Goal: Transaction & Acquisition: Book appointment/travel/reservation

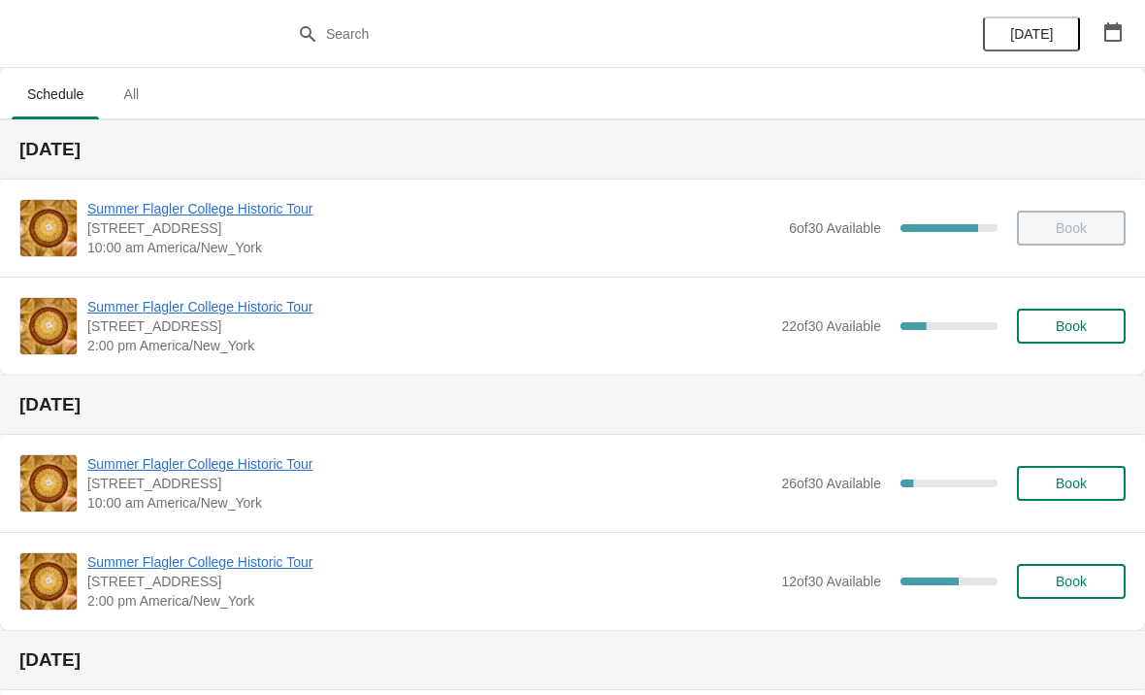
click at [127, 301] on span "Summer Flagler College Historic Tour" at bounding box center [429, 306] width 684 height 19
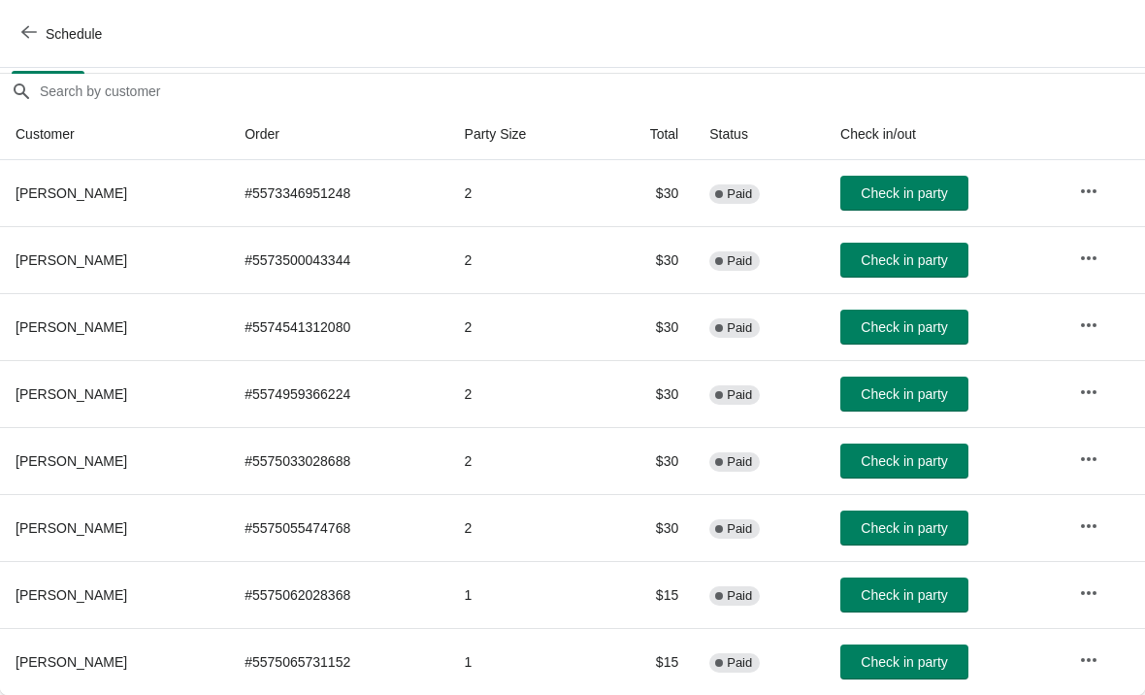
scroll to position [162, 0]
click at [896, 665] on span "Check in party" at bounding box center [904, 662] width 86 height 16
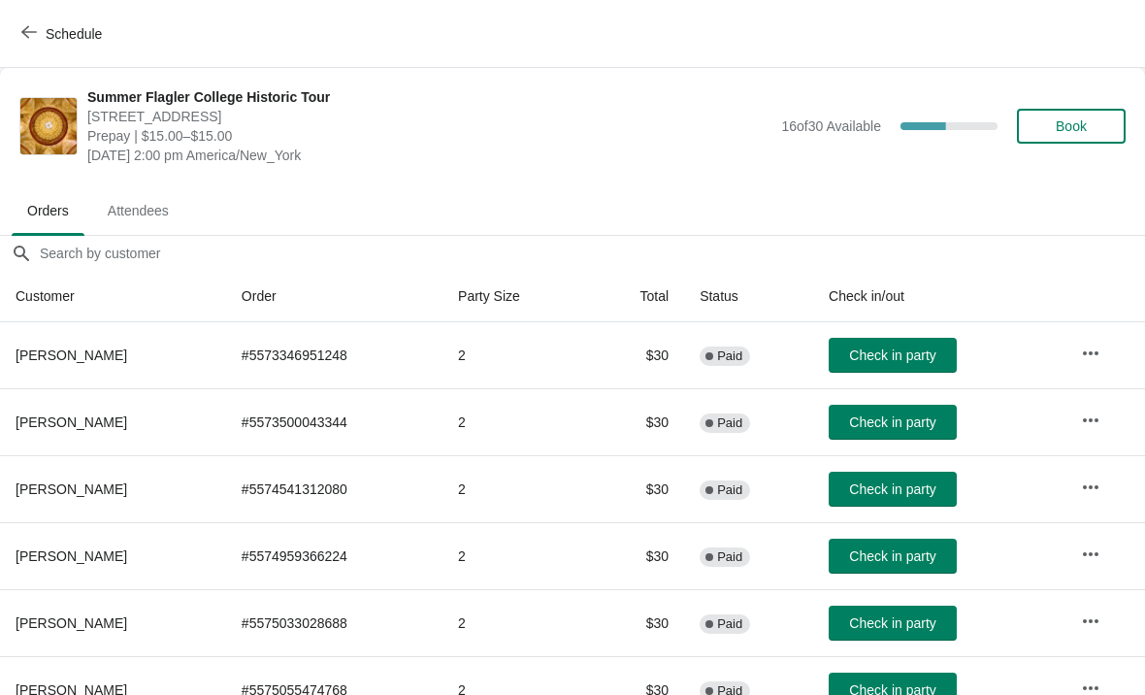
scroll to position [0, 0]
click at [1084, 127] on span "Book" at bounding box center [1071, 126] width 31 height 16
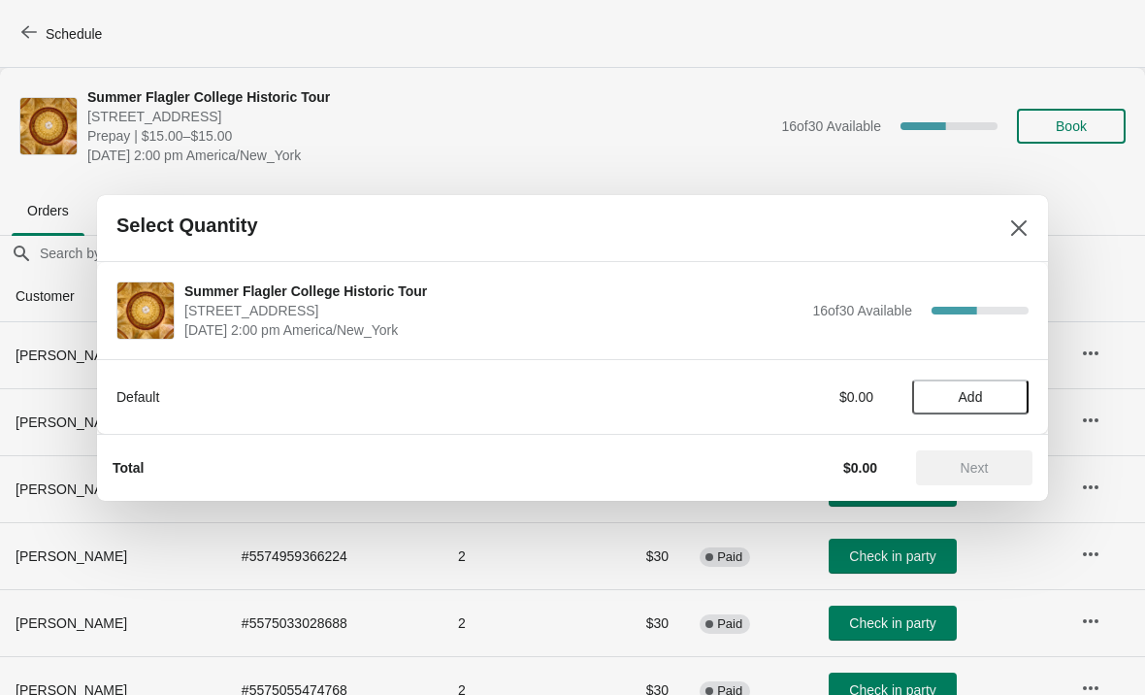
click at [973, 400] on span "Add" at bounding box center [971, 397] width 24 height 16
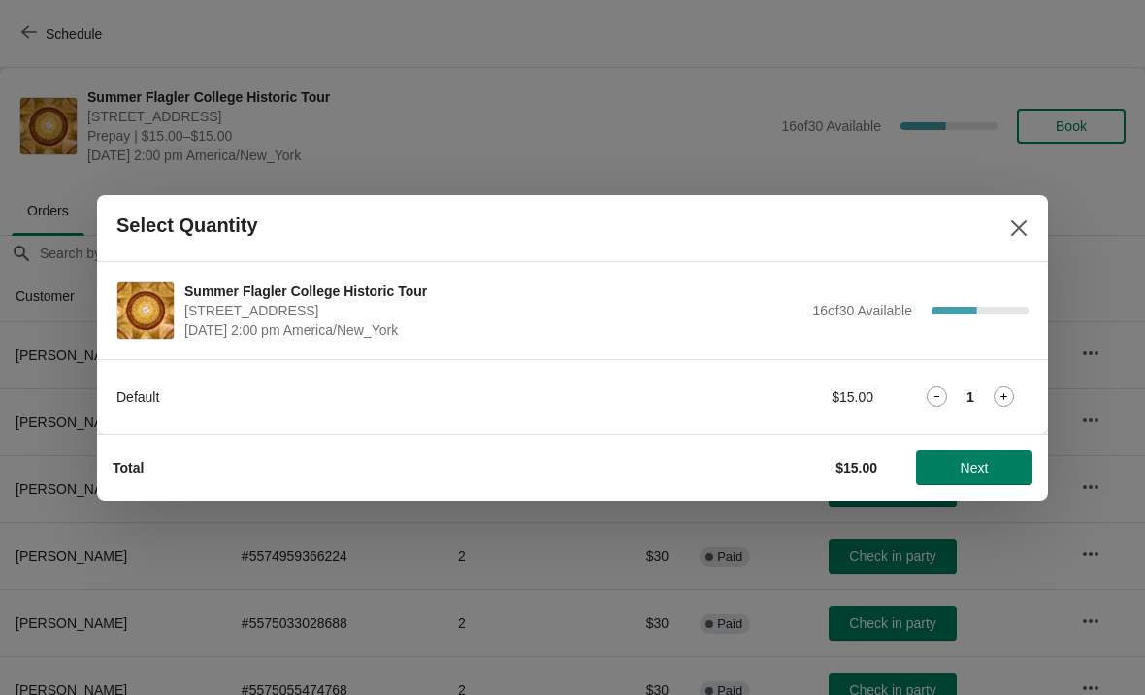
click at [995, 404] on icon at bounding box center [1004, 396] width 20 height 20
click at [982, 457] on button "Next" at bounding box center [974, 467] width 116 height 35
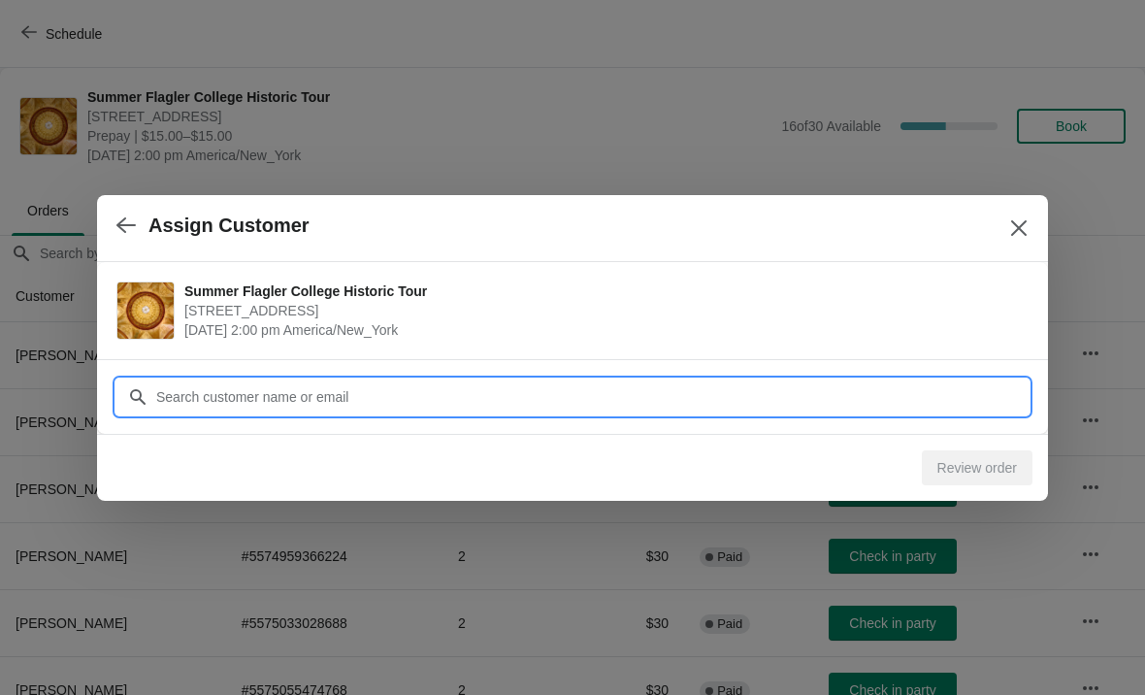
click at [866, 391] on input "Customer" at bounding box center [591, 396] width 873 height 35
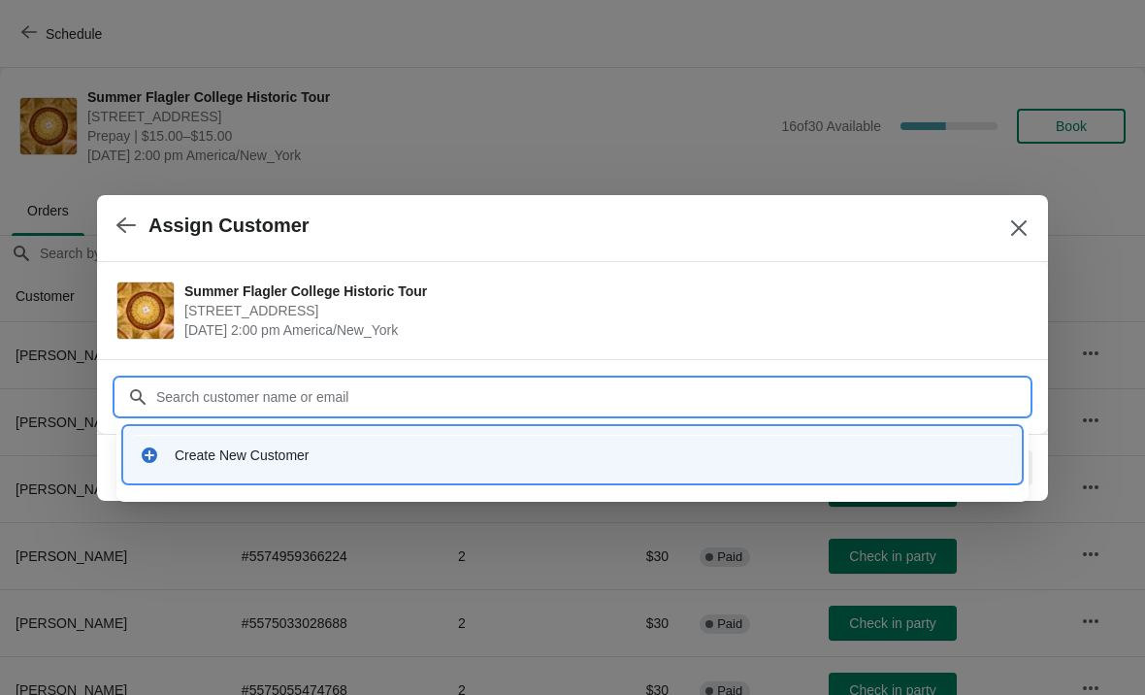
click at [363, 466] on div "Create New Customer" at bounding box center [572, 455] width 881 height 40
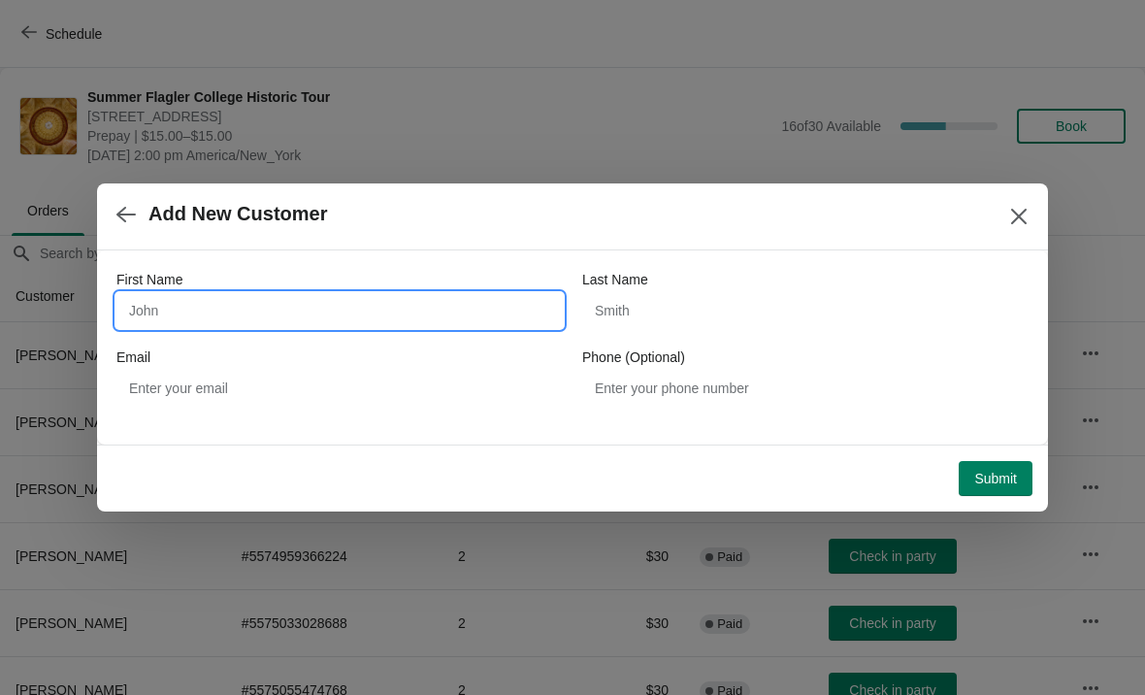
click at [314, 310] on input "First Name" at bounding box center [339, 310] width 446 height 35
type input "David"
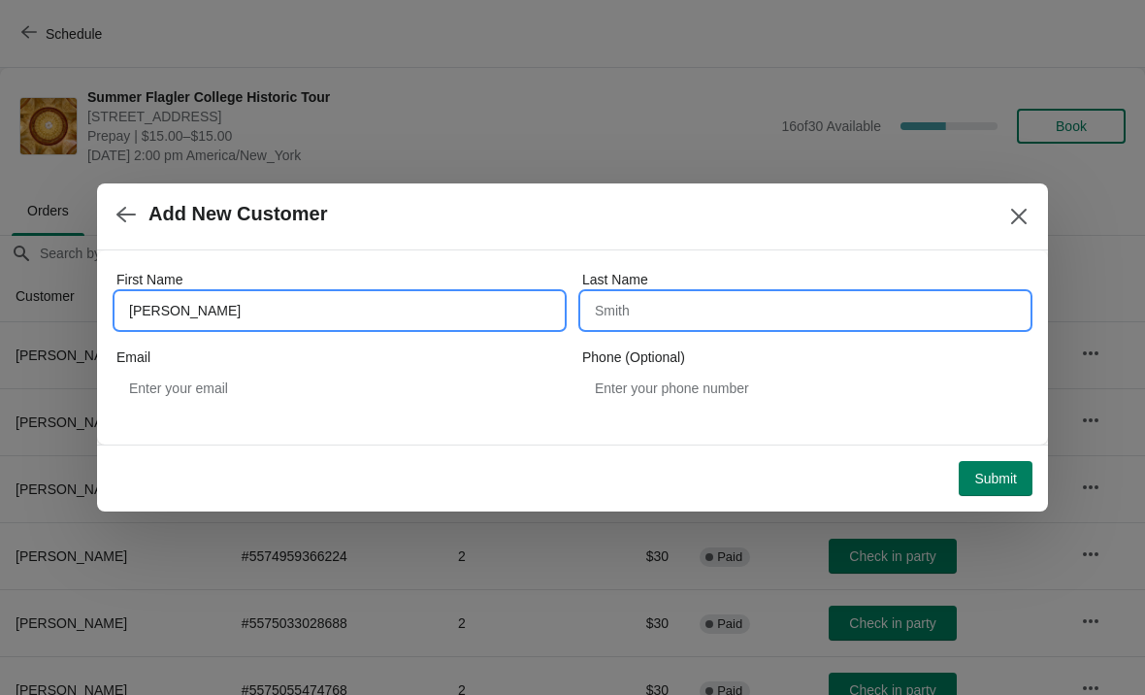
click at [776, 301] on input "Last Name" at bounding box center [805, 310] width 446 height 35
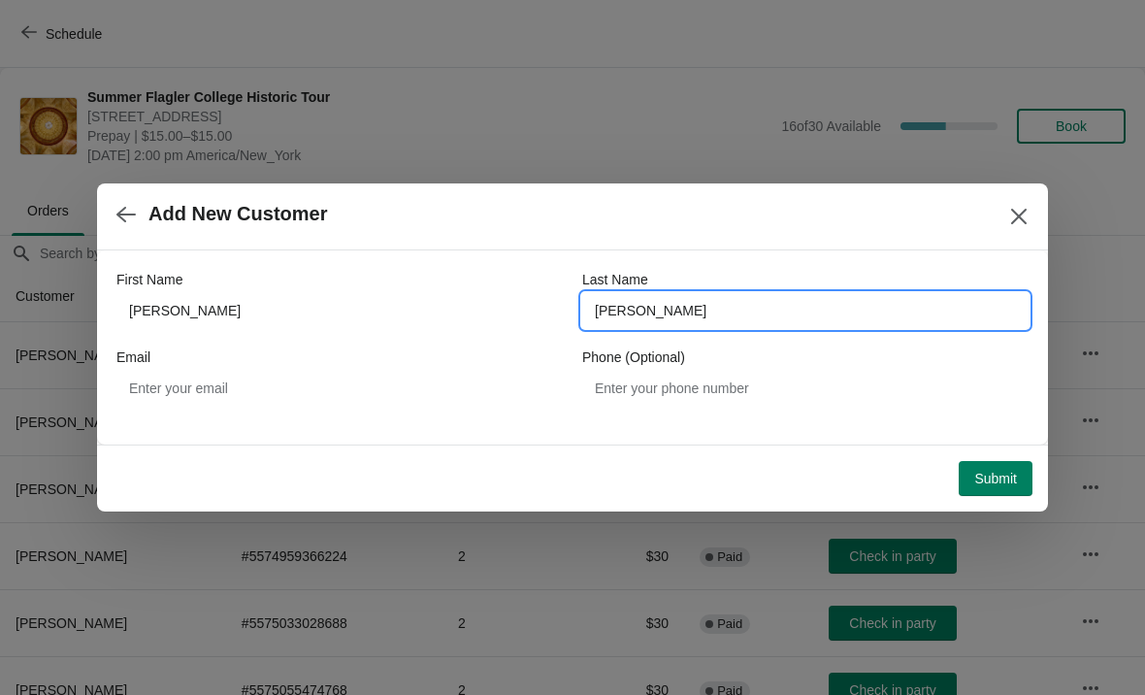
type input "Beverly"
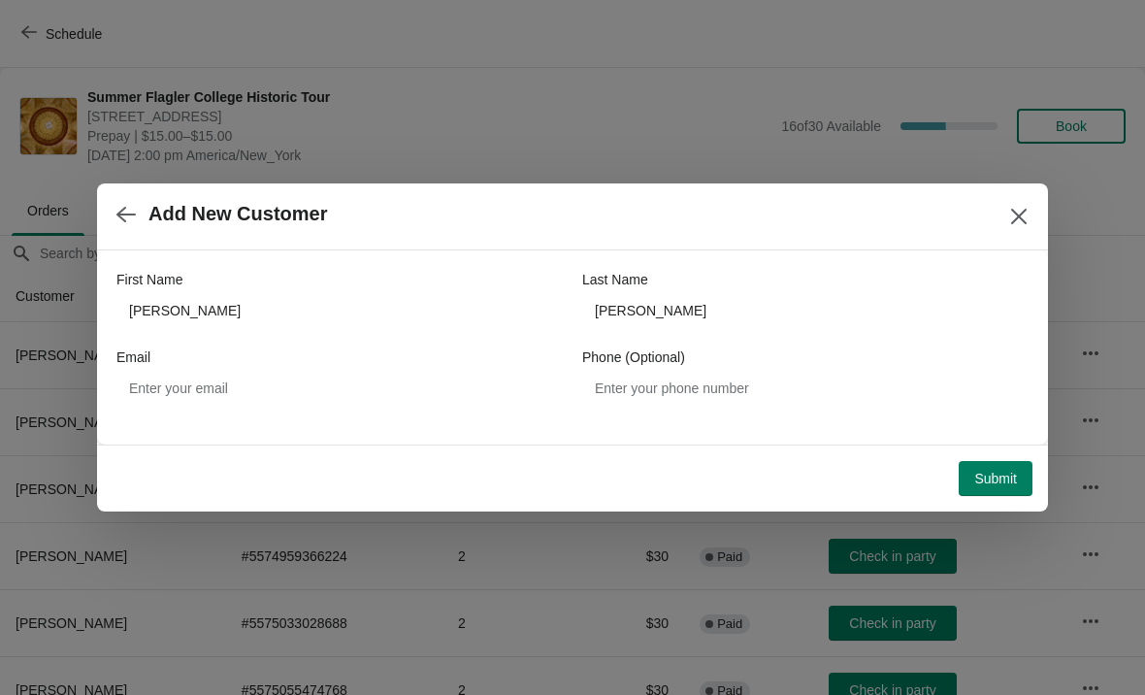
click at [1002, 475] on span "Submit" at bounding box center [995, 479] width 43 height 16
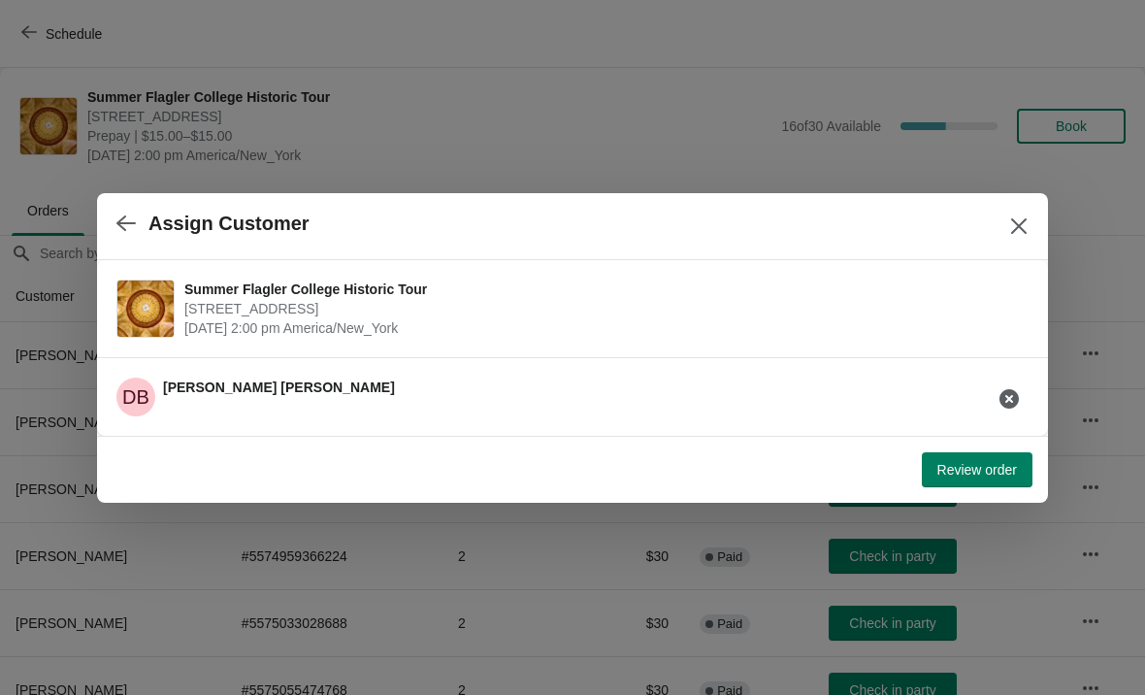
click at [991, 463] on span "Review order" at bounding box center [978, 470] width 80 height 16
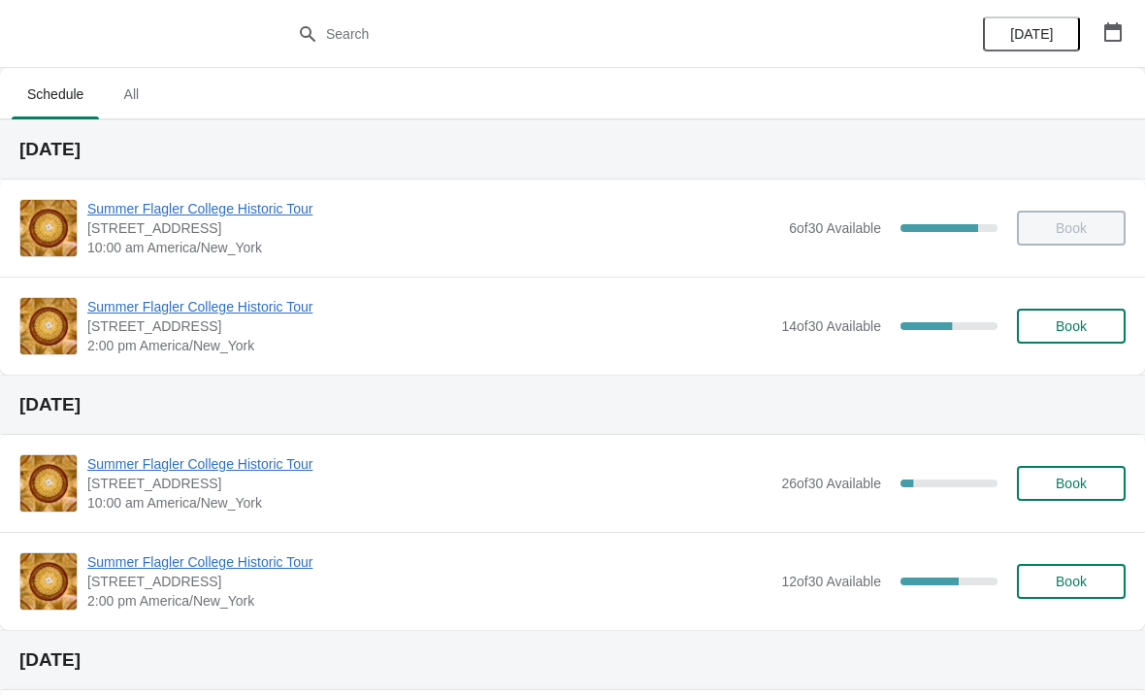
click at [204, 302] on span "Summer Flagler College Historic Tour" at bounding box center [429, 306] width 684 height 19
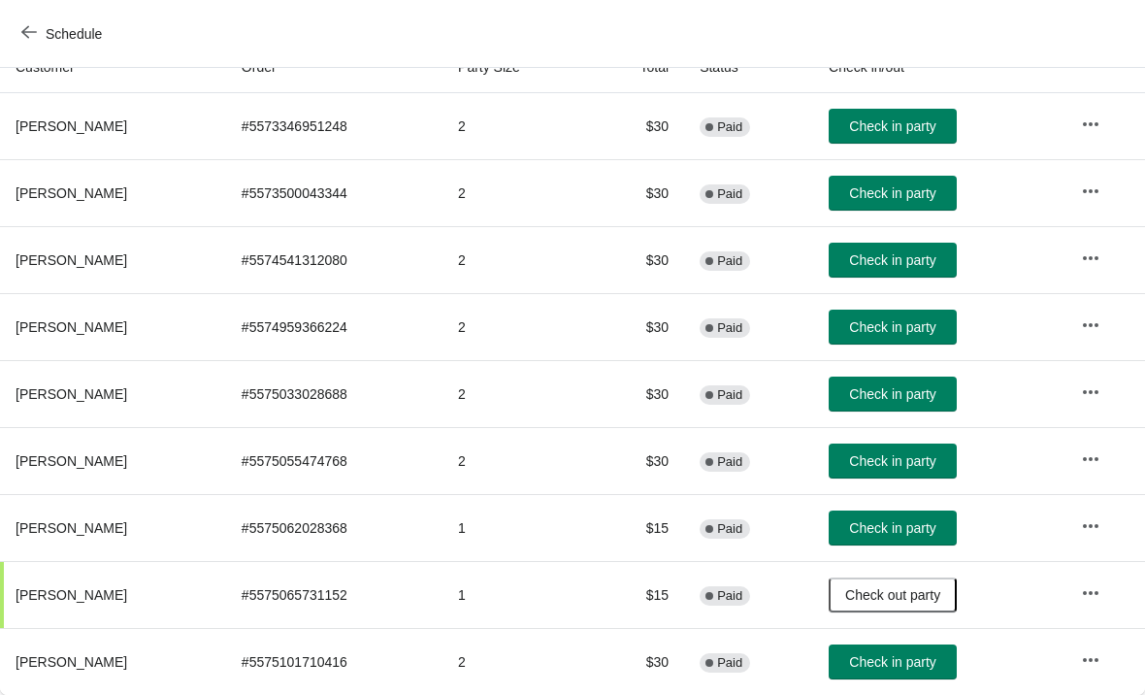
scroll to position [229, 0]
click at [908, 658] on span "Check in party" at bounding box center [892, 662] width 86 height 16
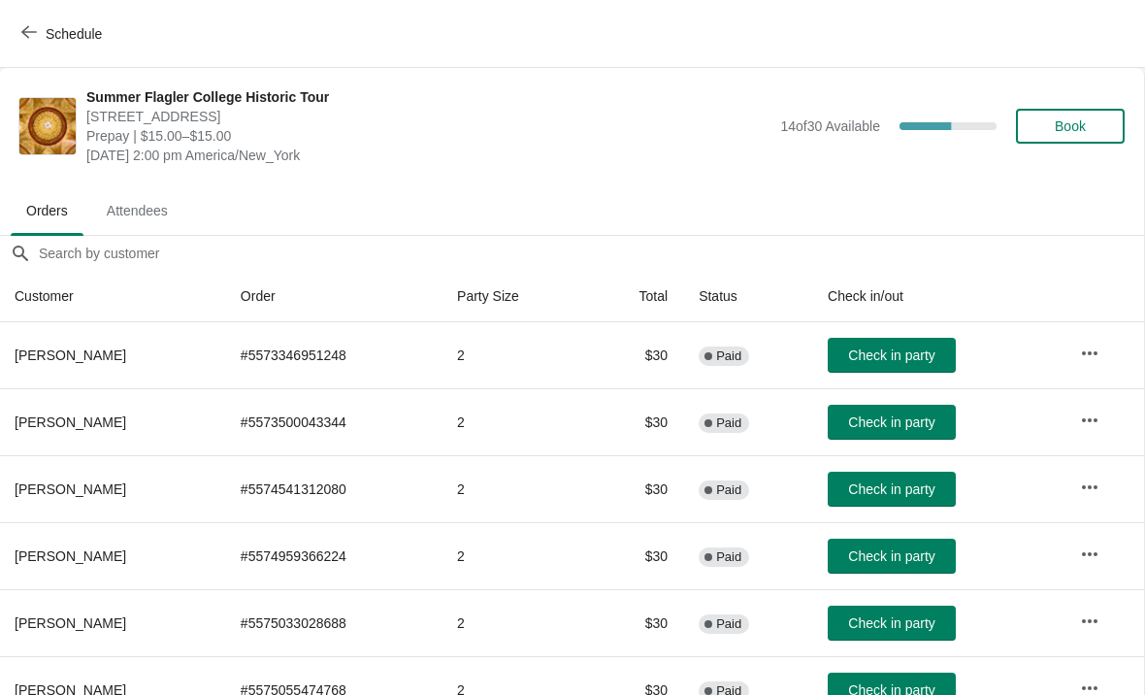
scroll to position [0, 1]
click at [1081, 134] on span "Book" at bounding box center [1070, 126] width 31 height 16
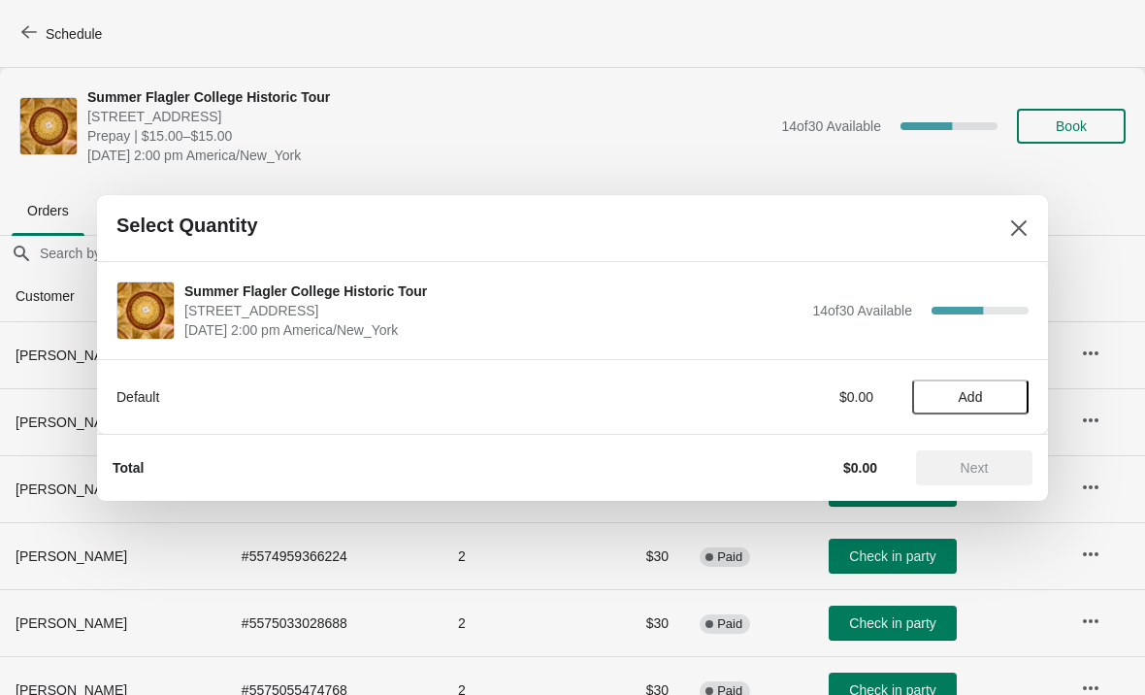
click at [977, 389] on span "Add" at bounding box center [971, 397] width 24 height 16
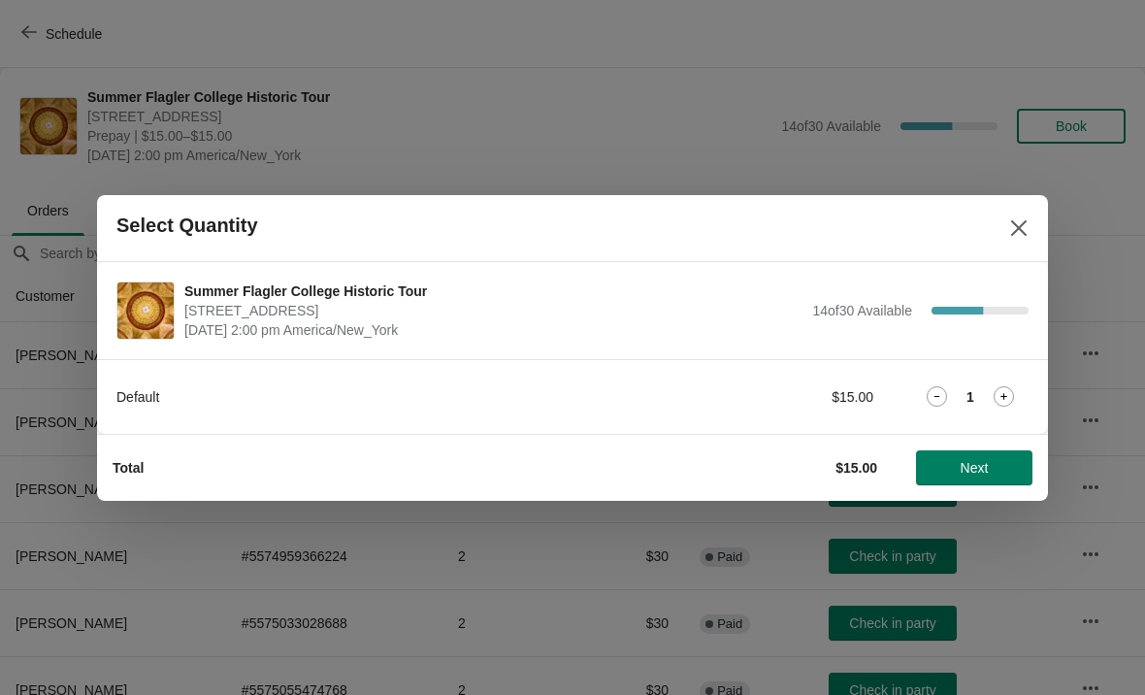
click at [1007, 387] on icon at bounding box center [1004, 396] width 20 height 20
click at [978, 453] on button "Next" at bounding box center [974, 467] width 116 height 35
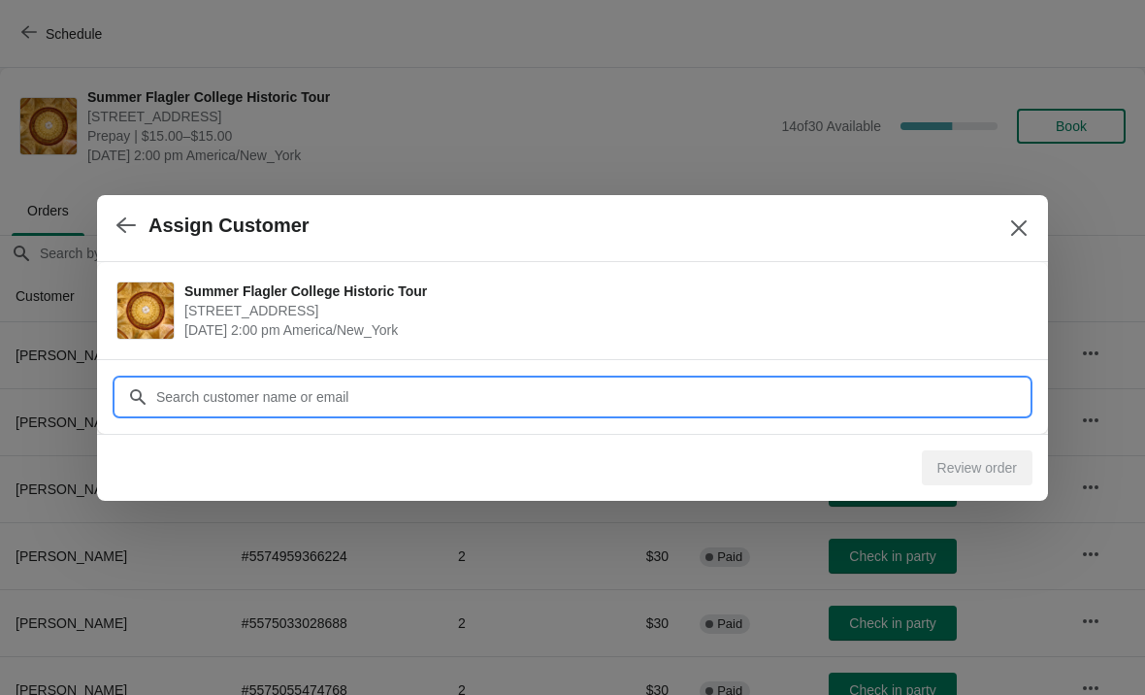
click at [946, 398] on input "Customer" at bounding box center [591, 396] width 873 height 35
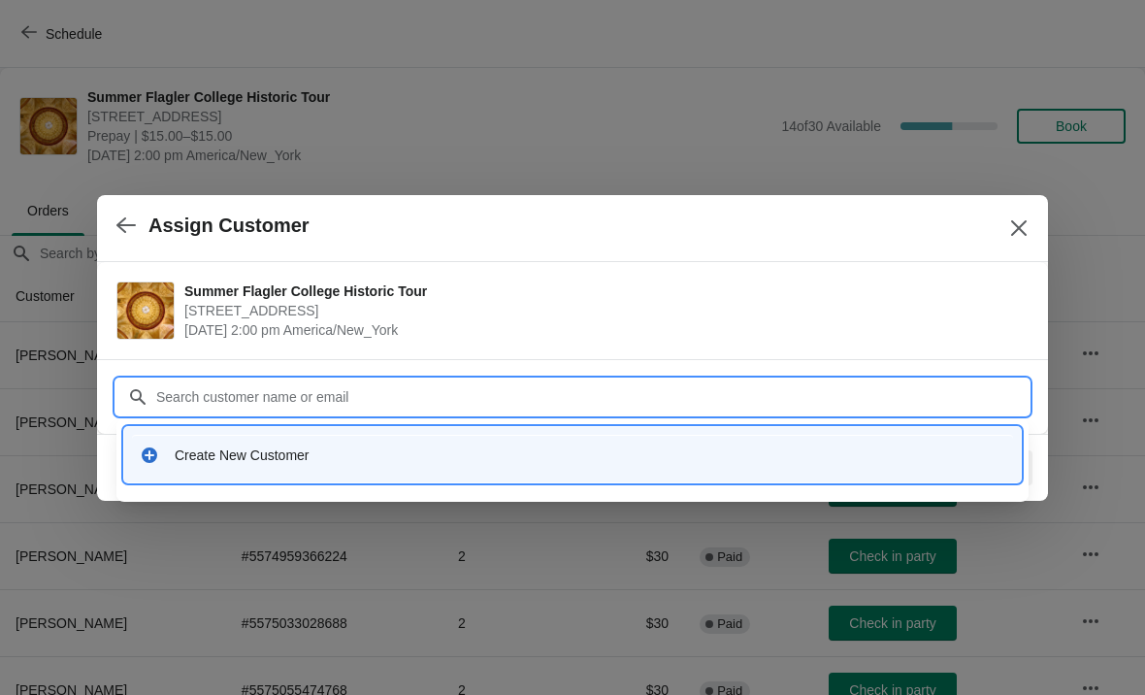
click at [375, 457] on div "Create New Customer" at bounding box center [590, 454] width 831 height 19
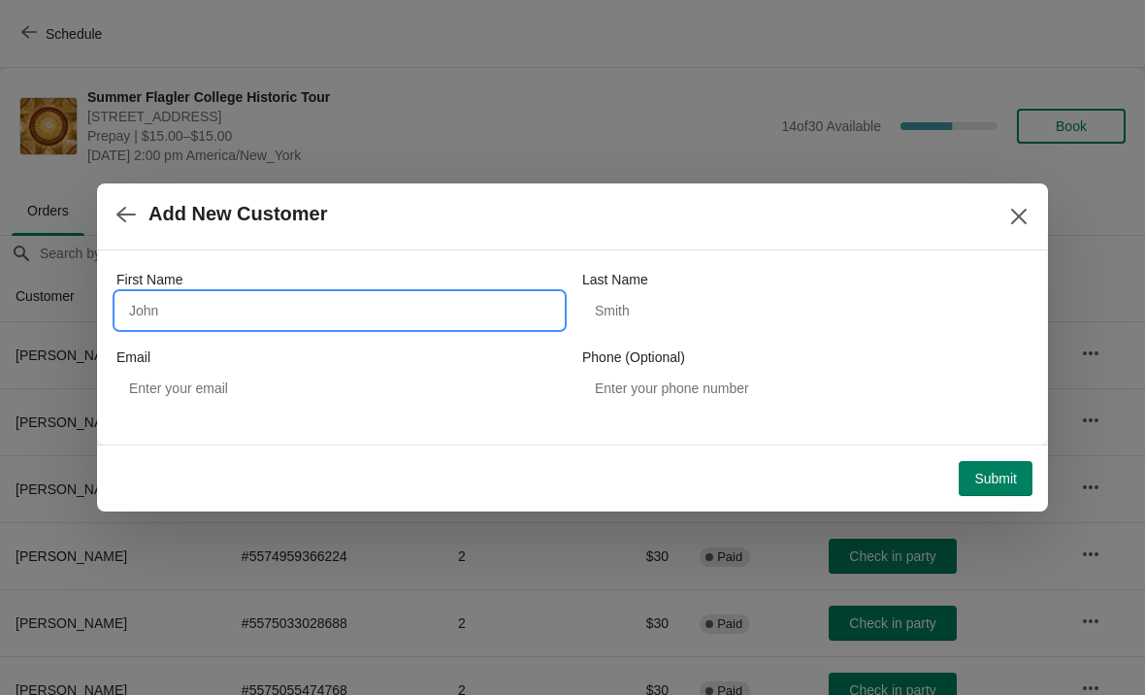
click at [312, 300] on input "First Name" at bounding box center [339, 310] width 446 height 35
type input "David"
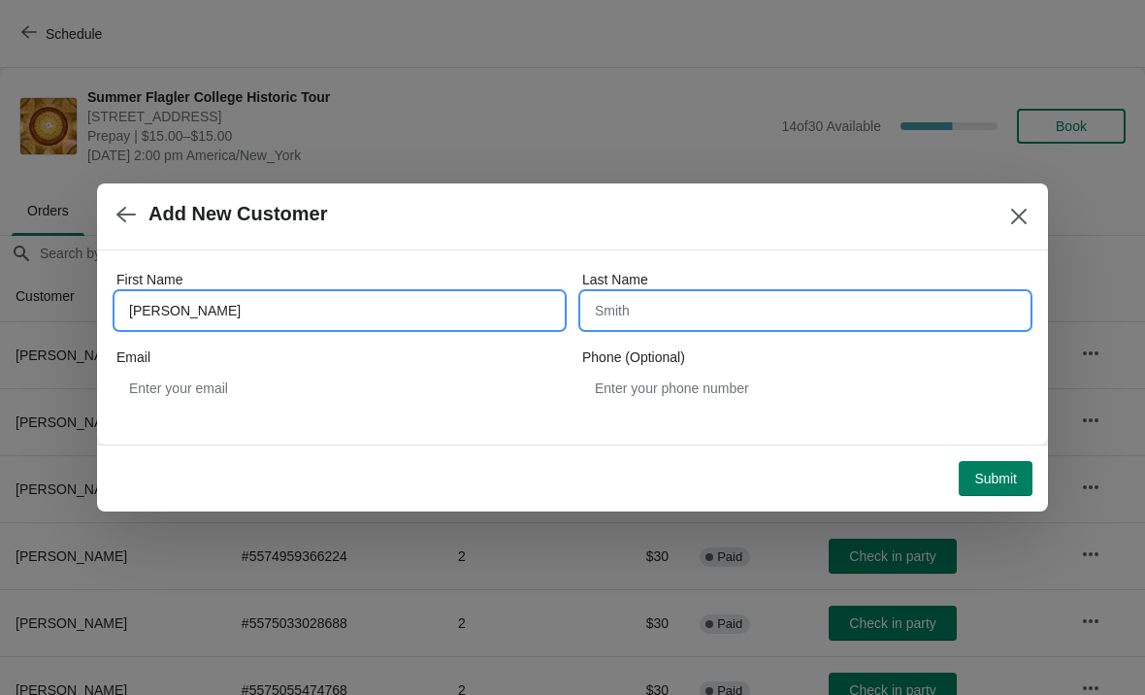
click at [771, 320] on input "Last Name" at bounding box center [805, 310] width 446 height 35
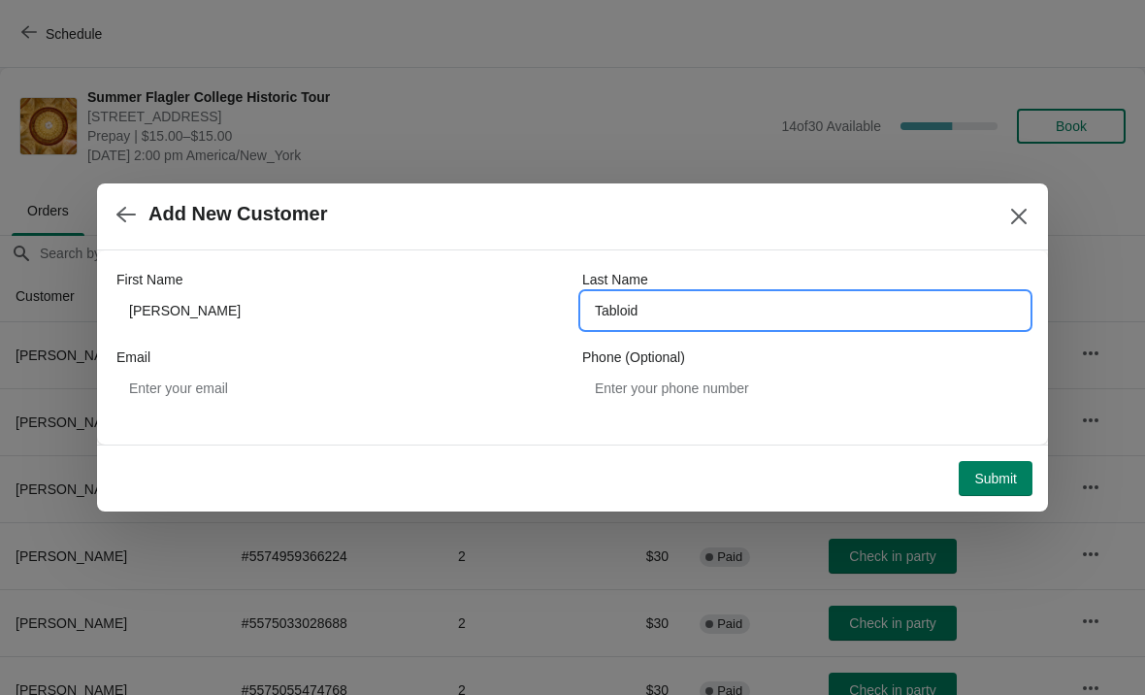
click at [879, 314] on input "Tabloid" at bounding box center [805, 310] width 446 height 35
type input "T"
type input "Yablok"
click at [1005, 512] on div at bounding box center [572, 347] width 1145 height 695
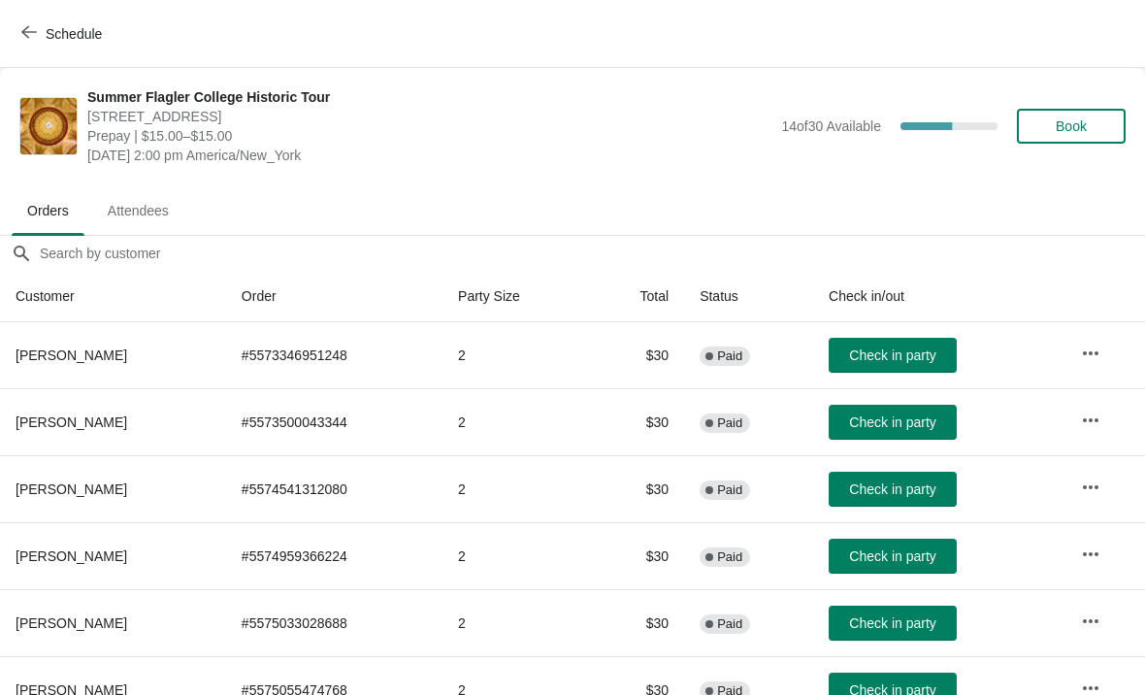
click at [1083, 142] on button "Book" at bounding box center [1071, 126] width 109 height 35
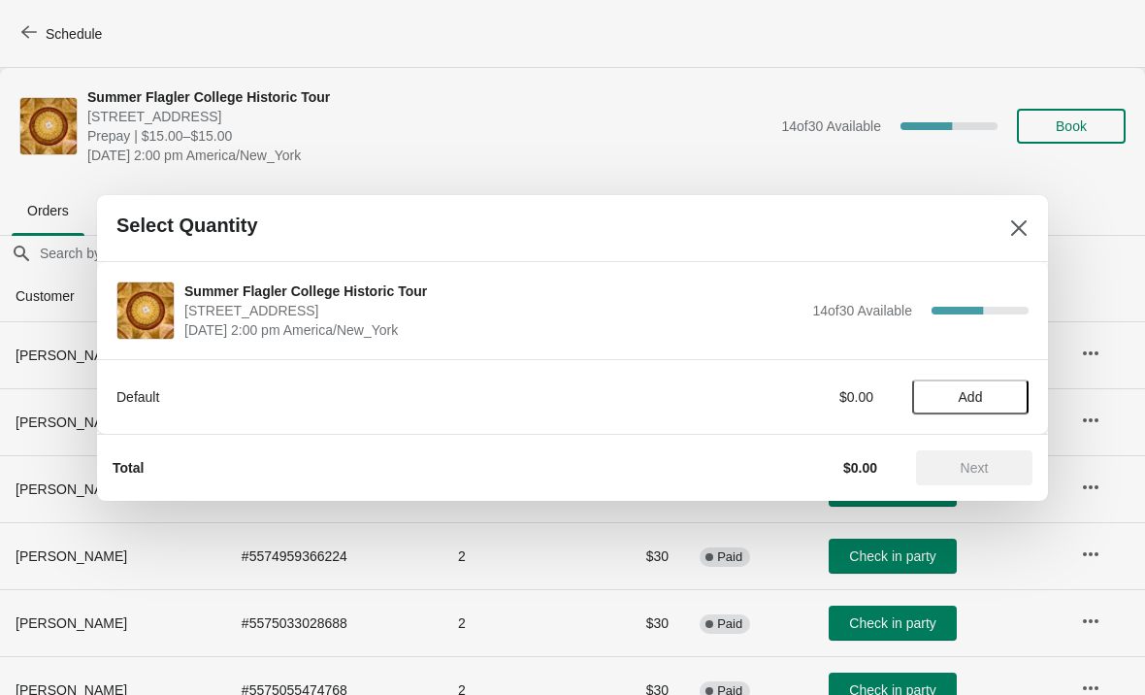
click at [985, 405] on button "Add" at bounding box center [970, 396] width 116 height 35
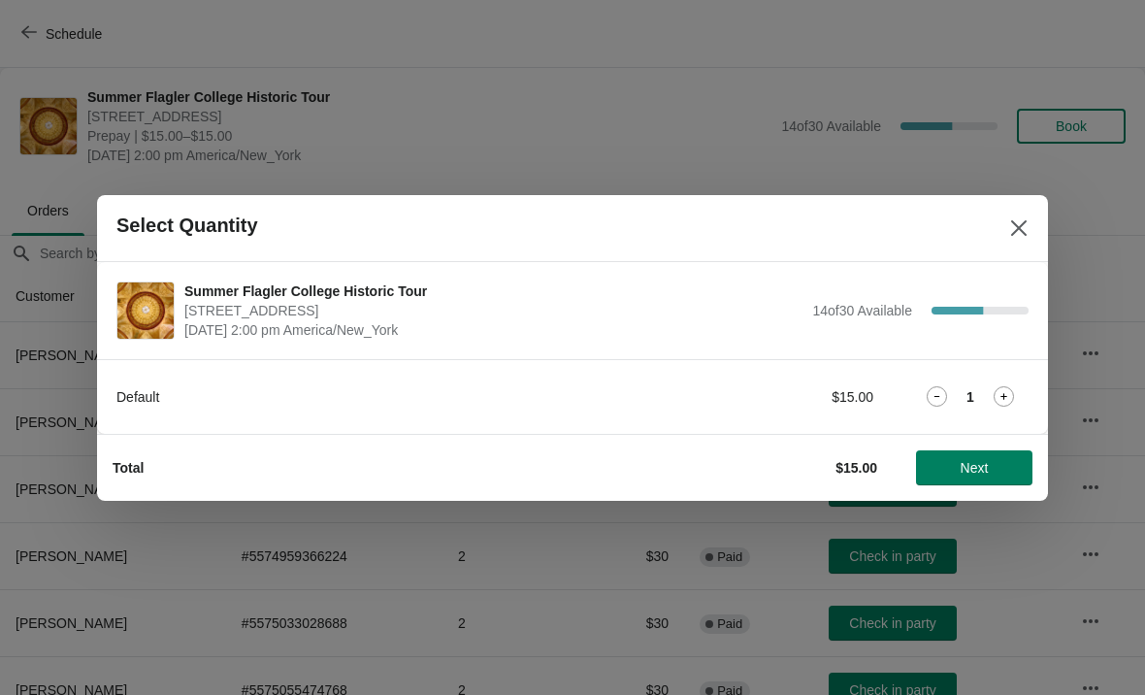
click at [1007, 390] on icon at bounding box center [1004, 396] width 20 height 20
click at [951, 460] on span "Next" at bounding box center [974, 468] width 85 height 16
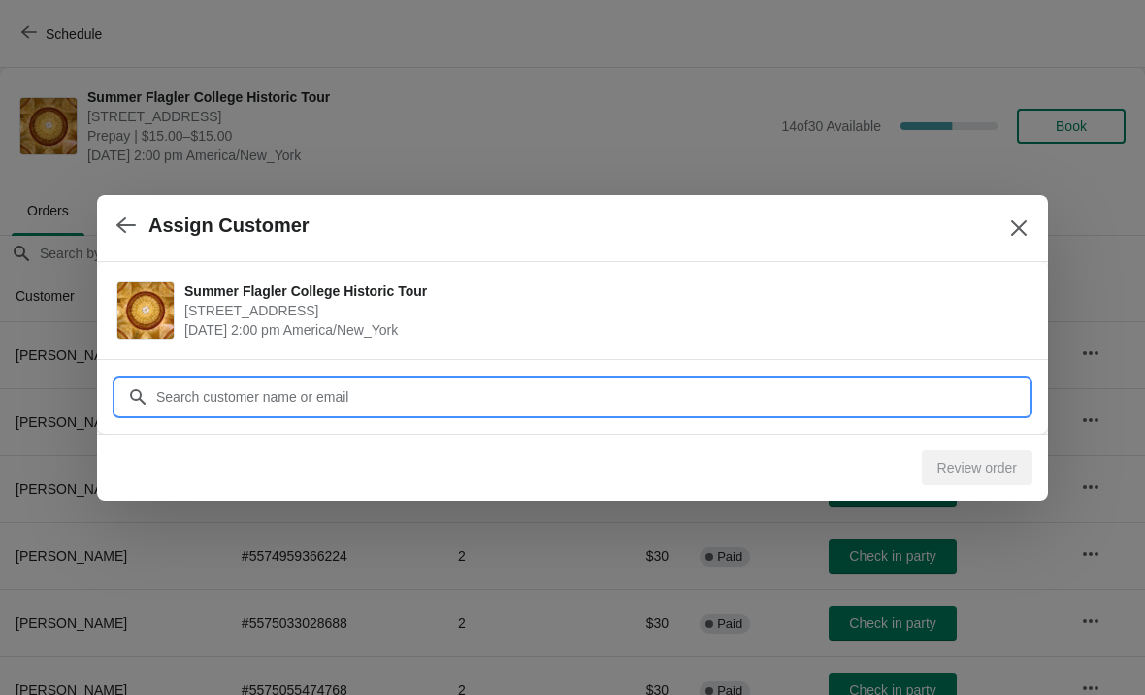
click at [930, 380] on input "Customer" at bounding box center [591, 396] width 873 height 35
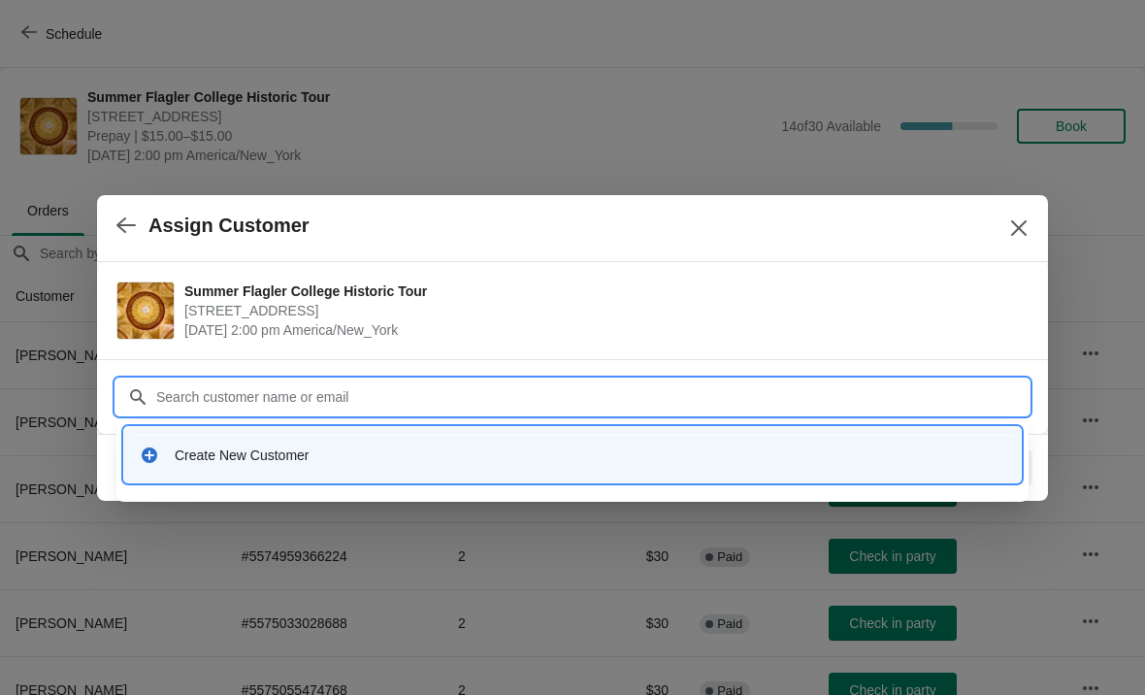
click at [213, 470] on div "Create New Customer" at bounding box center [572, 455] width 881 height 40
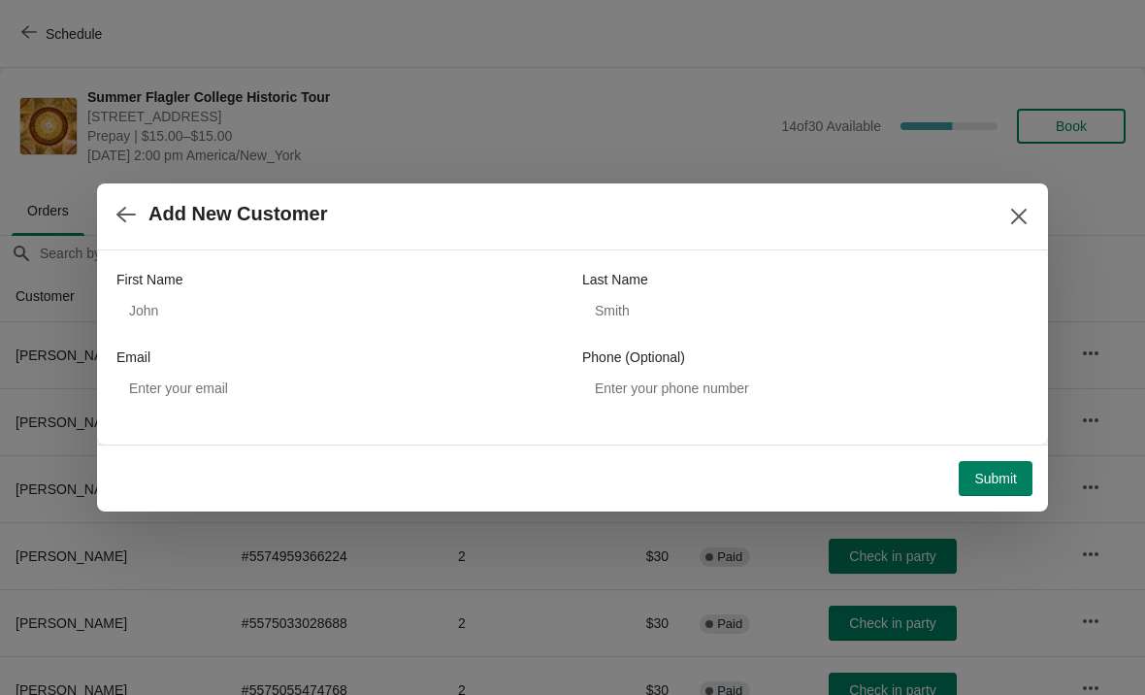
click at [171, 283] on label "First Name" at bounding box center [149, 279] width 66 height 19
click at [171, 293] on input "First Name" at bounding box center [339, 310] width 446 height 35
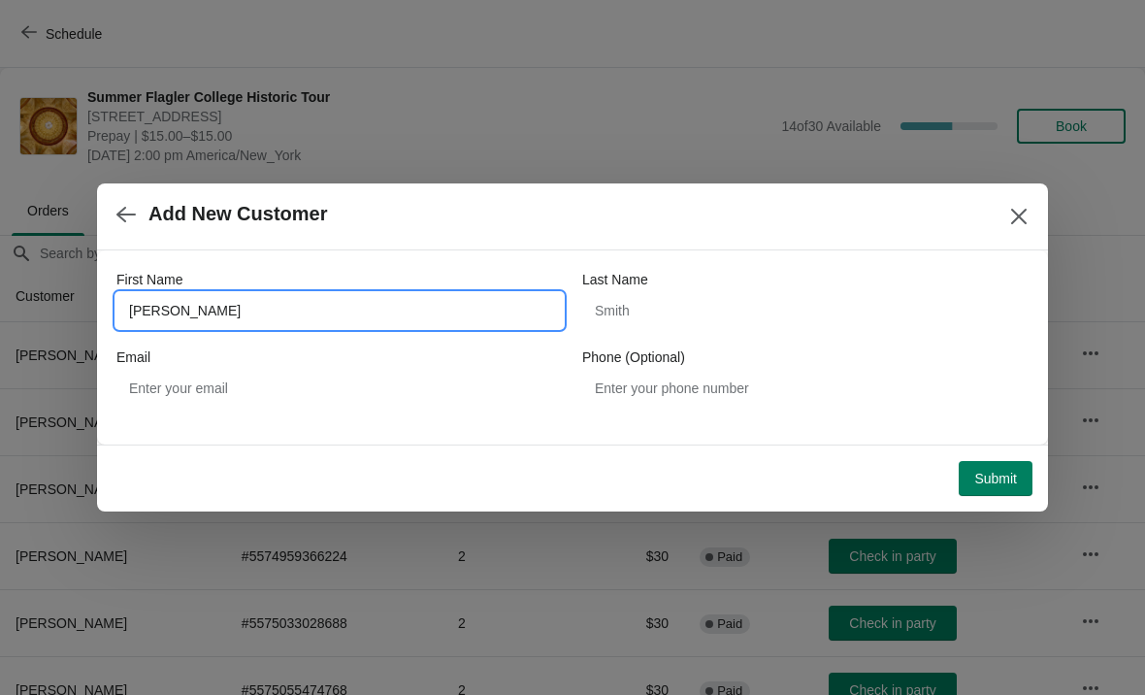
type input "David"
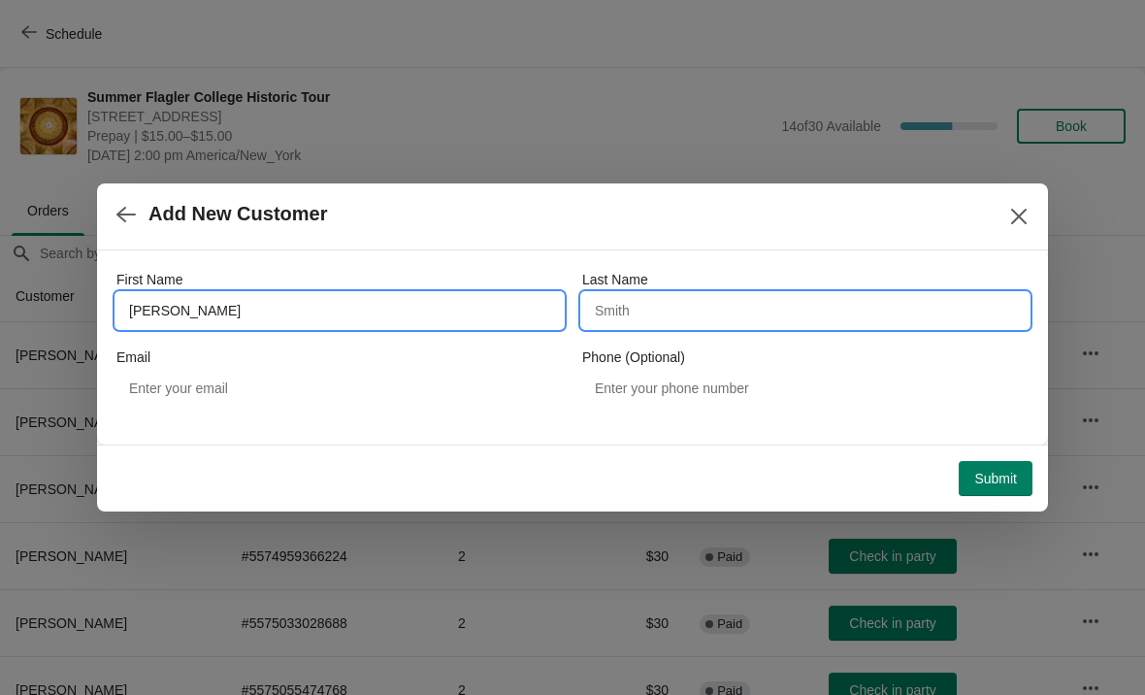
click at [805, 310] on input "Last Name" at bounding box center [805, 310] width 446 height 35
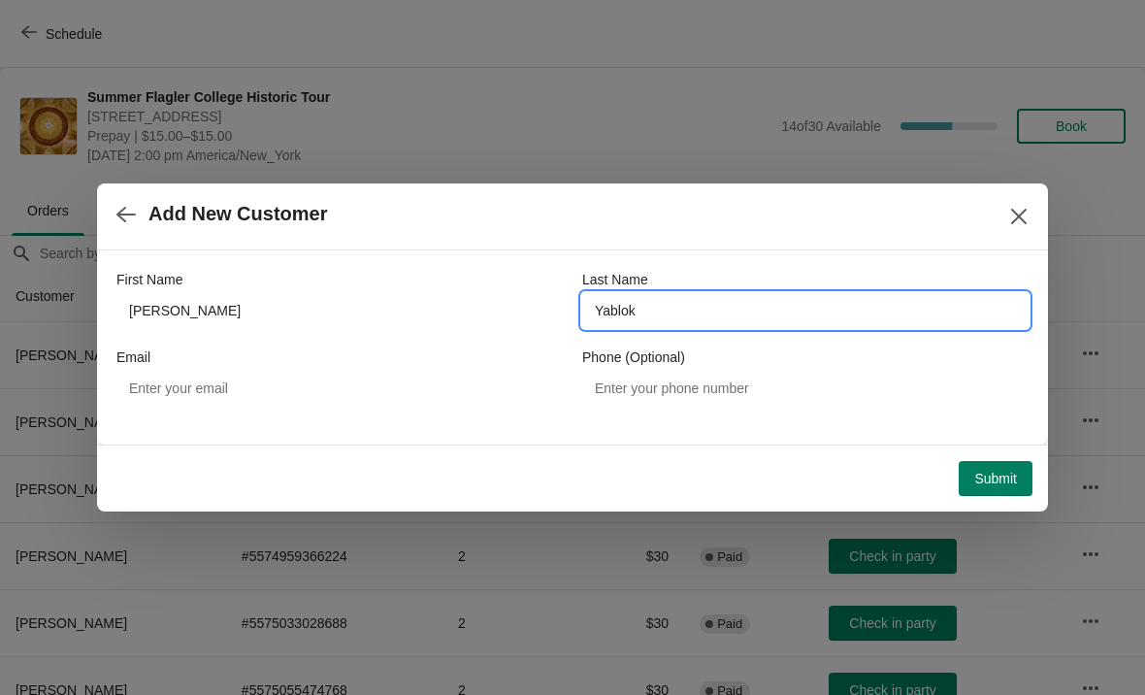
type input "Yablok"
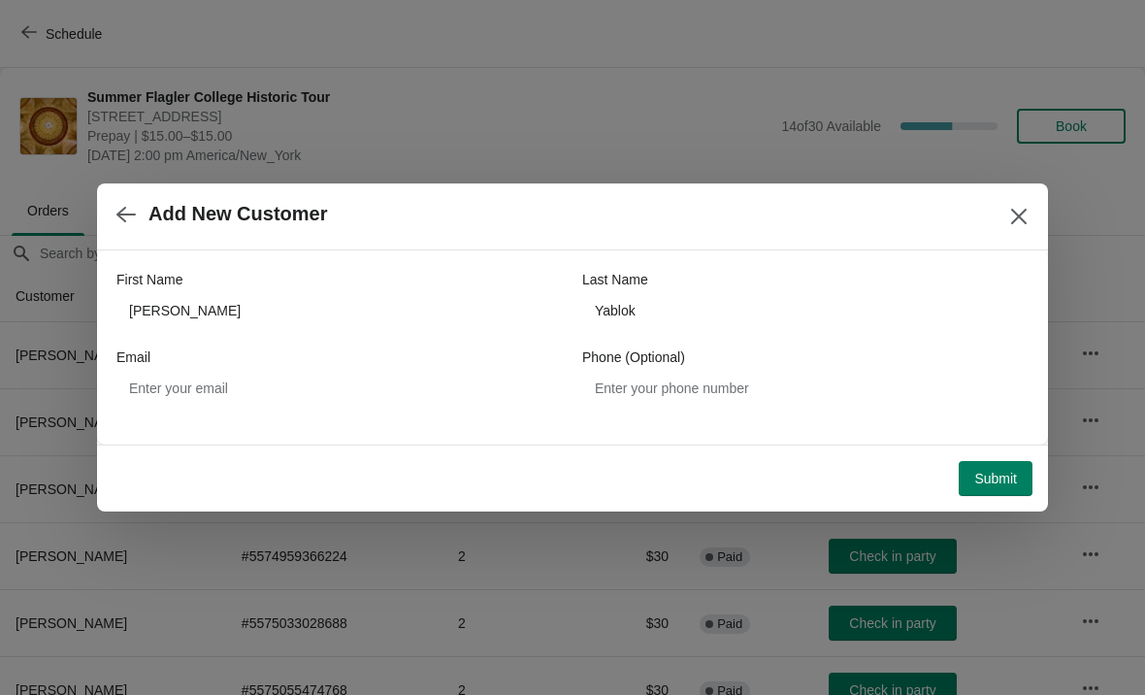
click at [1003, 493] on button "Submit" at bounding box center [996, 478] width 74 height 35
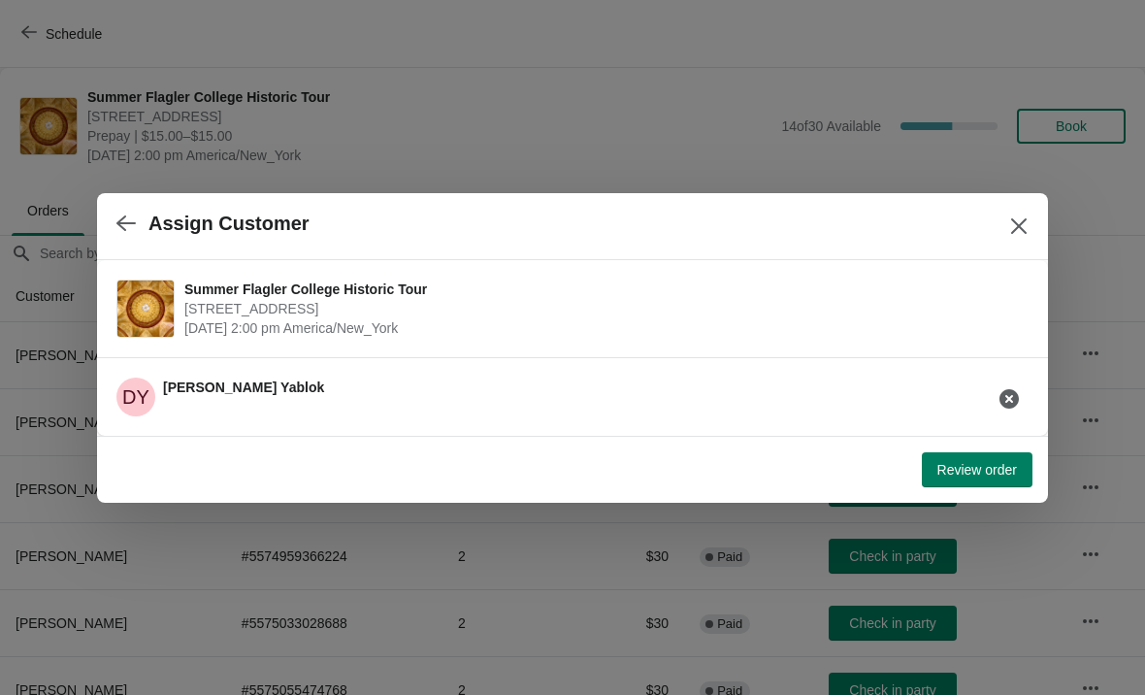
click at [960, 473] on span "Review order" at bounding box center [978, 470] width 80 height 16
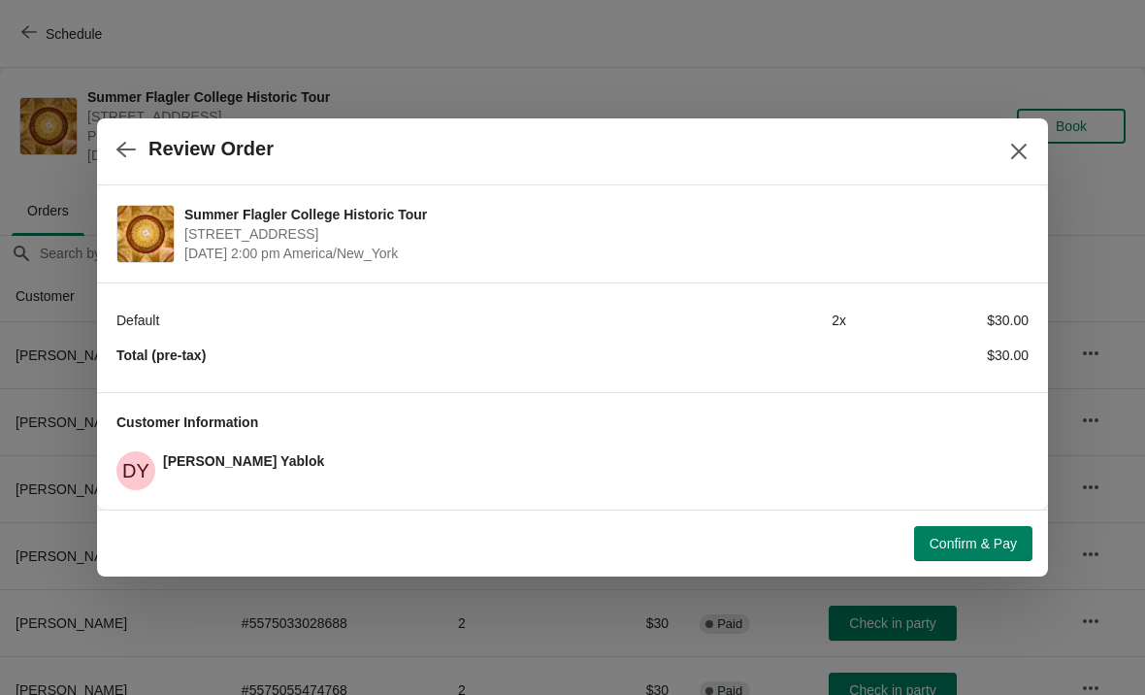
click at [976, 546] on span "Confirm & Pay" at bounding box center [973, 544] width 87 height 16
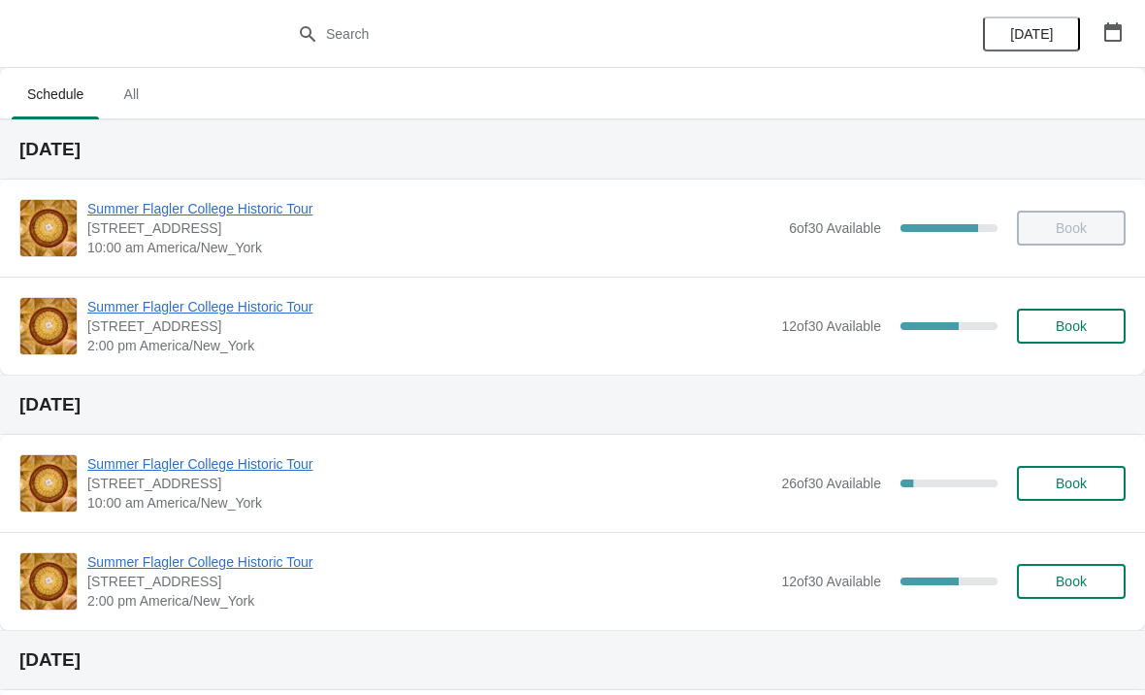
click at [1085, 310] on button "Book" at bounding box center [1071, 326] width 109 height 35
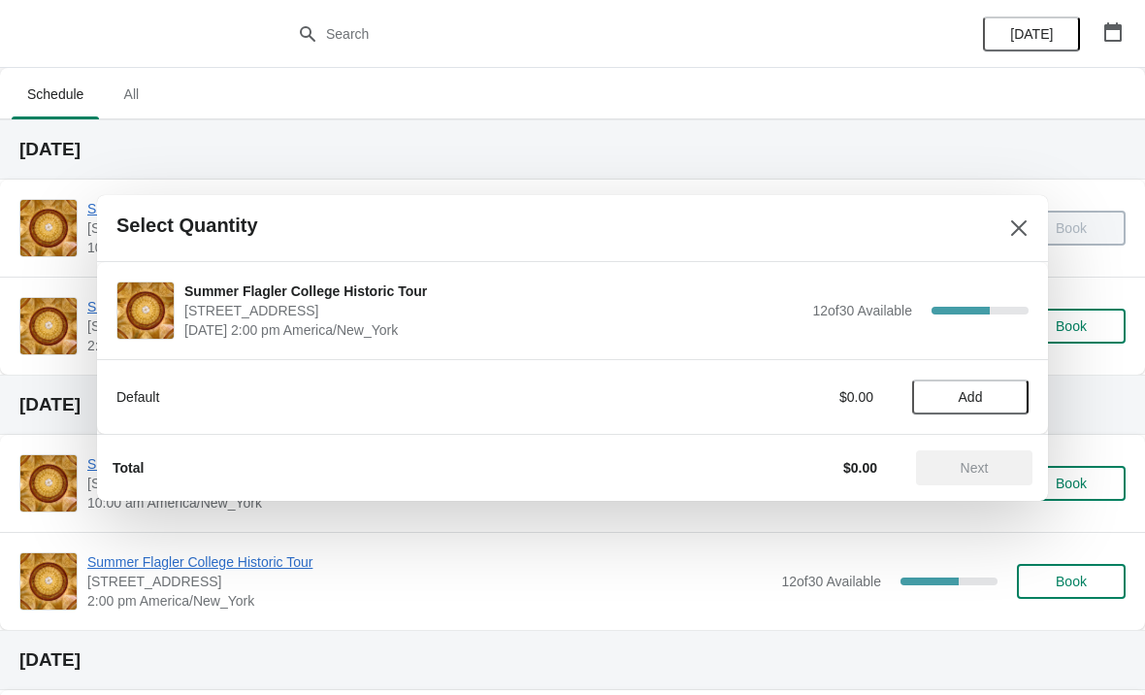
click at [974, 409] on button "Add" at bounding box center [970, 396] width 116 height 35
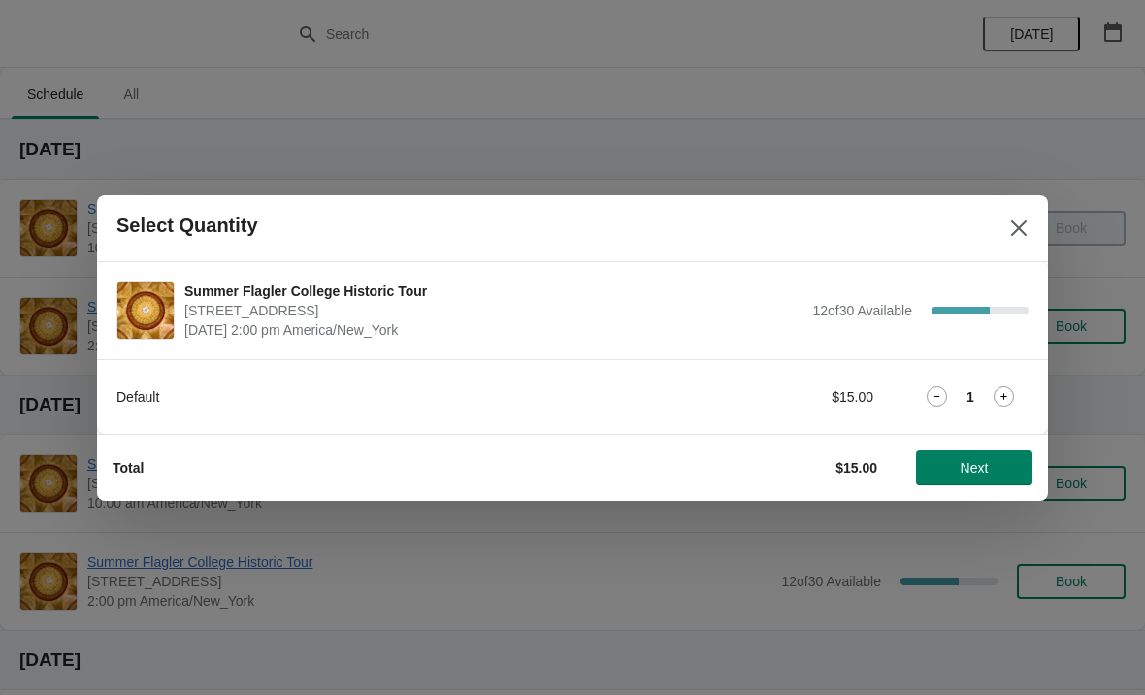
click at [996, 392] on icon at bounding box center [1004, 396] width 20 height 20
click at [962, 454] on button "Next" at bounding box center [974, 467] width 116 height 35
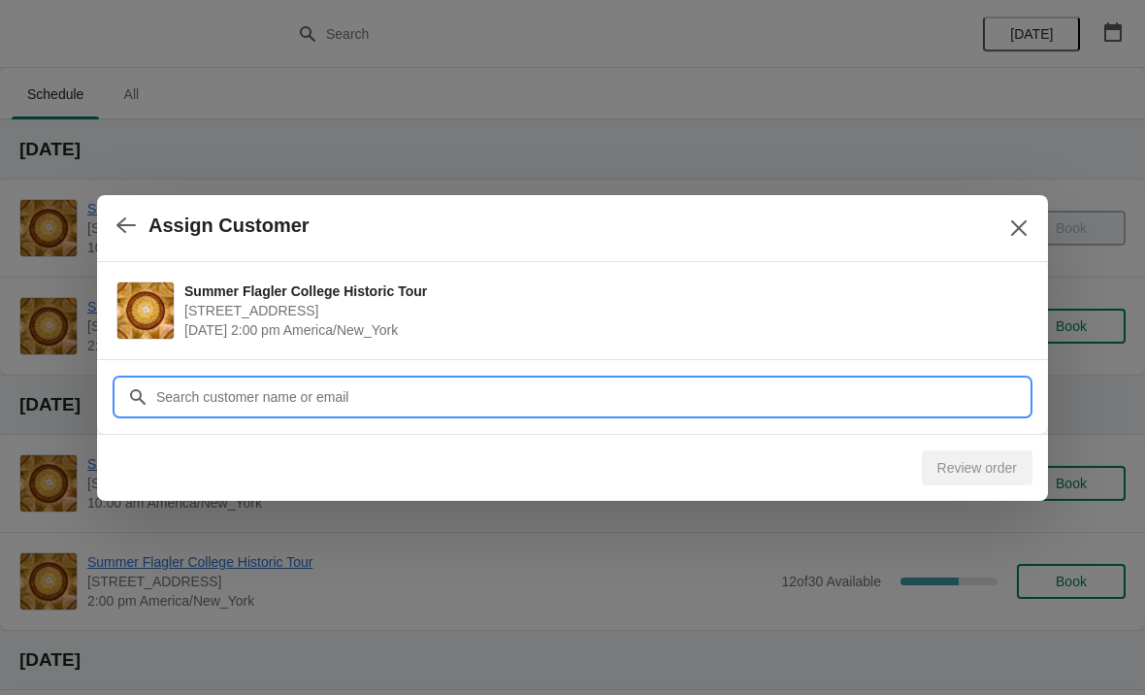
click at [457, 383] on input "Customer" at bounding box center [591, 396] width 873 height 35
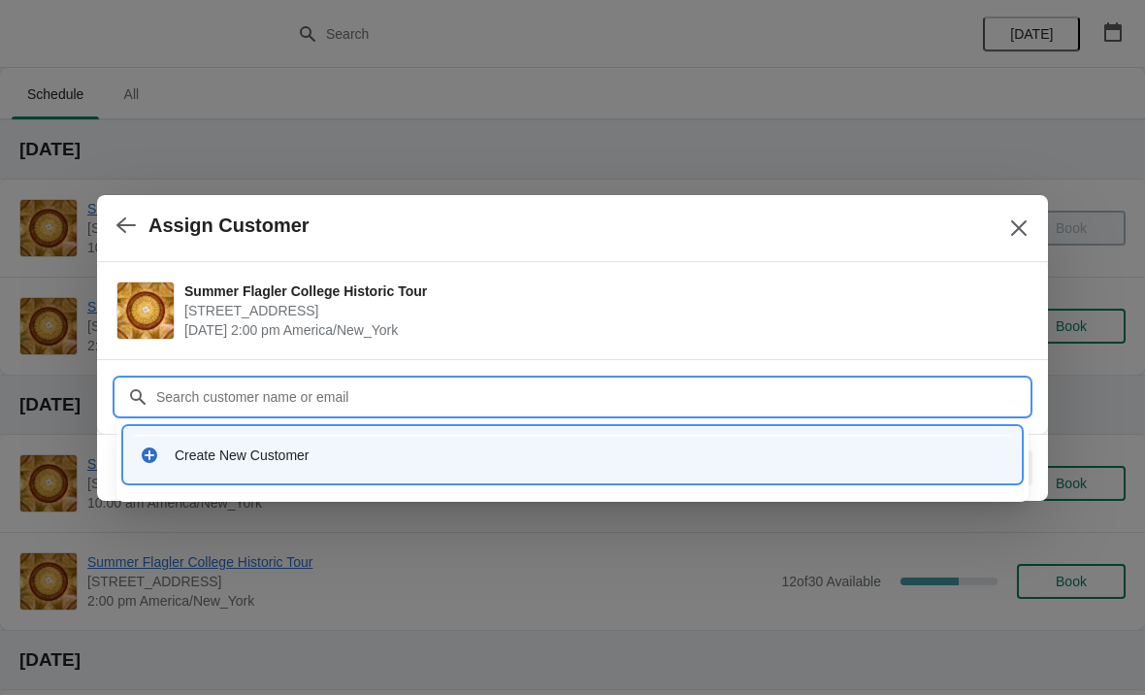
click at [226, 467] on div "Create New Customer" at bounding box center [572, 455] width 881 height 40
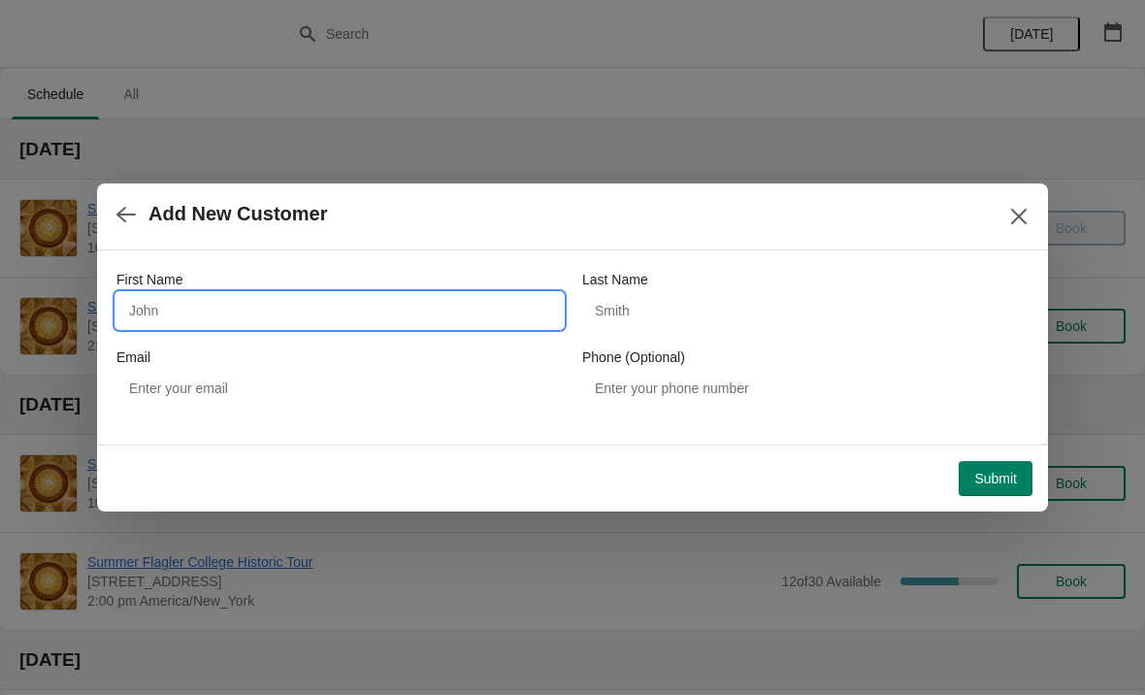
click at [177, 303] on input "First Name" at bounding box center [339, 310] width 446 height 35
type input "Rene"
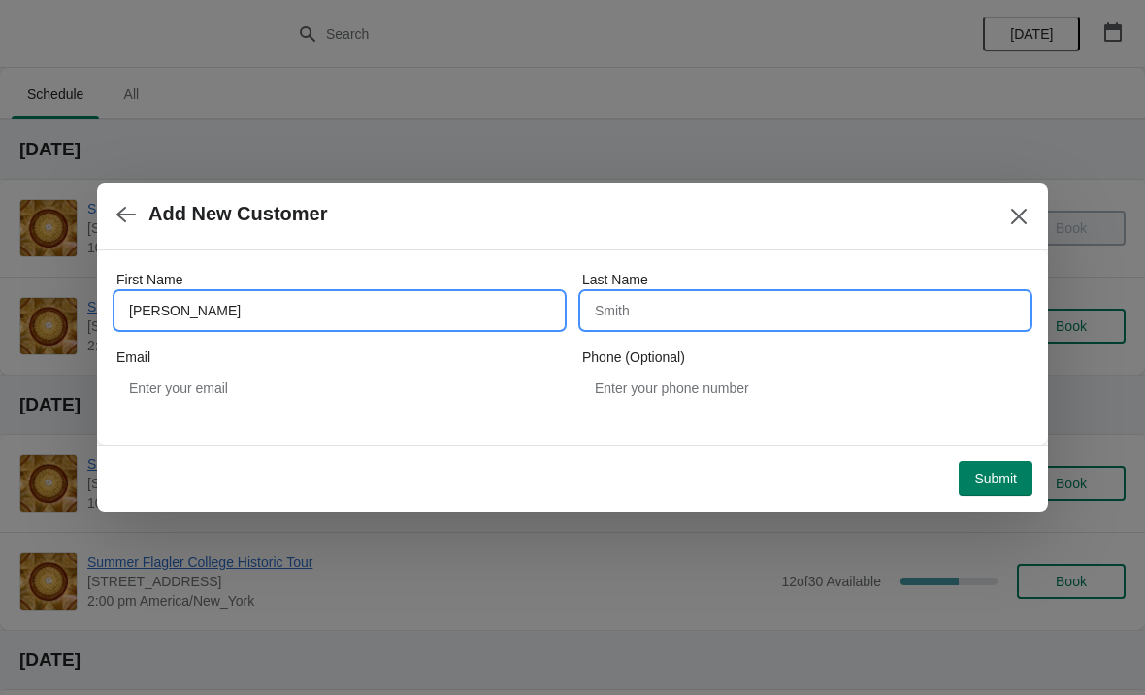
click at [783, 313] on input "Last Name" at bounding box center [805, 310] width 446 height 35
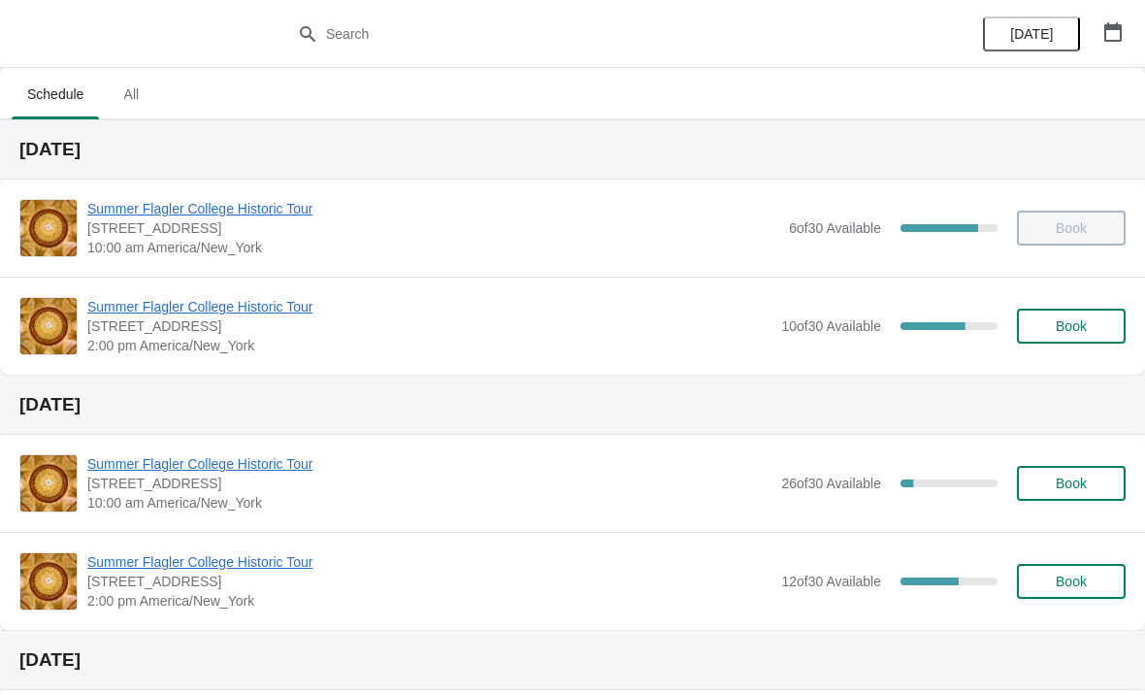
click at [229, 298] on span "Summer Flagler College Historic Tour" at bounding box center [429, 306] width 684 height 19
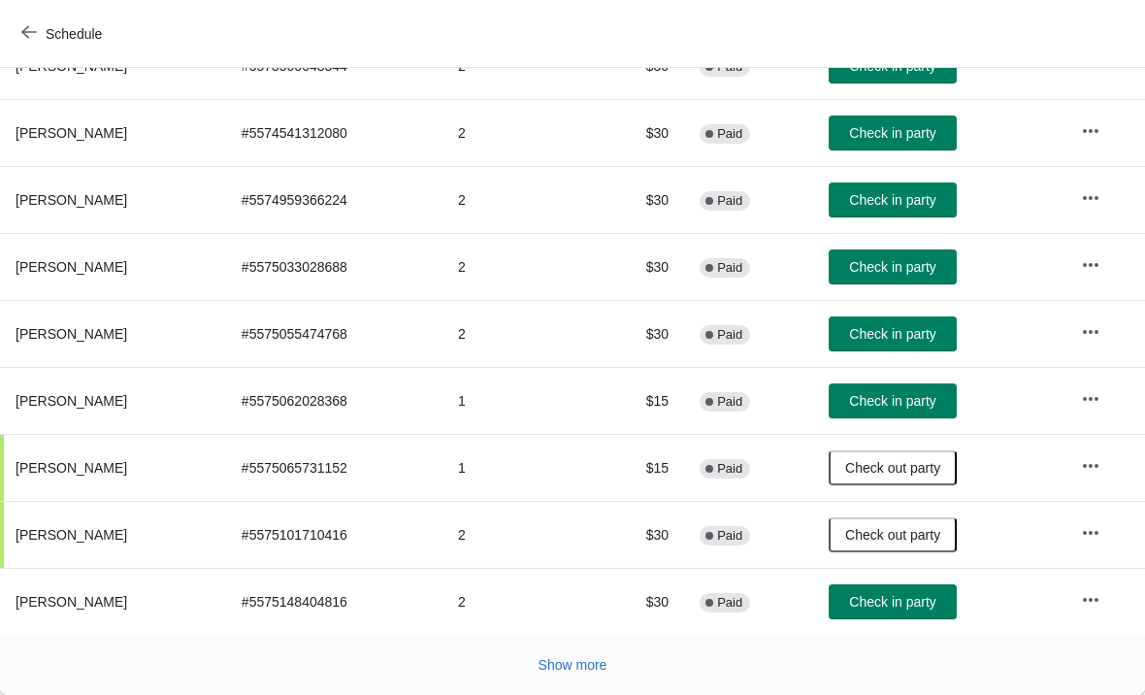
scroll to position [356, 0]
click at [924, 616] on button "Check in party" at bounding box center [893, 601] width 128 height 35
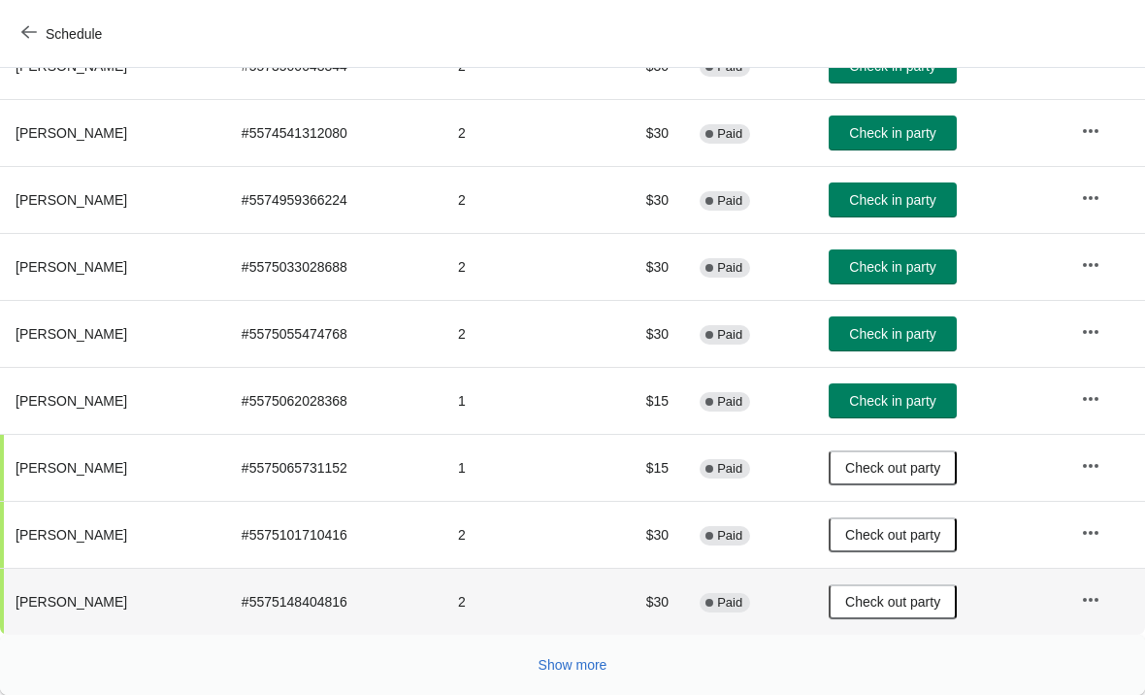
click at [561, 658] on span "Show more" at bounding box center [573, 665] width 69 height 16
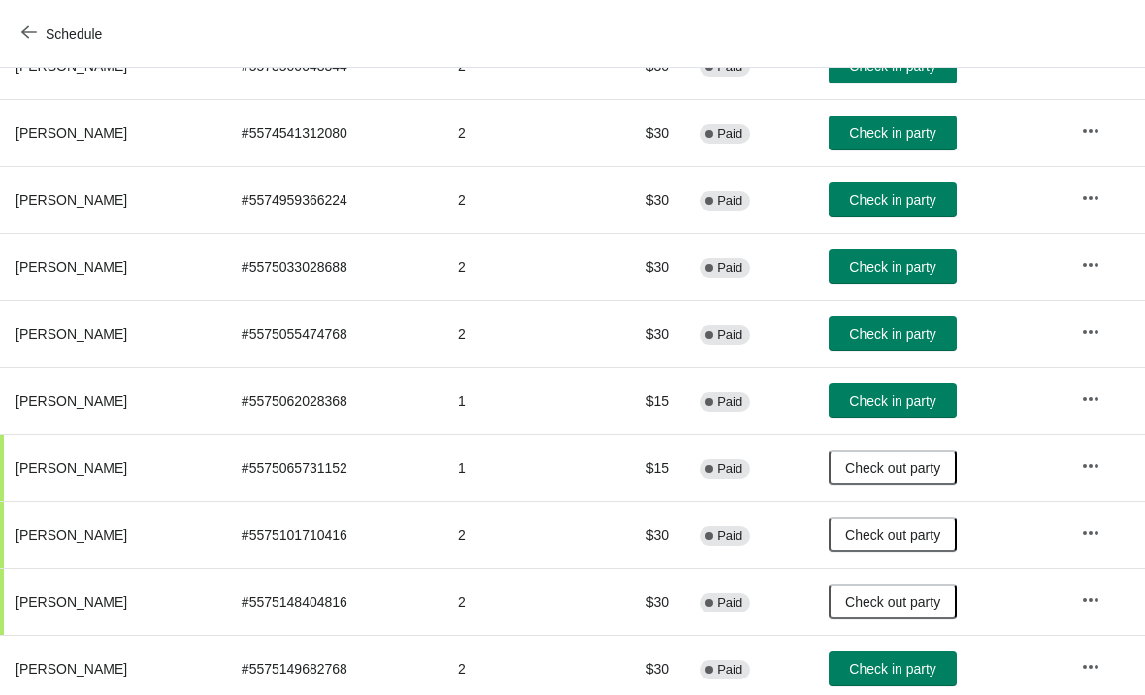
click at [878, 670] on span "Check in party" at bounding box center [892, 669] width 86 height 16
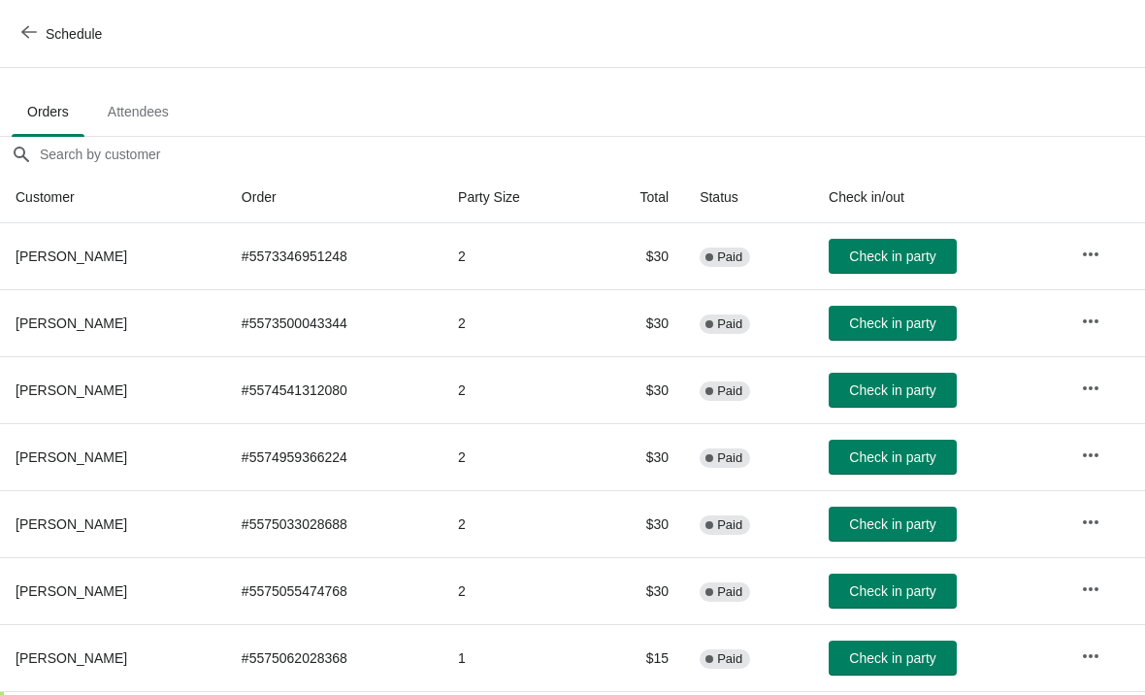
scroll to position [98, 0]
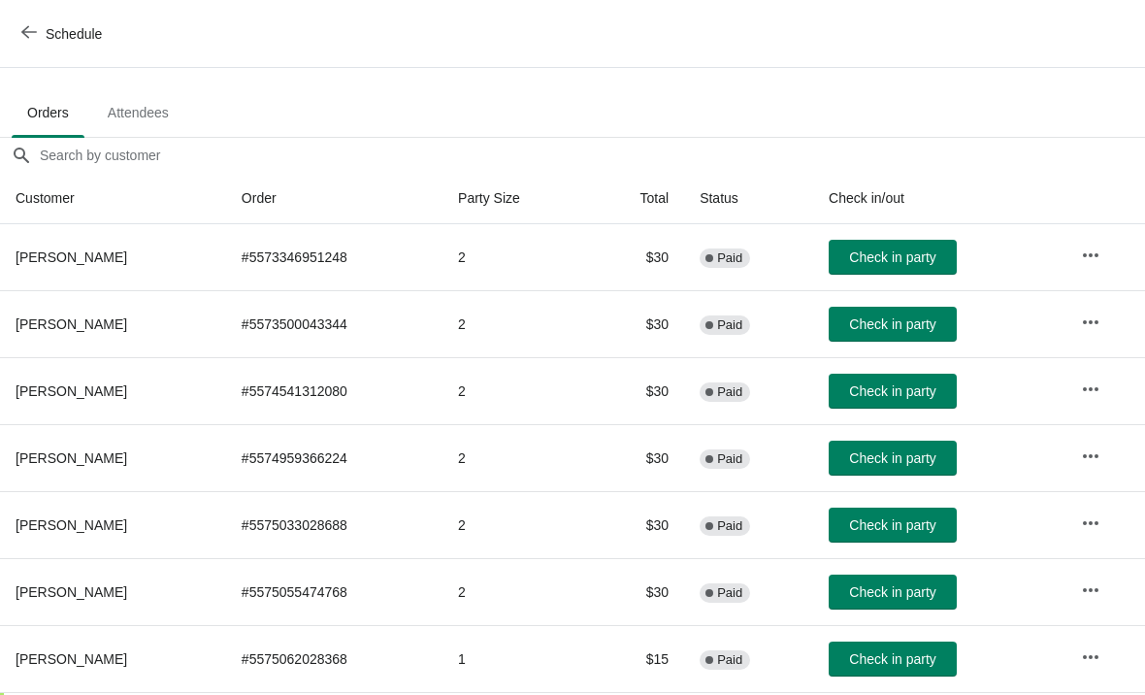
click at [901, 254] on span "Check in party" at bounding box center [892, 257] width 86 height 16
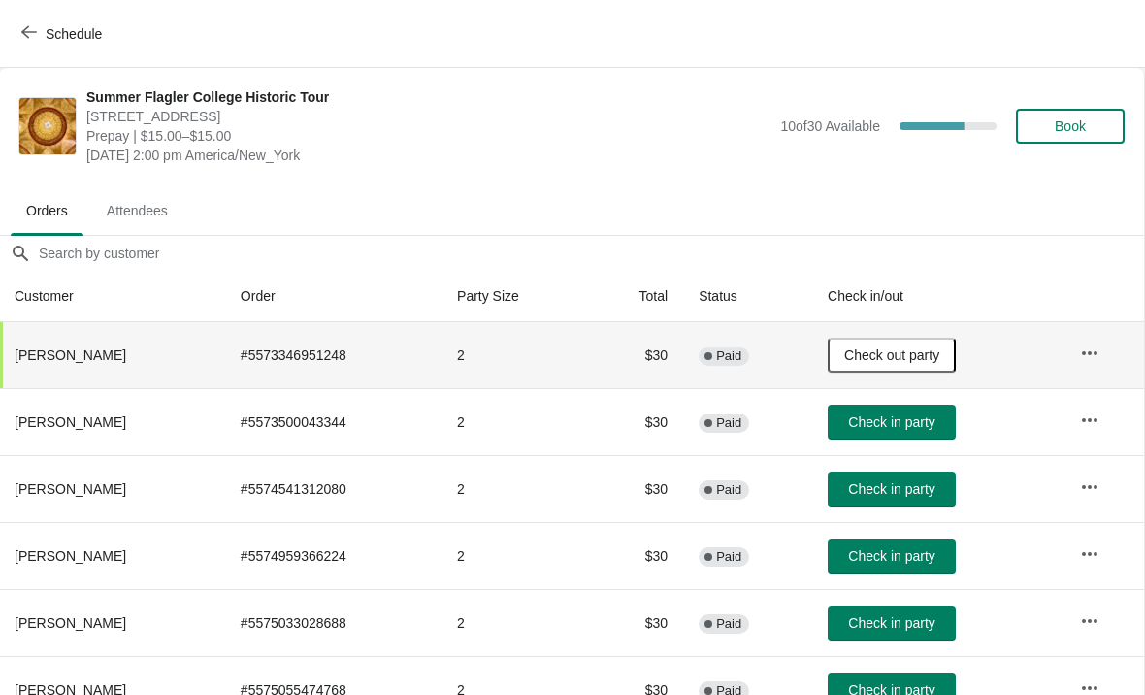
scroll to position [0, 1]
click at [1083, 125] on span "Book" at bounding box center [1070, 126] width 31 height 16
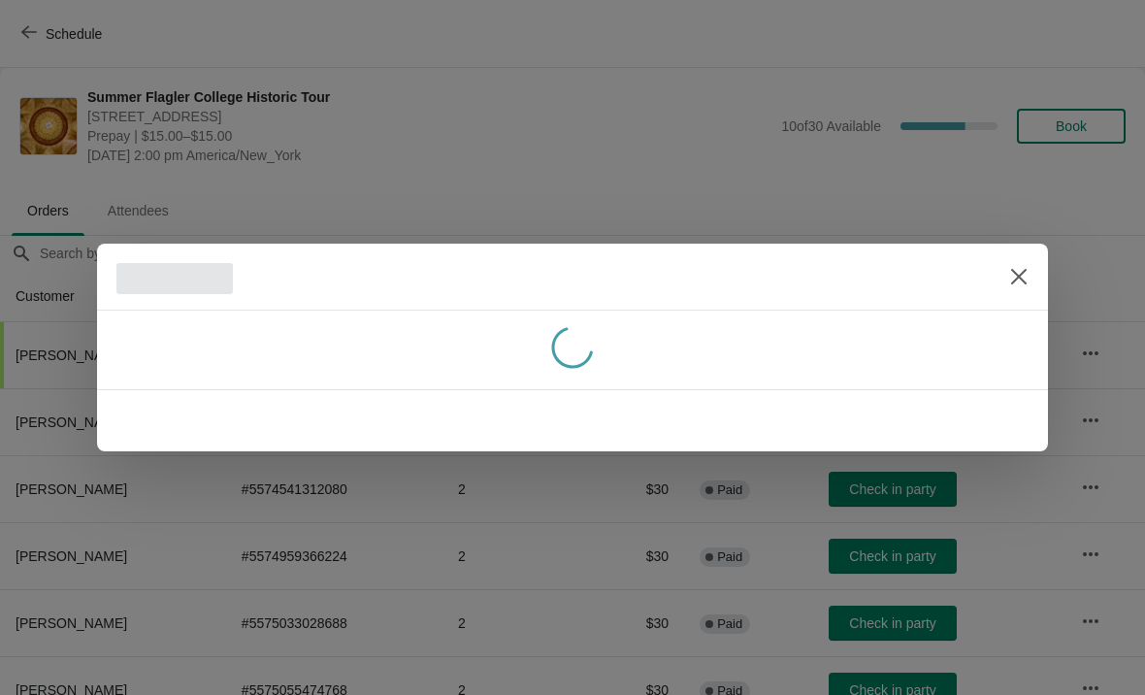
scroll to position [0, 0]
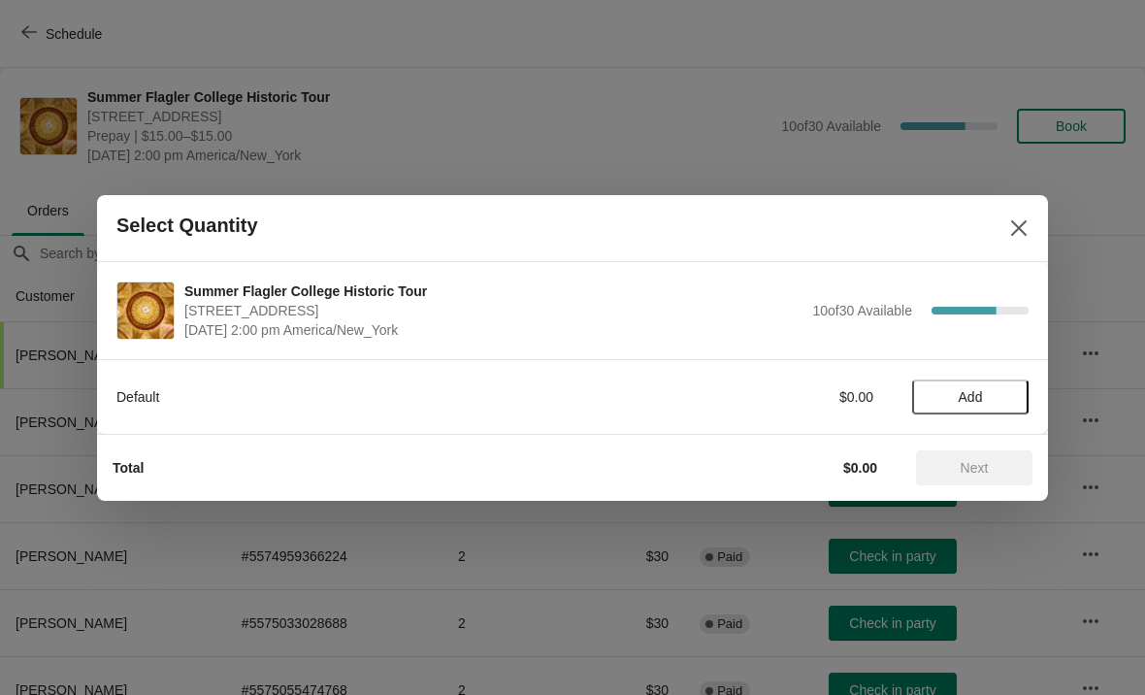
click at [962, 397] on span "Add" at bounding box center [971, 397] width 24 height 16
click at [999, 390] on icon at bounding box center [1004, 396] width 20 height 20
click at [989, 466] on span "Next" at bounding box center [975, 468] width 28 height 16
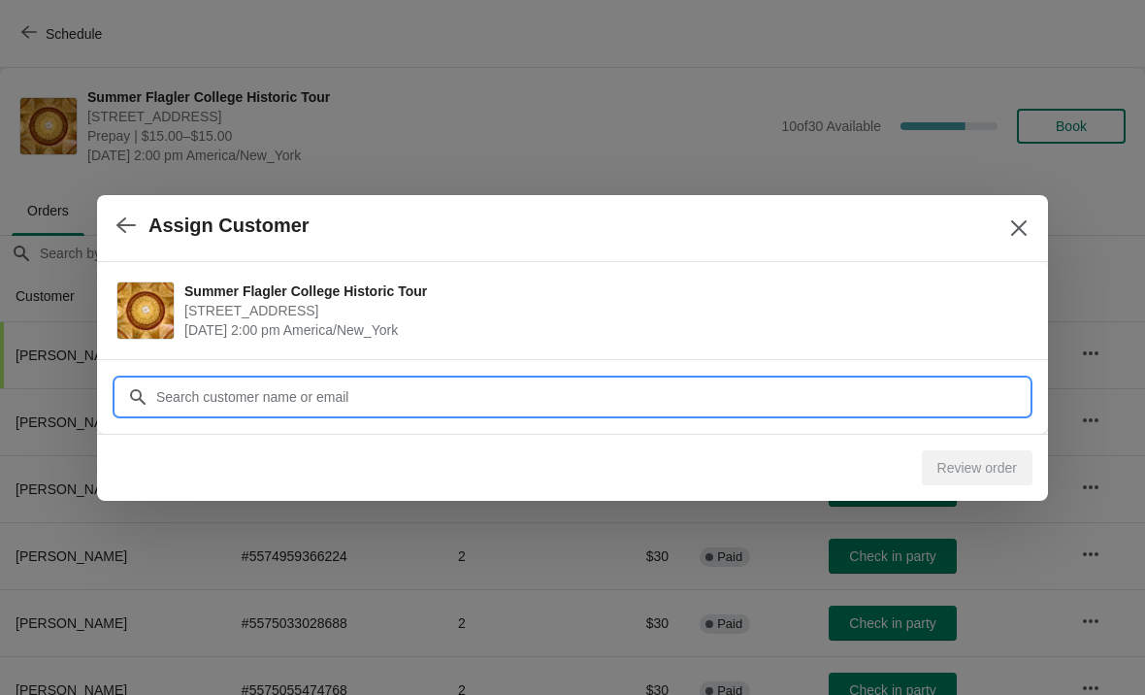
click at [602, 397] on input "Customer" at bounding box center [591, 396] width 873 height 35
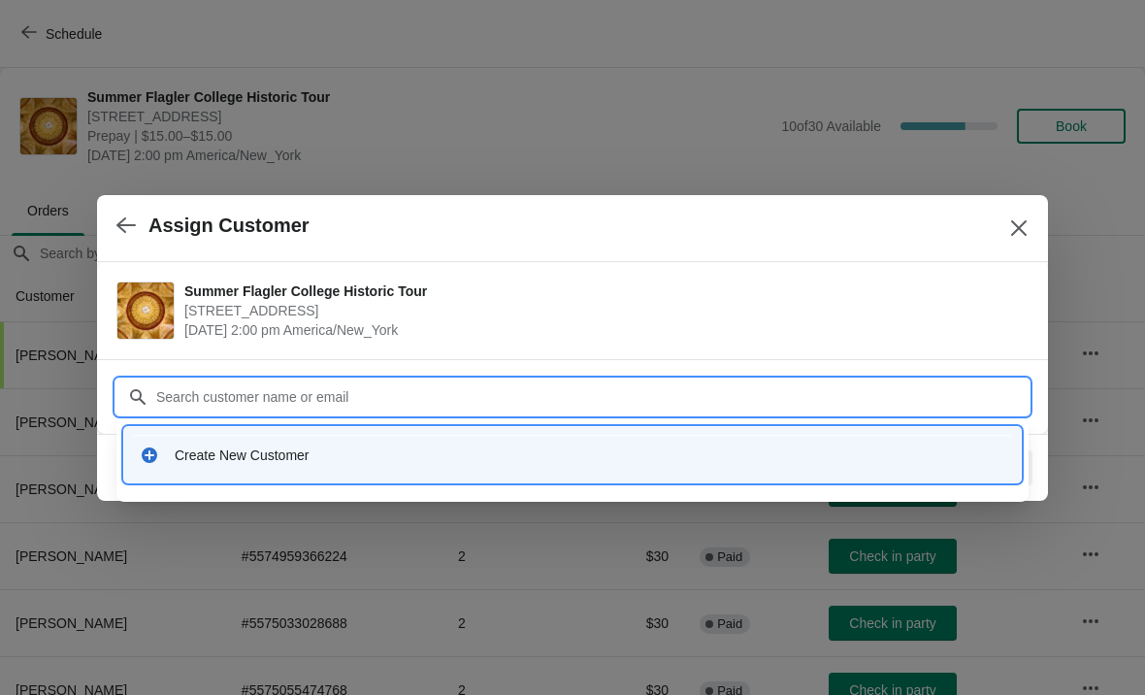
click at [345, 462] on div "Create New Customer" at bounding box center [590, 454] width 831 height 19
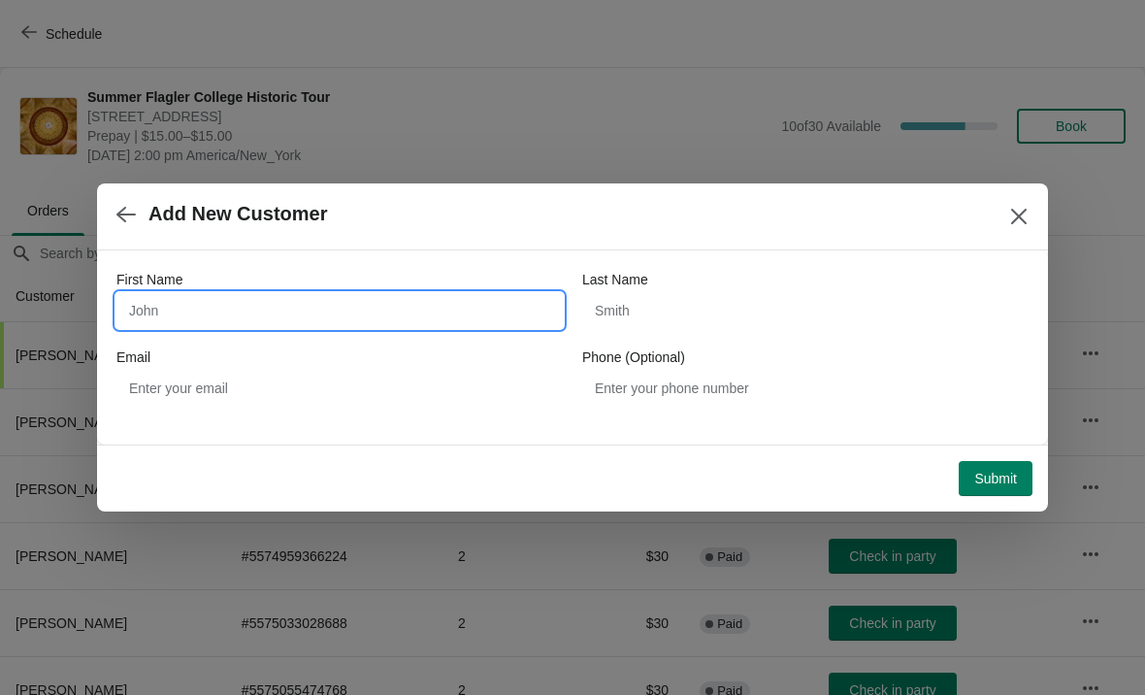
click at [317, 300] on input "First Name" at bounding box center [339, 310] width 446 height 35
type input "Brendan"
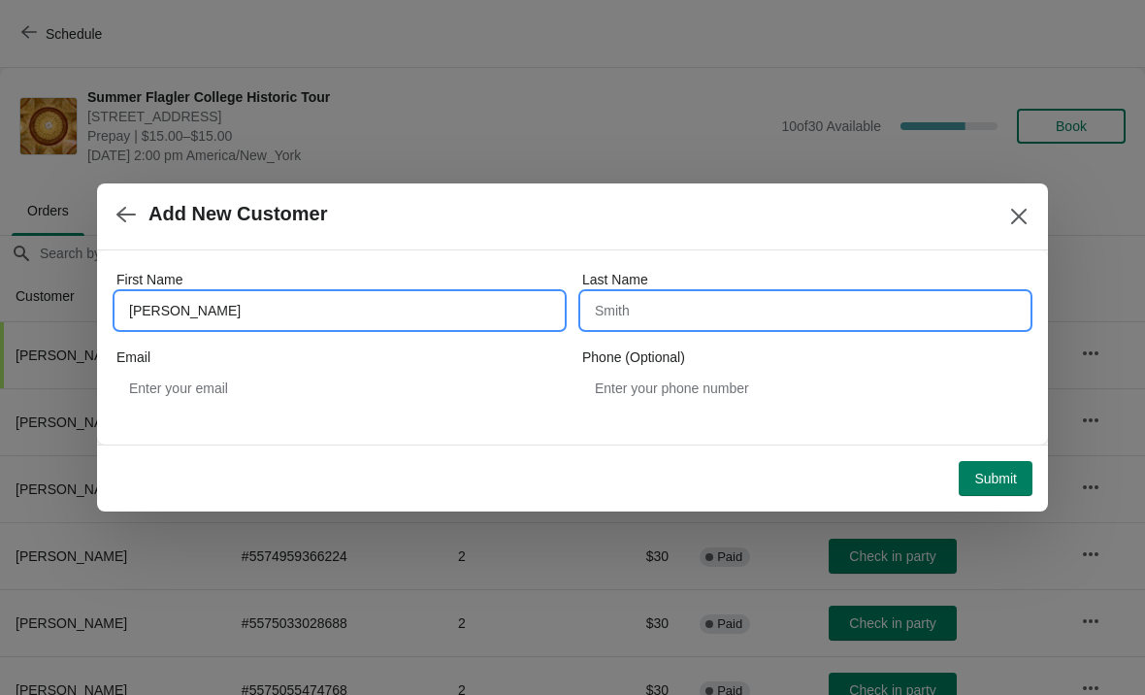
click at [791, 313] on input "Last Name" at bounding box center [805, 310] width 446 height 35
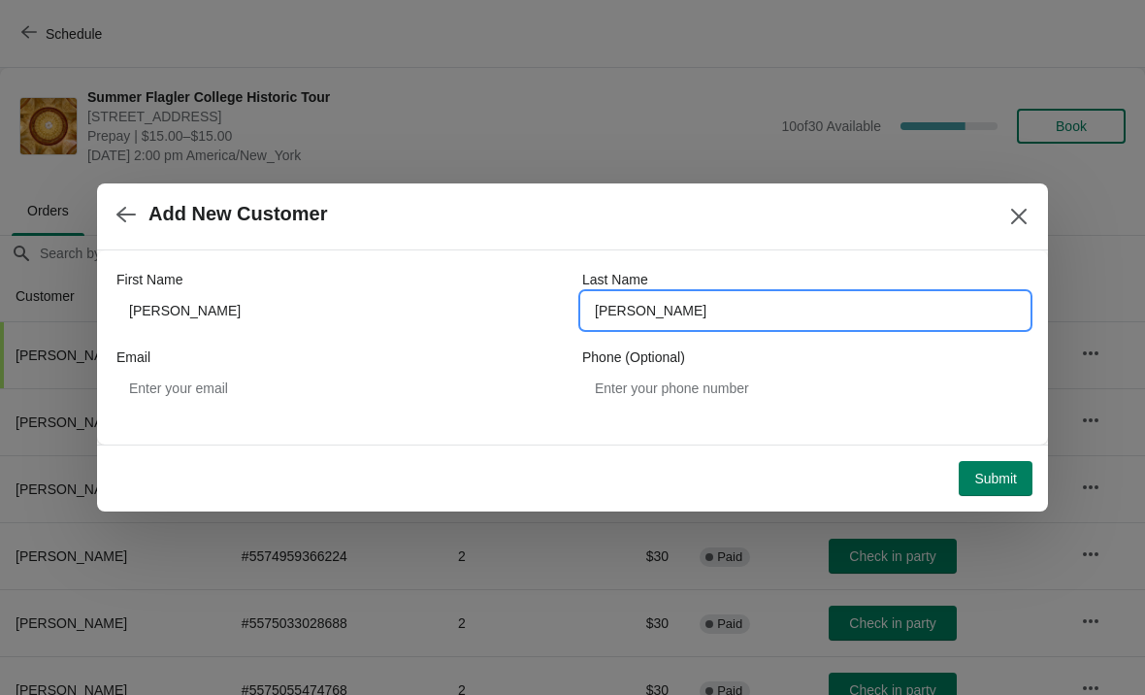
click at [800, 312] on input "Wedlow" at bounding box center [805, 310] width 446 height 35
type input "Wadlow"
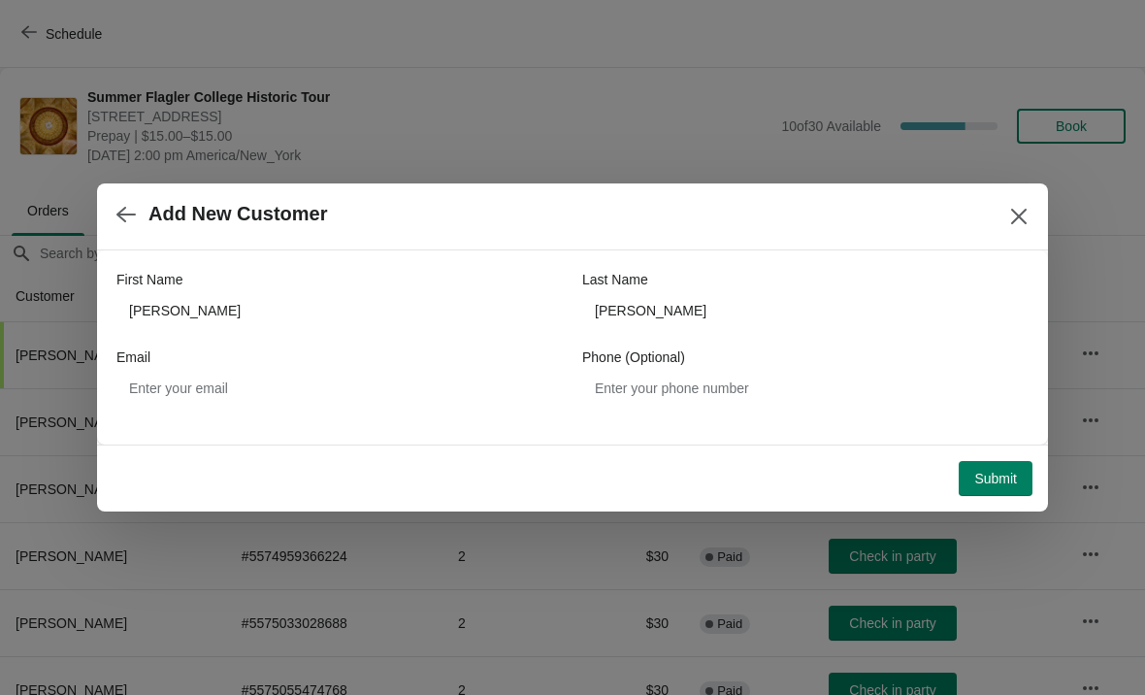
click at [1011, 490] on button "Submit" at bounding box center [996, 478] width 74 height 35
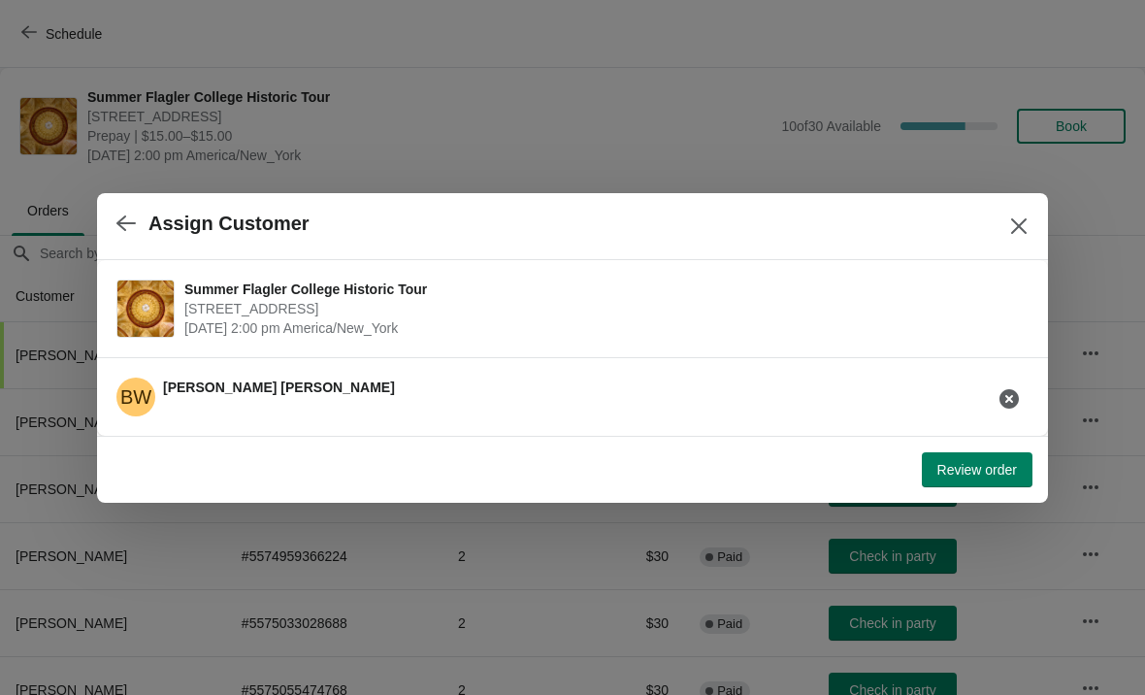
click at [994, 480] on button "Review order" at bounding box center [977, 469] width 111 height 35
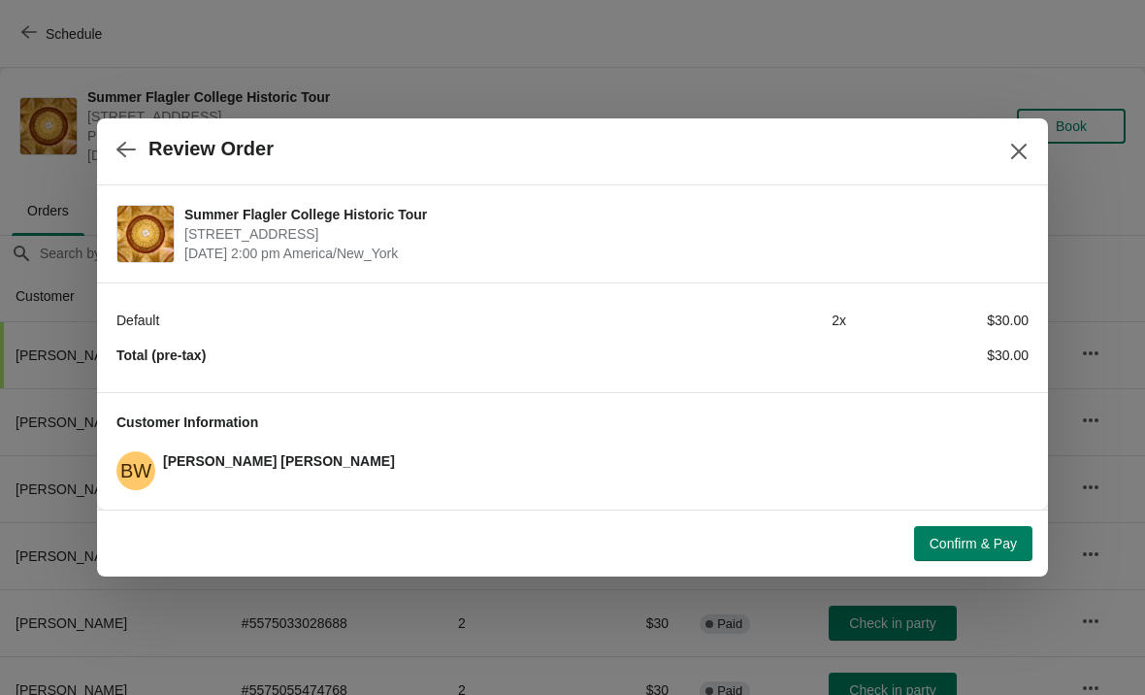
click at [1002, 541] on span "Confirm & Pay" at bounding box center [973, 544] width 87 height 16
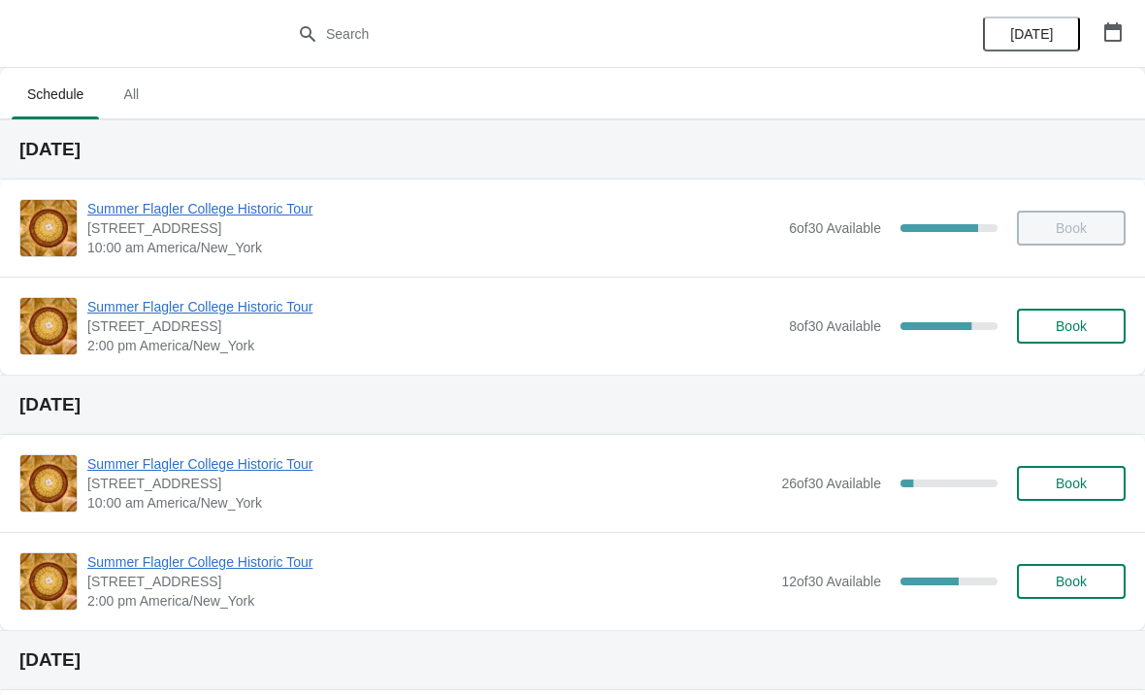
click at [1062, 338] on button "Book" at bounding box center [1071, 326] width 109 height 35
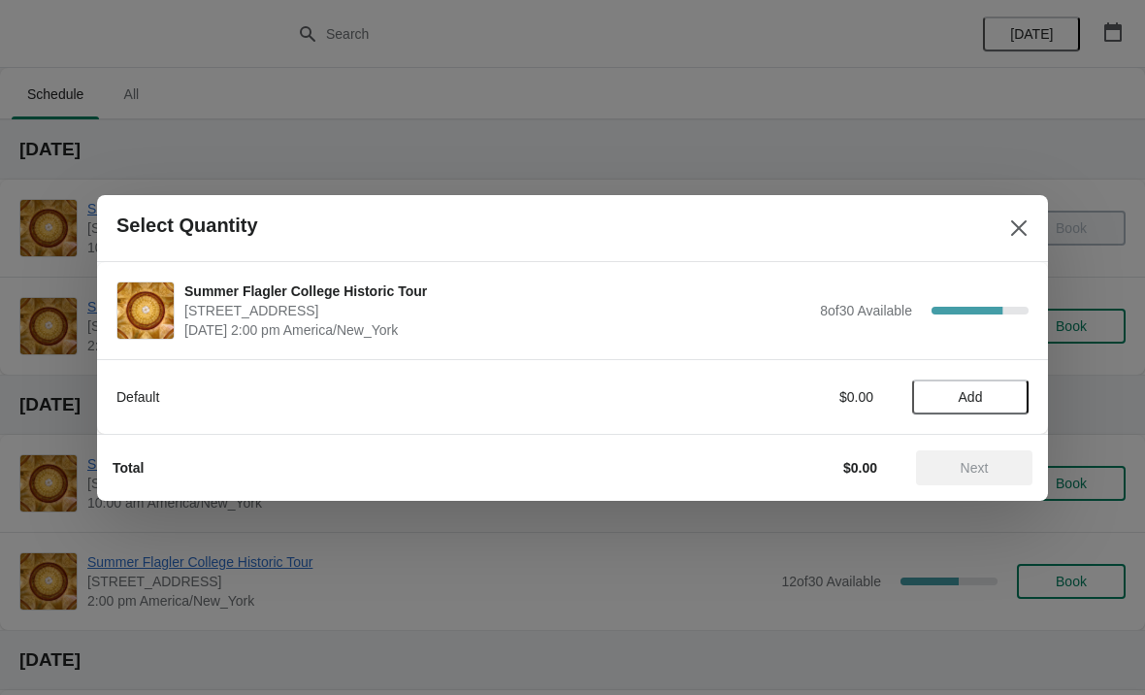
click at [970, 398] on span "Add" at bounding box center [971, 397] width 24 height 16
click at [983, 470] on span "Next" at bounding box center [975, 468] width 28 height 16
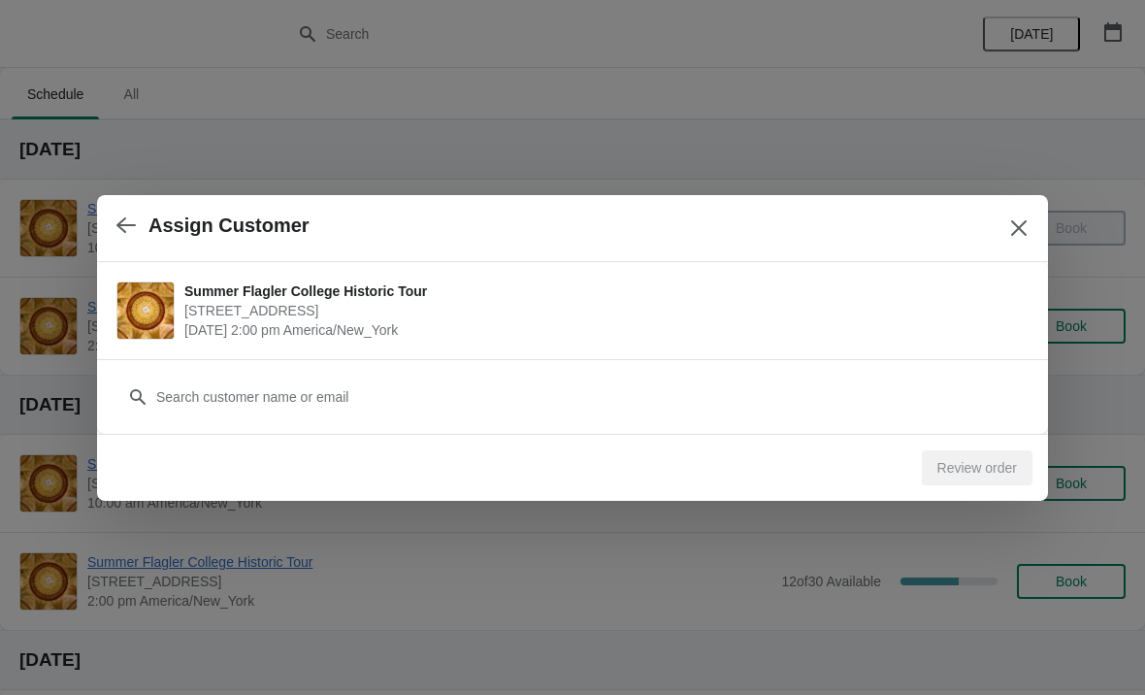
click at [794, 367] on div "Customer" at bounding box center [572, 387] width 912 height 54
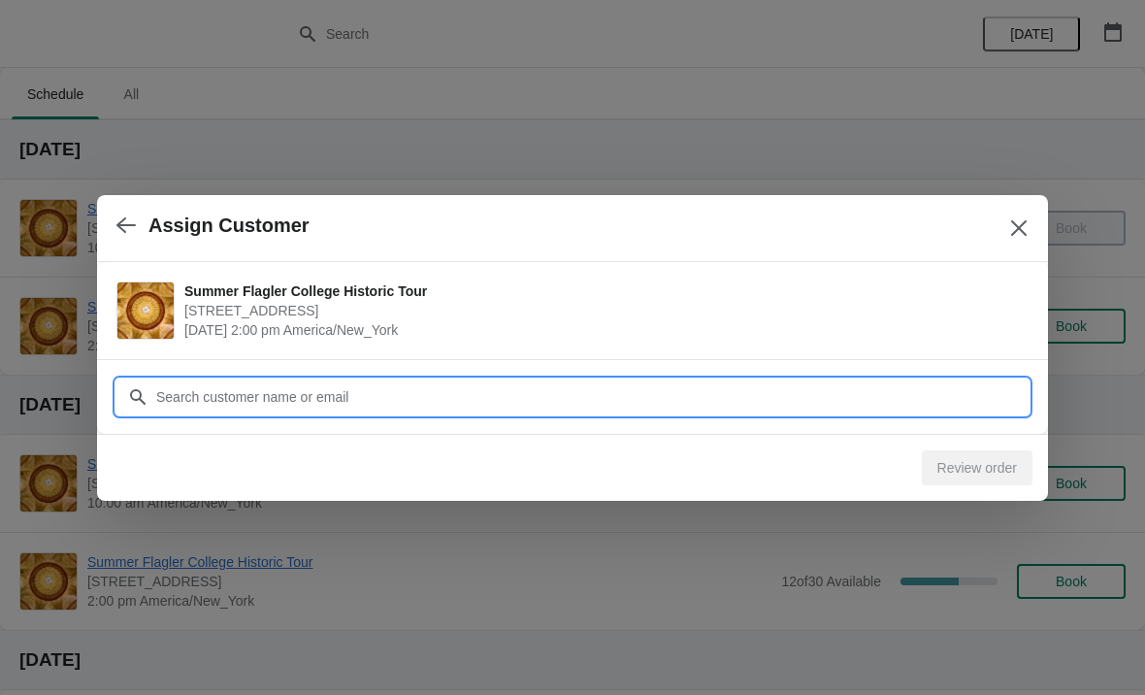
click at [822, 381] on input "Customer" at bounding box center [591, 396] width 873 height 35
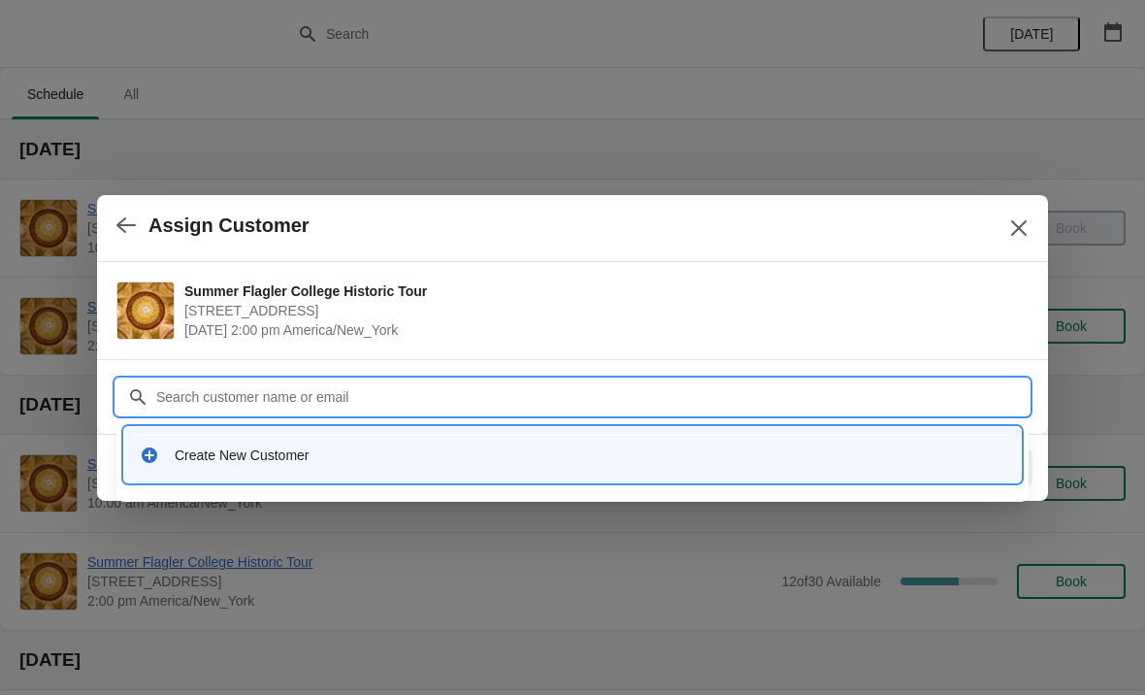
click at [398, 471] on div "Create New Customer" at bounding box center [572, 455] width 881 height 40
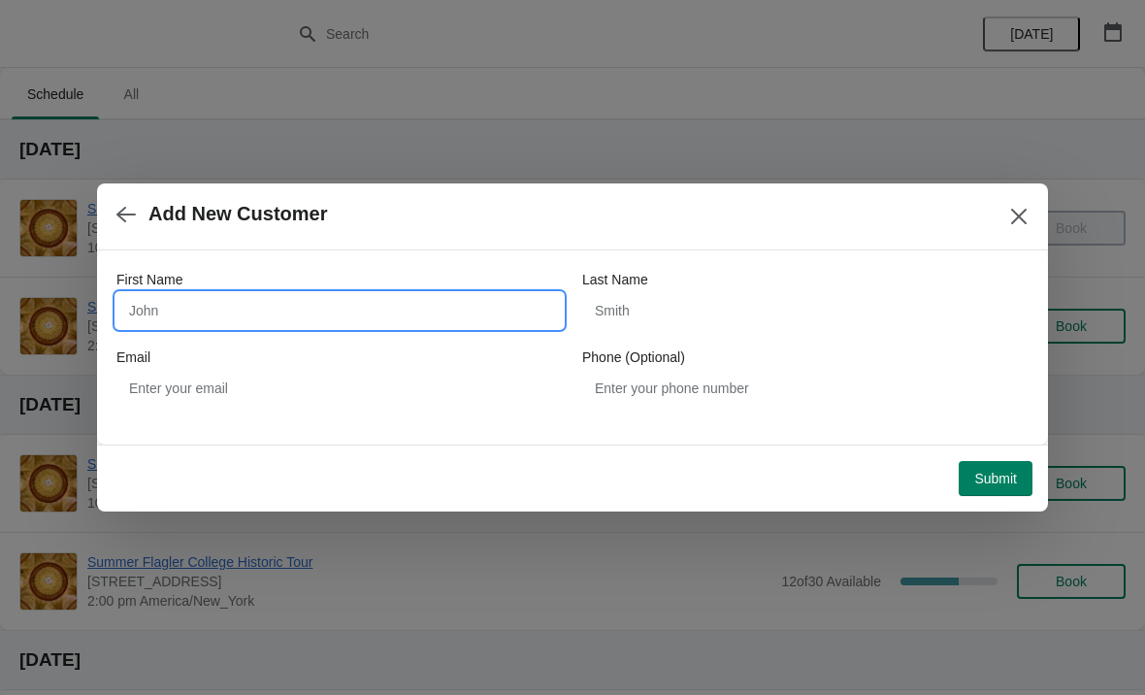
click at [318, 313] on input "First Name" at bounding box center [339, 310] width 446 height 35
type input "Brady"
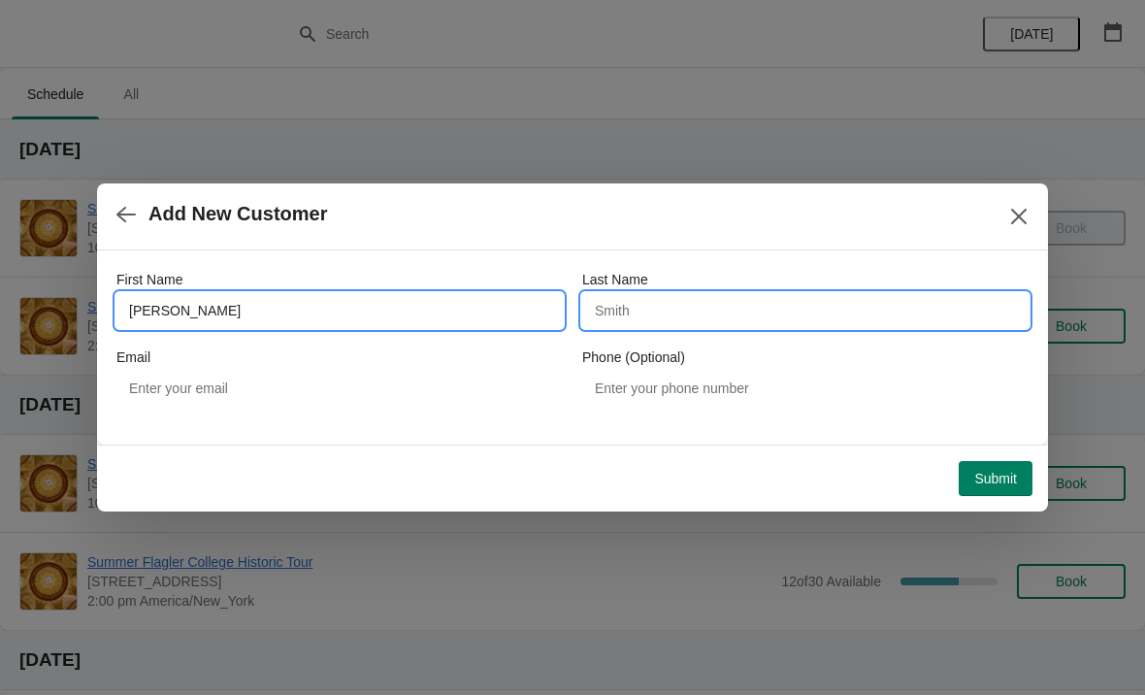
click at [811, 317] on input "Last Name" at bounding box center [805, 310] width 446 height 35
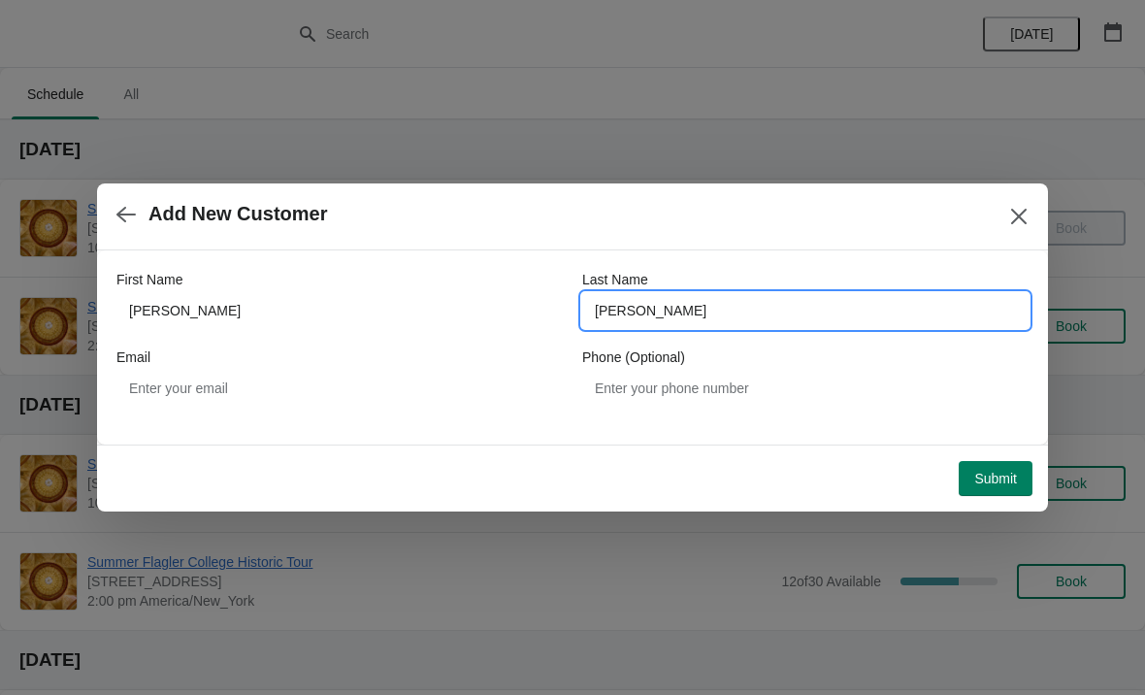
type input "Gibbs"
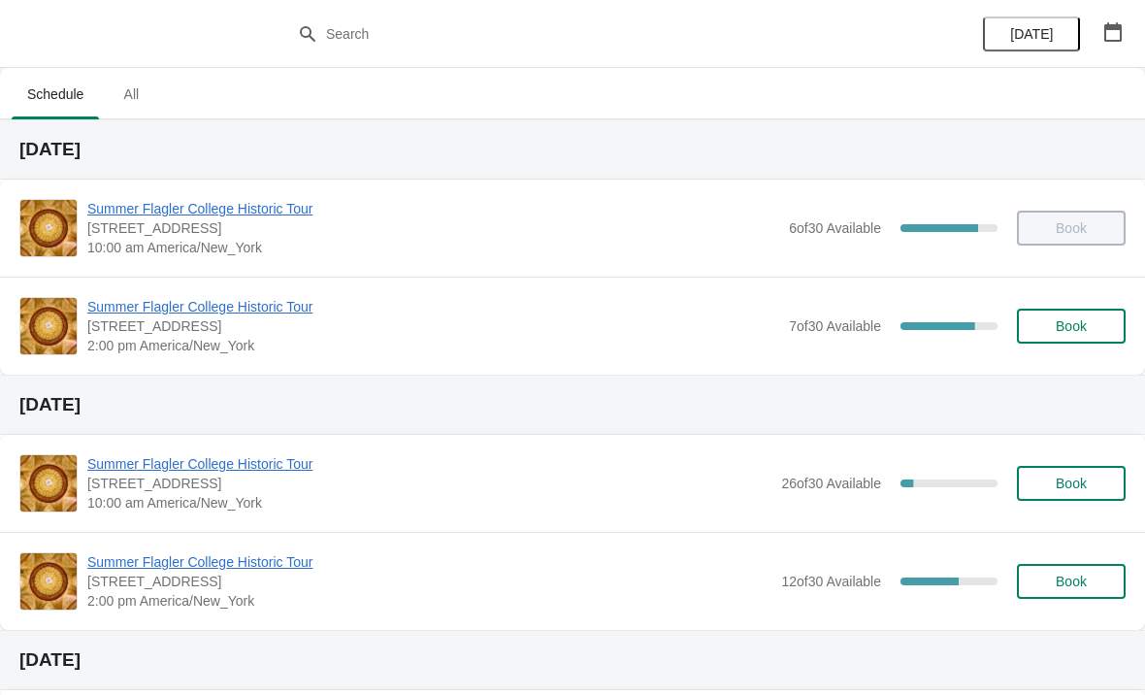
click at [1072, 343] on button "Book" at bounding box center [1071, 326] width 109 height 35
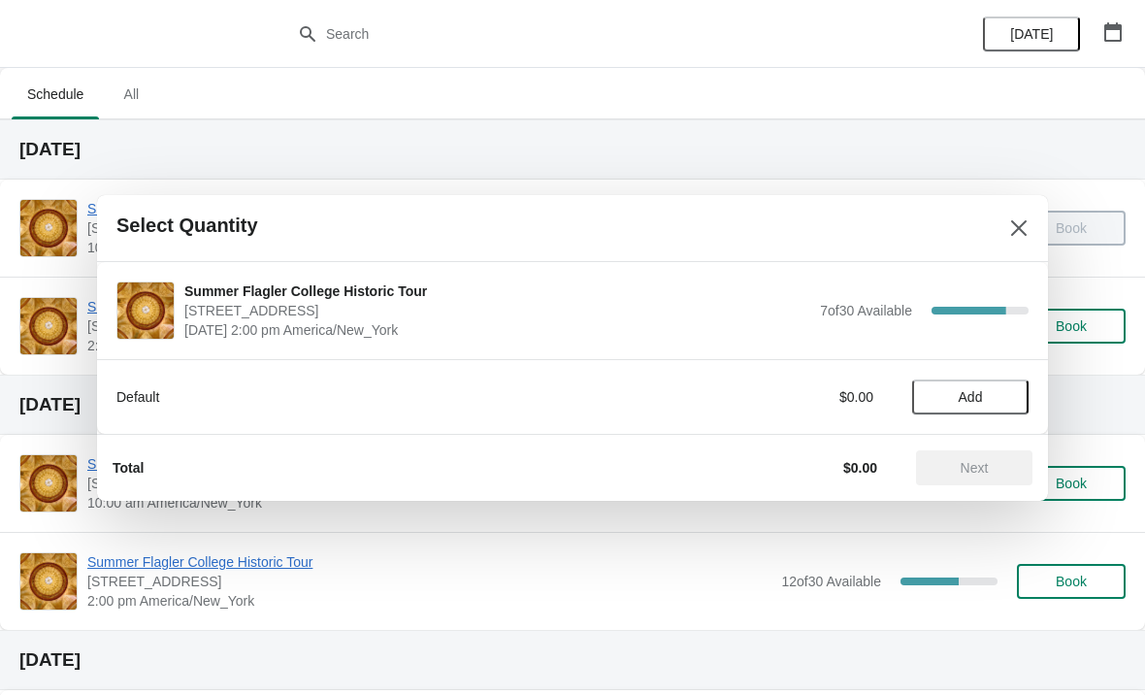
click at [981, 391] on span "Add" at bounding box center [971, 397] width 24 height 16
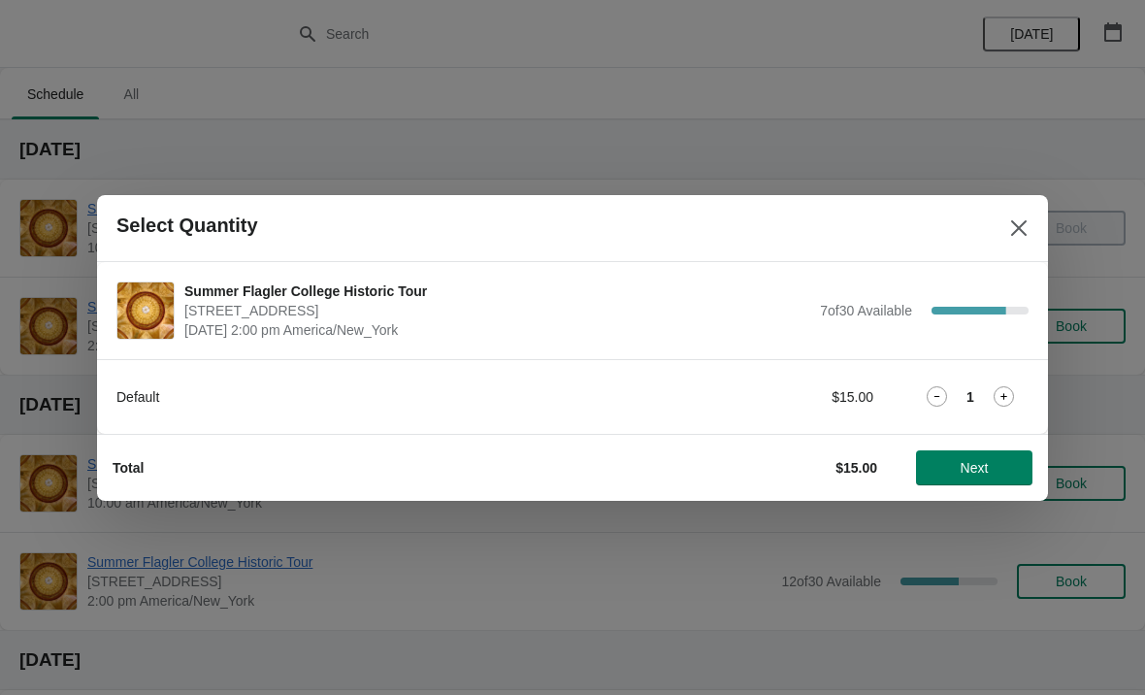
click at [970, 460] on span "Next" at bounding box center [975, 468] width 28 height 16
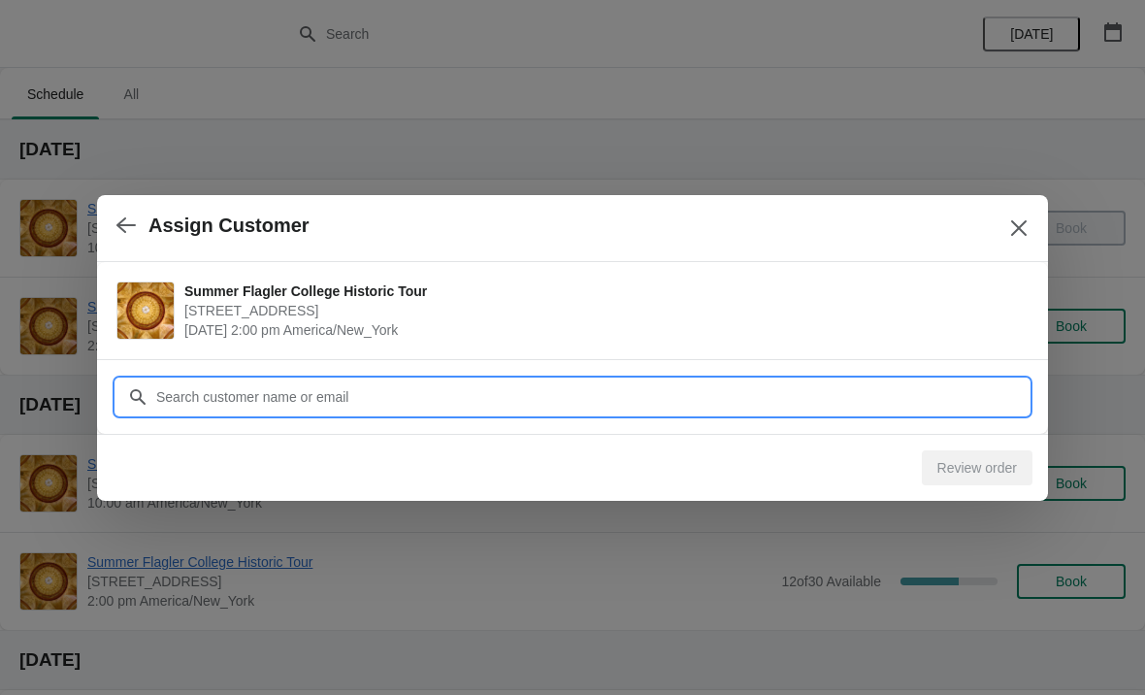
click at [757, 384] on input "Customer" at bounding box center [591, 396] width 873 height 35
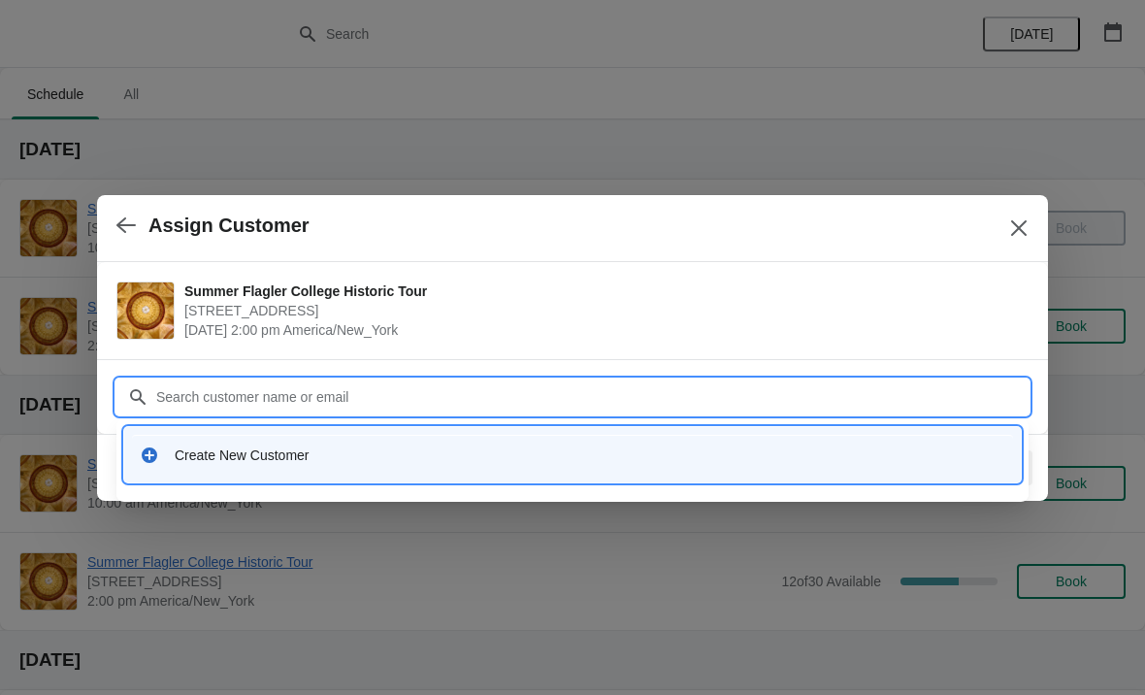
click at [444, 462] on div "Create New Customer" at bounding box center [590, 454] width 831 height 19
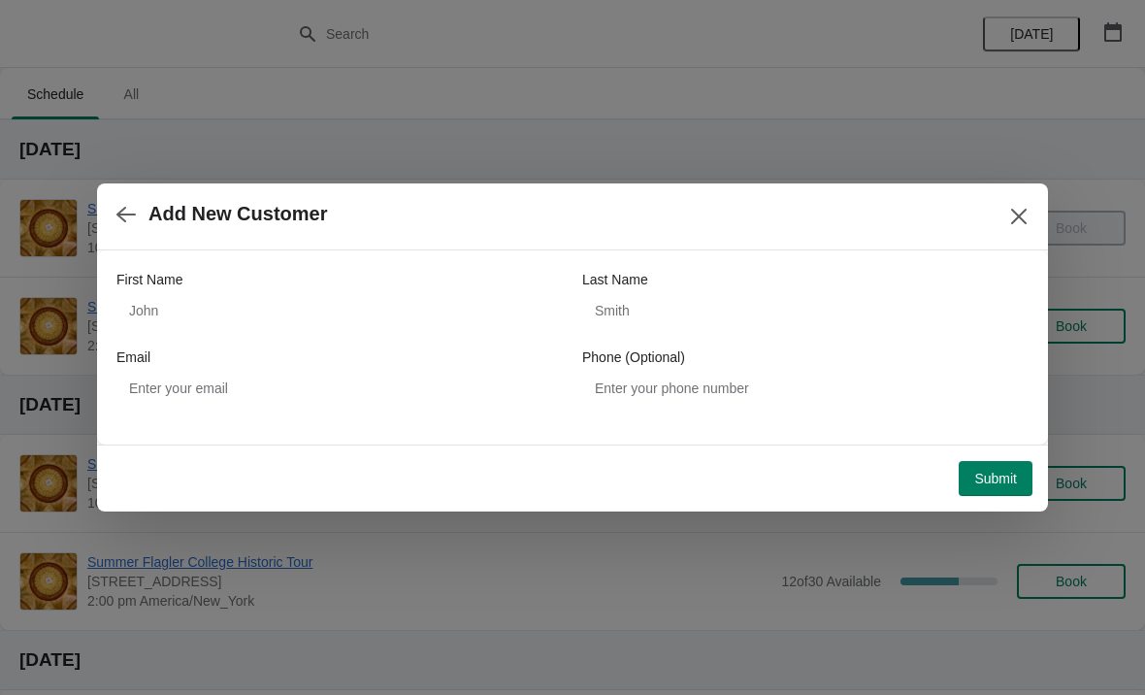
click at [477, 288] on div "First Name" at bounding box center [339, 279] width 446 height 19
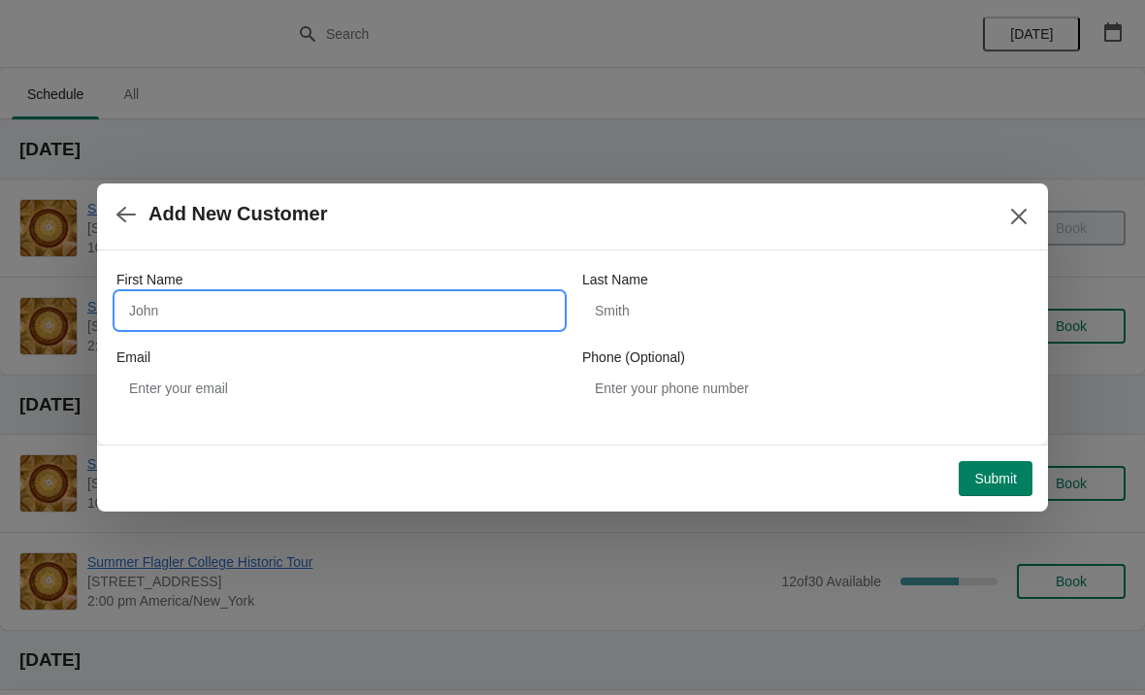
click at [491, 303] on input "First Name" at bounding box center [339, 310] width 446 height 35
type input "[PERSON_NAME]"
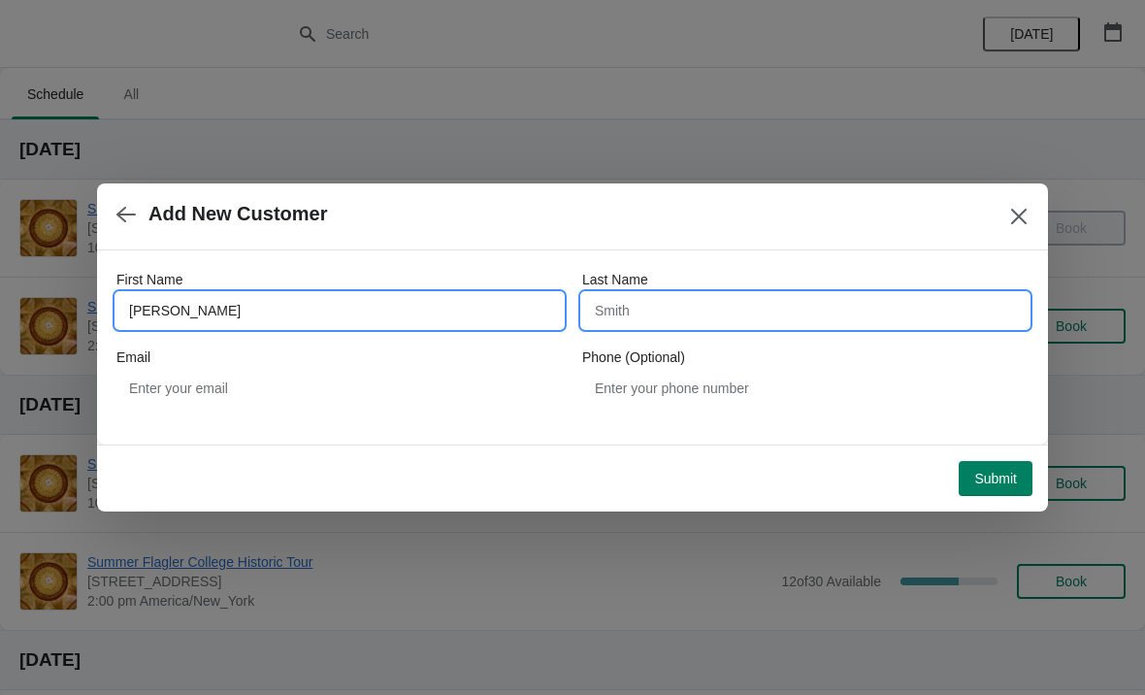
click at [840, 314] on input "Last Name" at bounding box center [805, 310] width 446 height 35
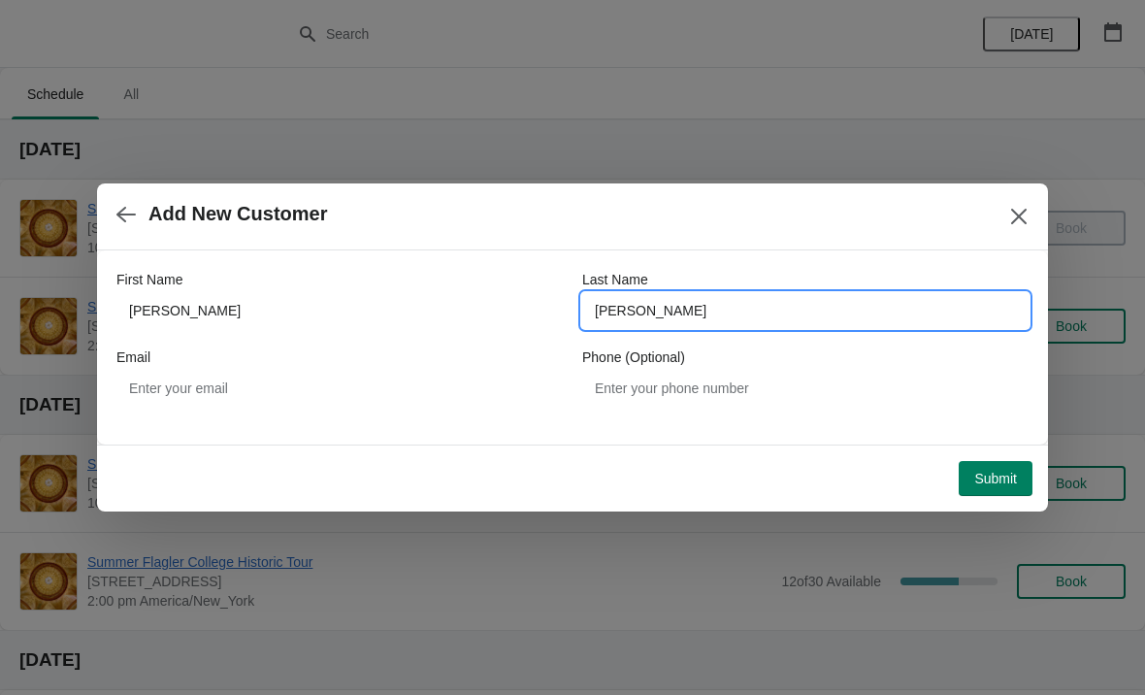
type input "Ferdinand"
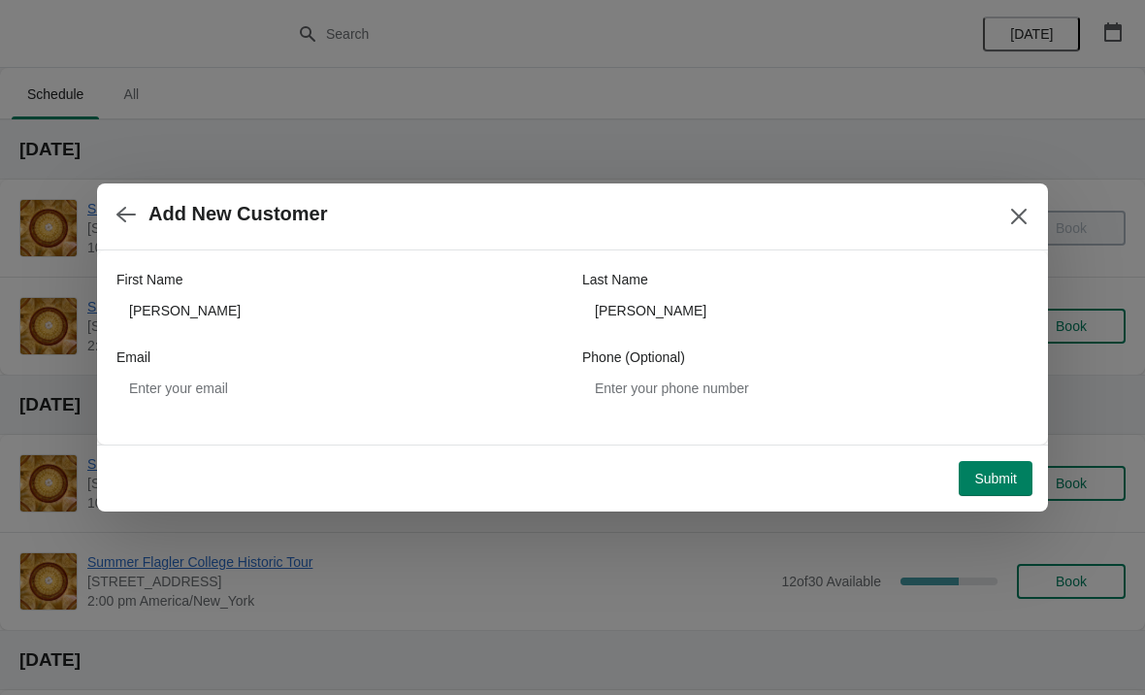
click at [997, 495] on button "Submit" at bounding box center [996, 478] width 74 height 35
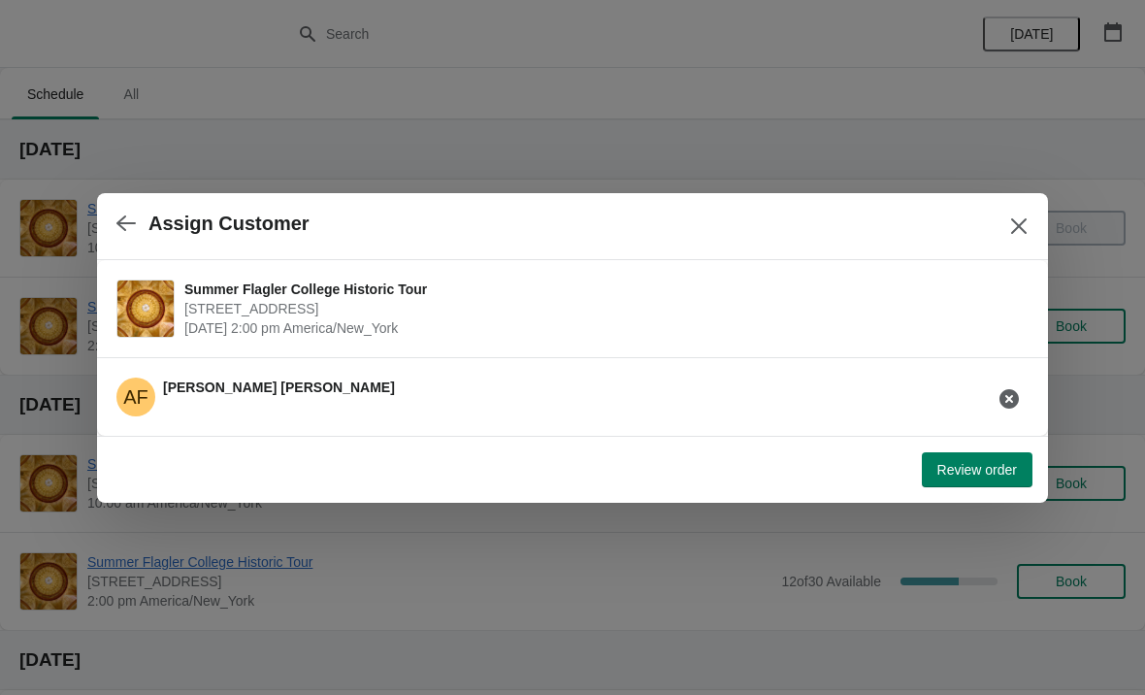
click at [1008, 438] on div "Review order" at bounding box center [565, 462] width 936 height 50
click at [992, 472] on span "Review order" at bounding box center [978, 470] width 80 height 16
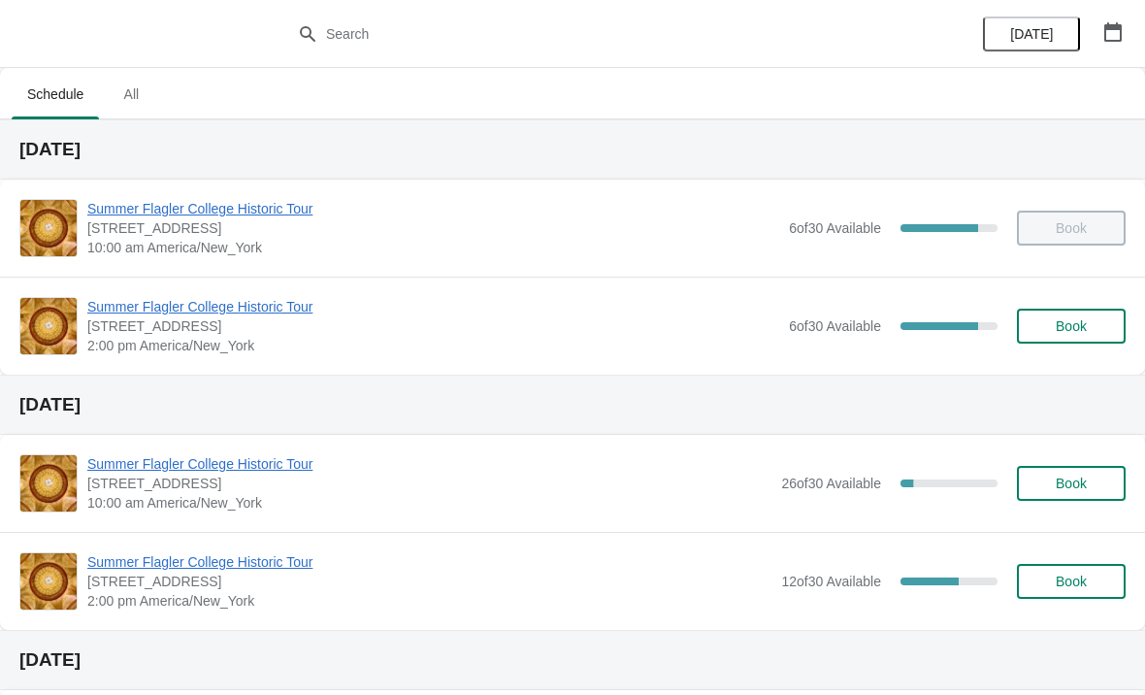
click at [180, 305] on span "Summer Flagler College Historic Tour" at bounding box center [433, 306] width 692 height 19
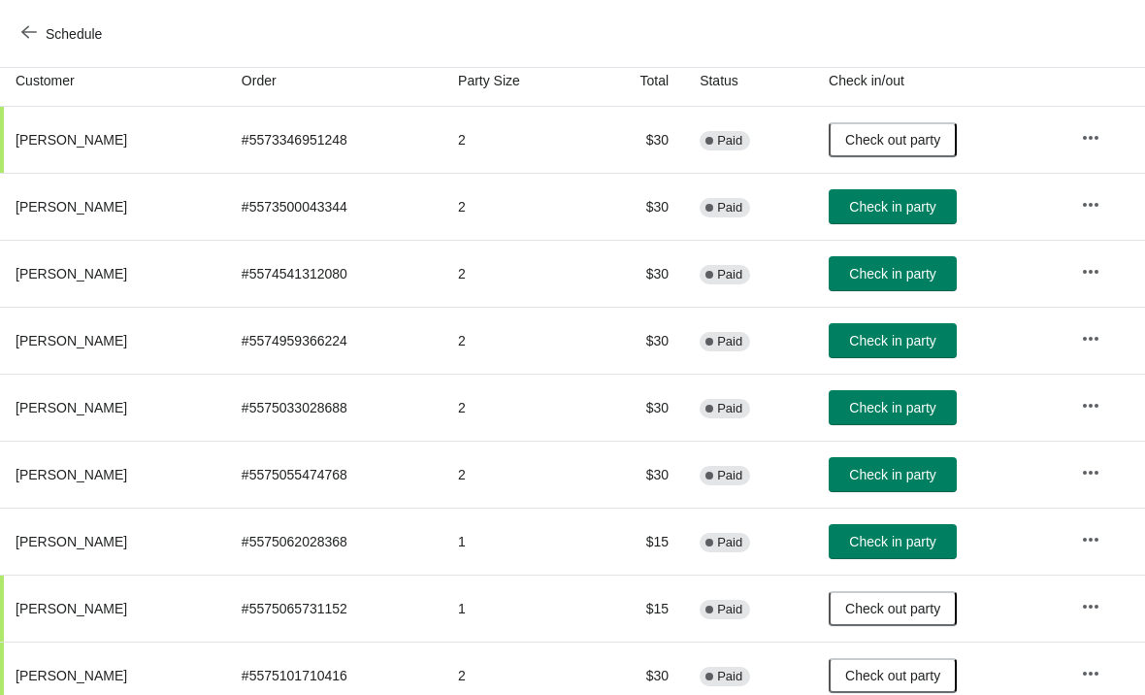
scroll to position [216, 0]
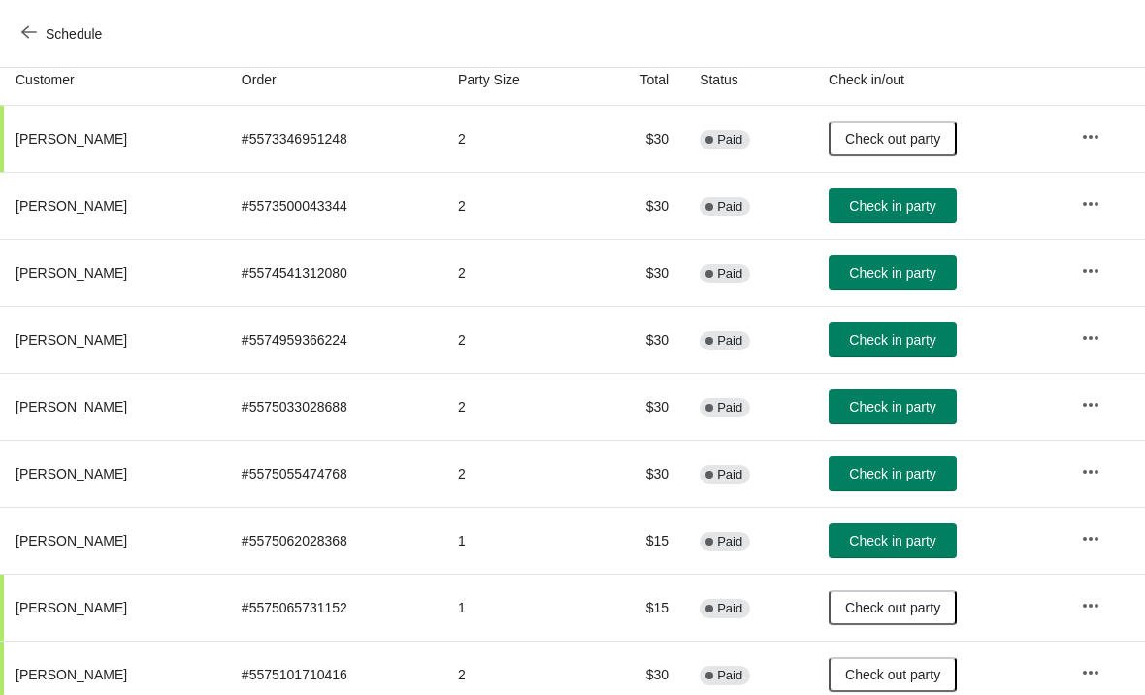
click at [936, 472] on span "Check in party" at bounding box center [892, 474] width 86 height 16
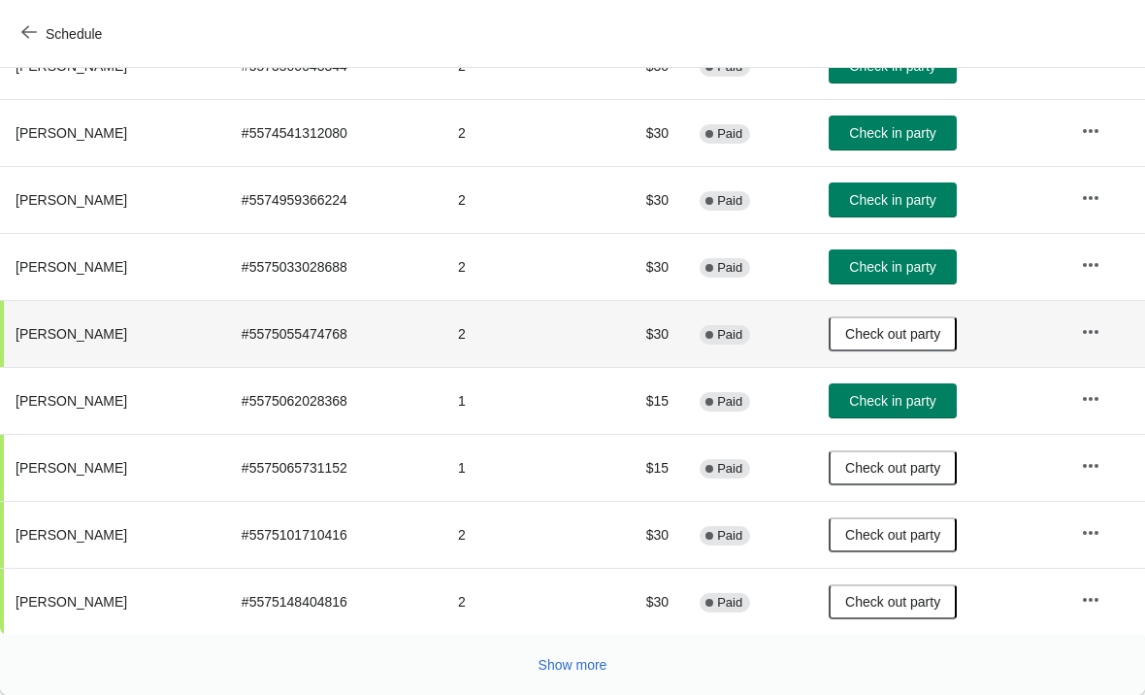
scroll to position [356, 0]
click at [596, 670] on span "Show more" at bounding box center [573, 665] width 69 height 16
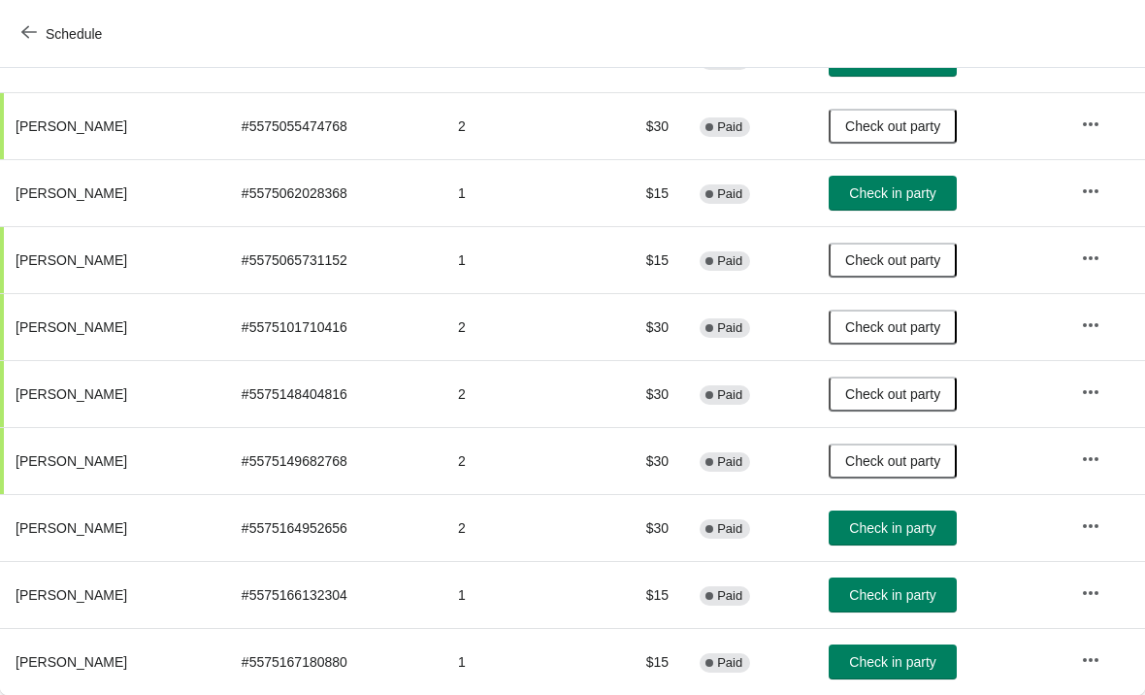
scroll to position [564, 0]
click at [914, 531] on span "Check in party" at bounding box center [892, 528] width 86 height 16
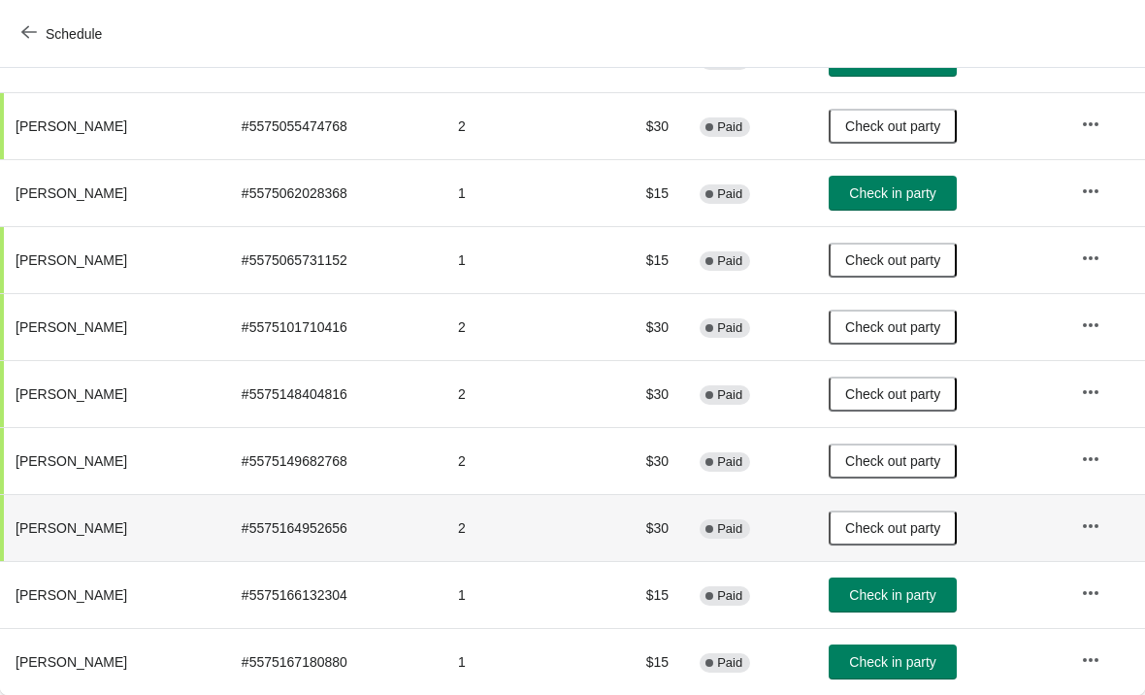
click at [895, 609] on button "Check in party" at bounding box center [893, 594] width 128 height 35
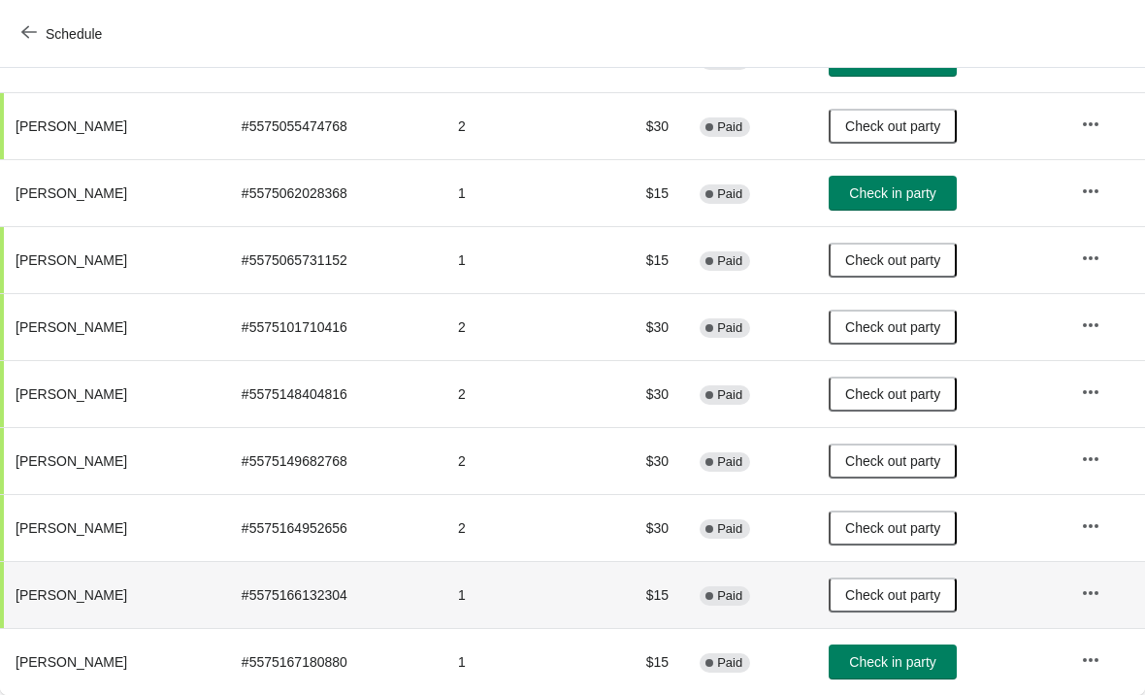
click at [893, 646] on button "Check in party" at bounding box center [893, 661] width 128 height 35
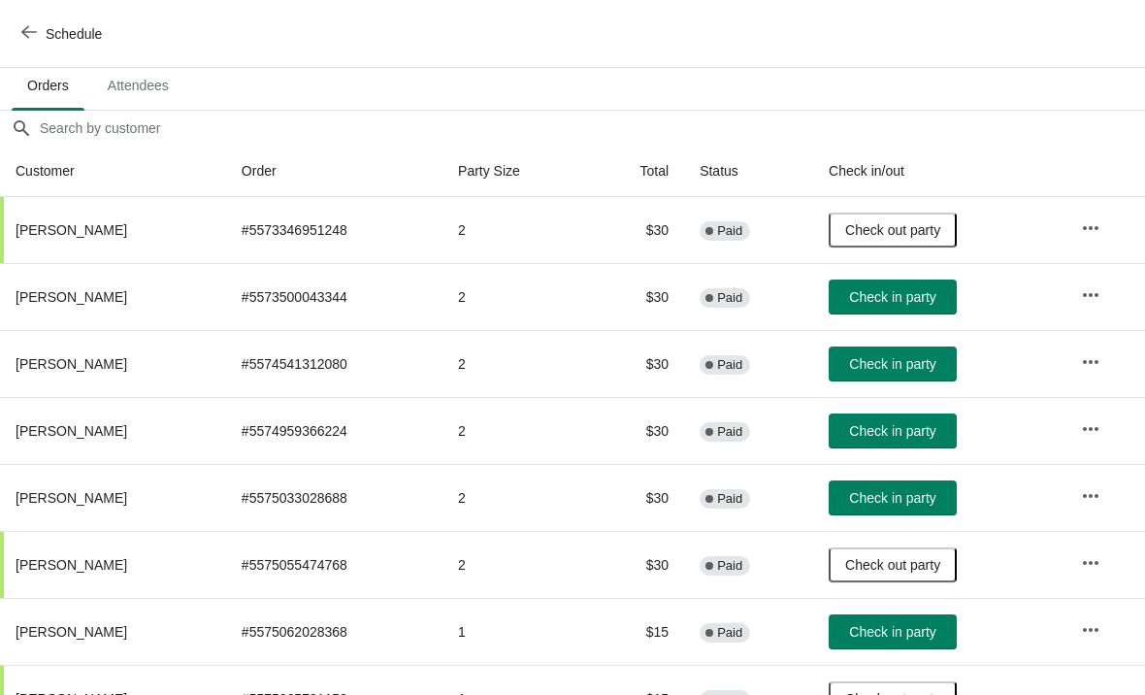
scroll to position [126, 0]
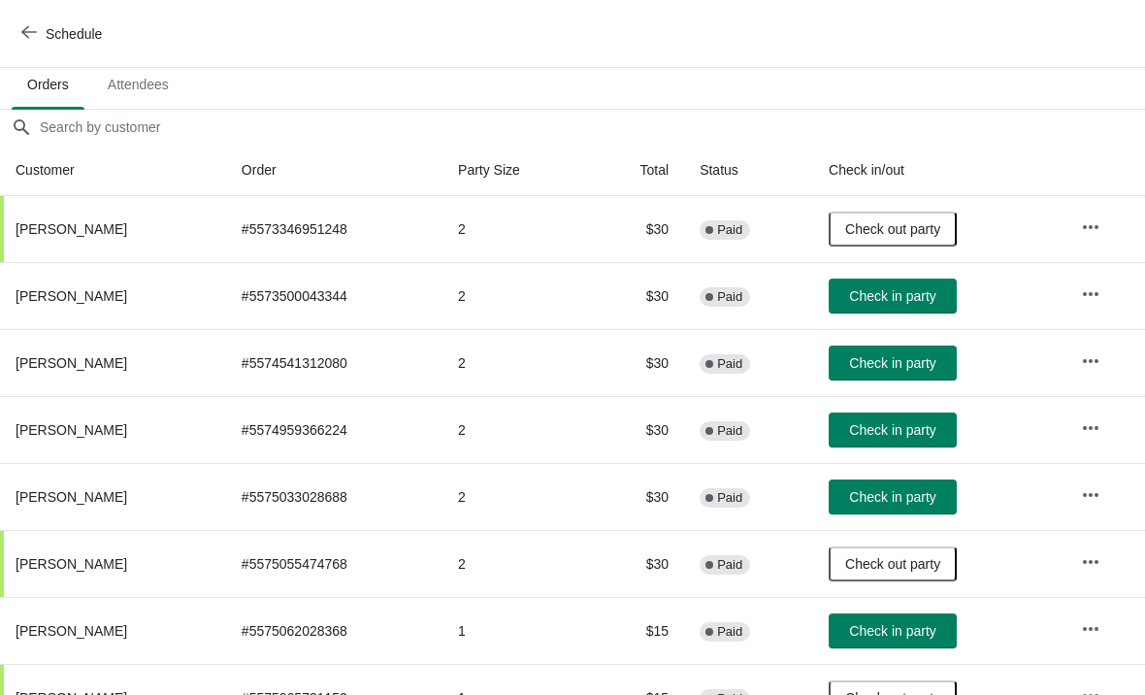
click at [892, 490] on span "Check in party" at bounding box center [892, 497] width 86 height 16
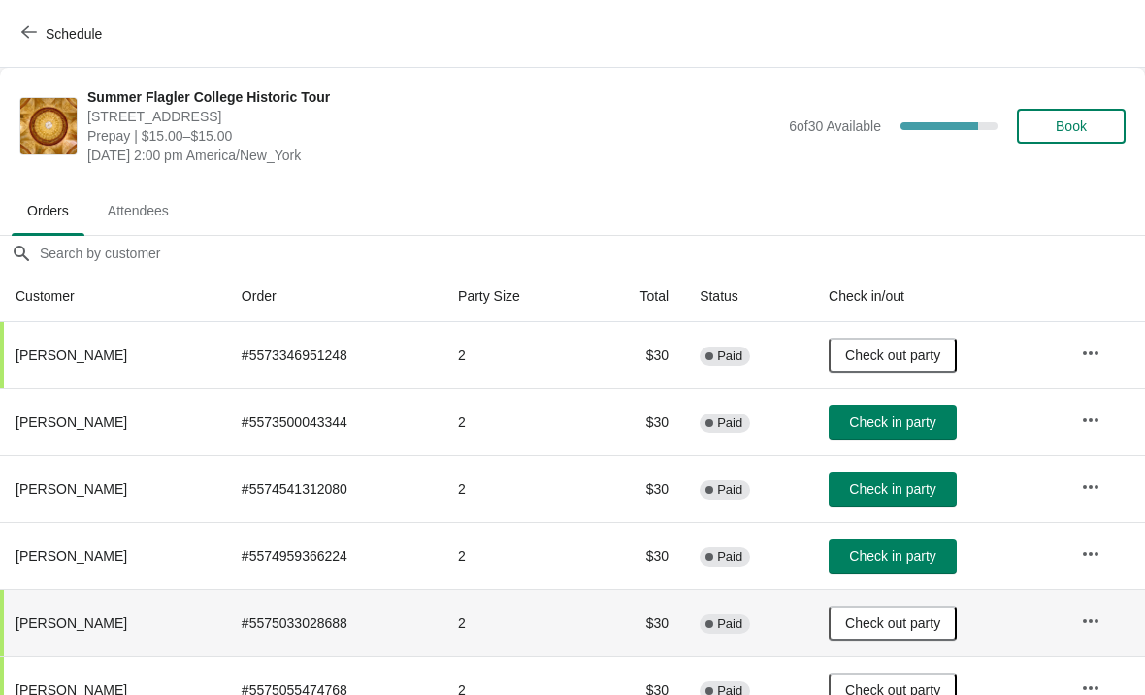
scroll to position [0, 0]
click at [911, 567] on button "Check in party" at bounding box center [893, 556] width 128 height 35
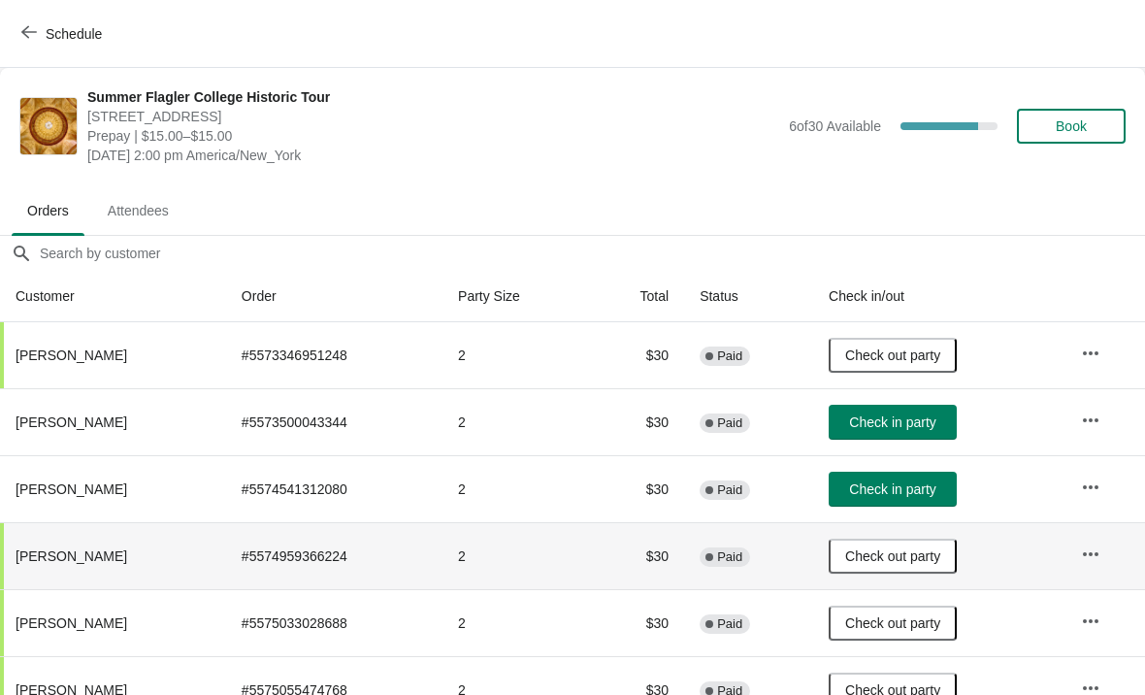
click at [913, 494] on span "Check in party" at bounding box center [892, 489] width 86 height 16
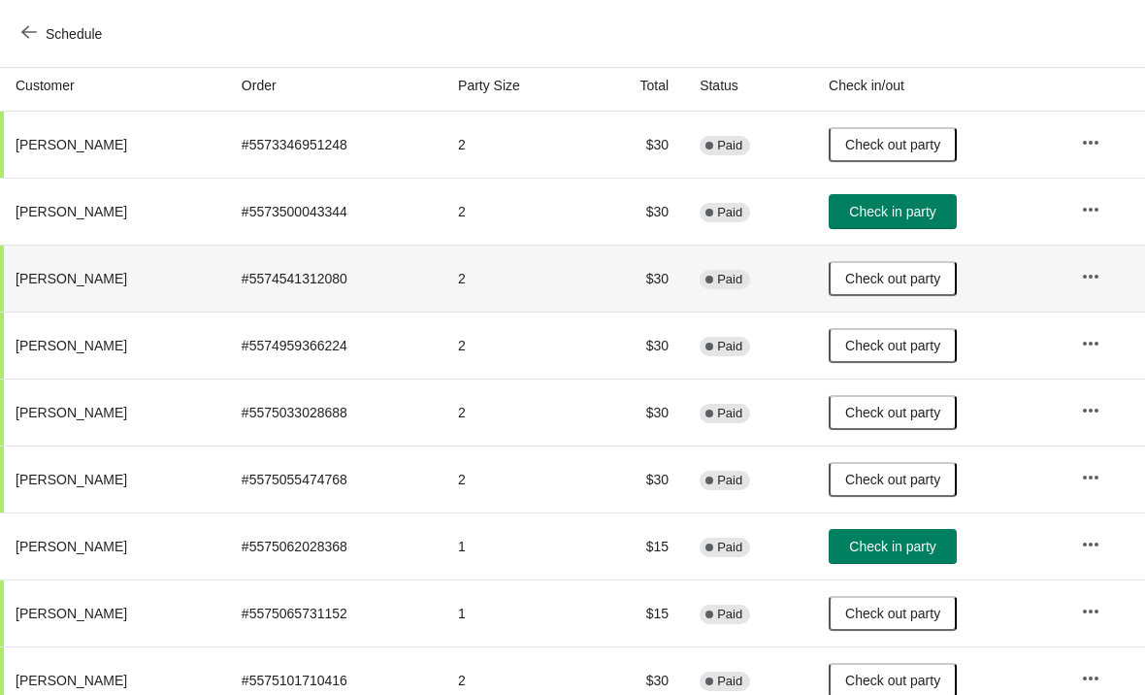
scroll to position [211, 0]
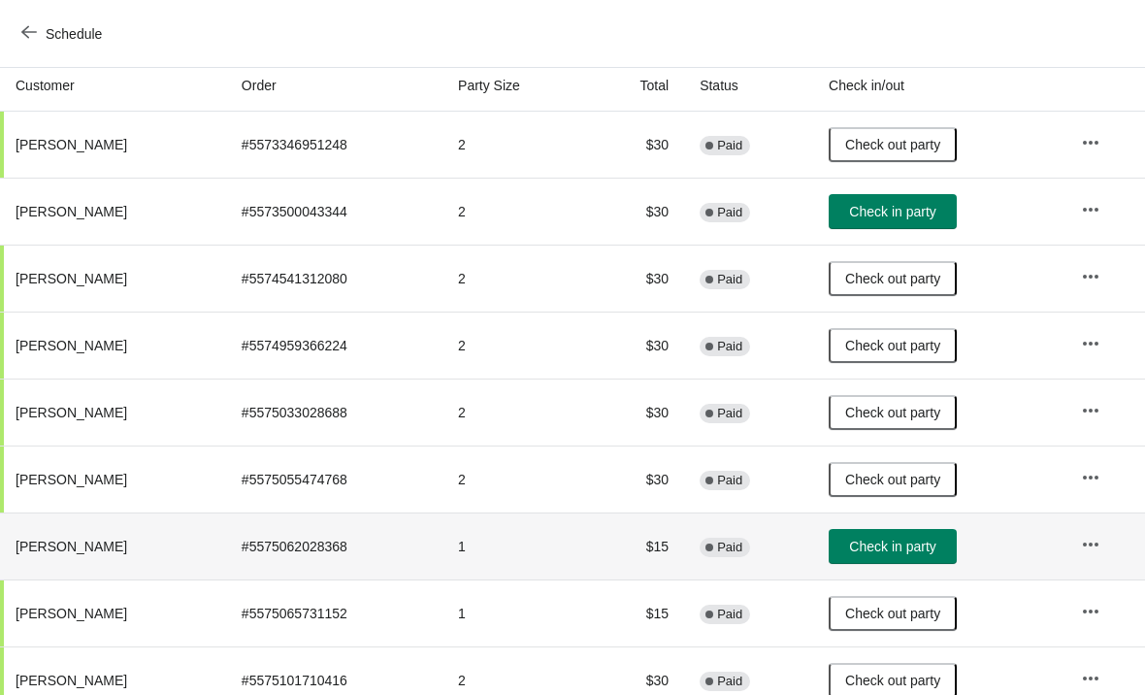
click at [897, 550] on span "Check in party" at bounding box center [892, 547] width 86 height 16
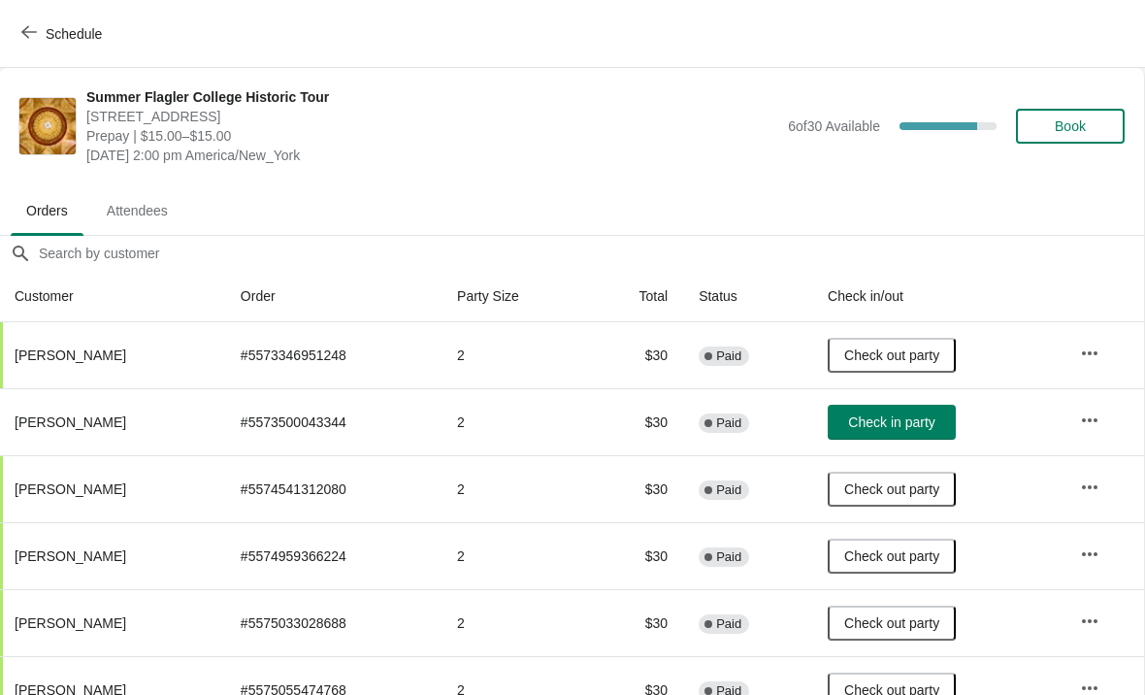
scroll to position [0, 1]
click at [1073, 130] on span "Book" at bounding box center [1070, 126] width 31 height 16
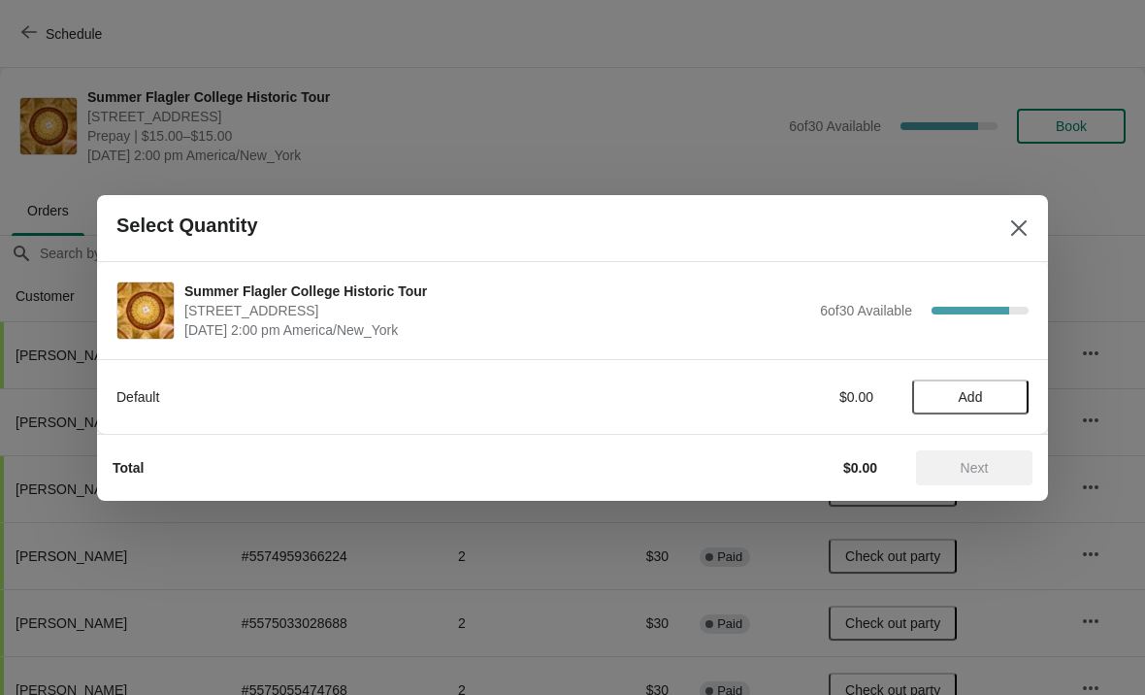
click at [981, 411] on button "Add" at bounding box center [970, 396] width 116 height 35
click at [983, 474] on span "Next" at bounding box center [975, 468] width 28 height 16
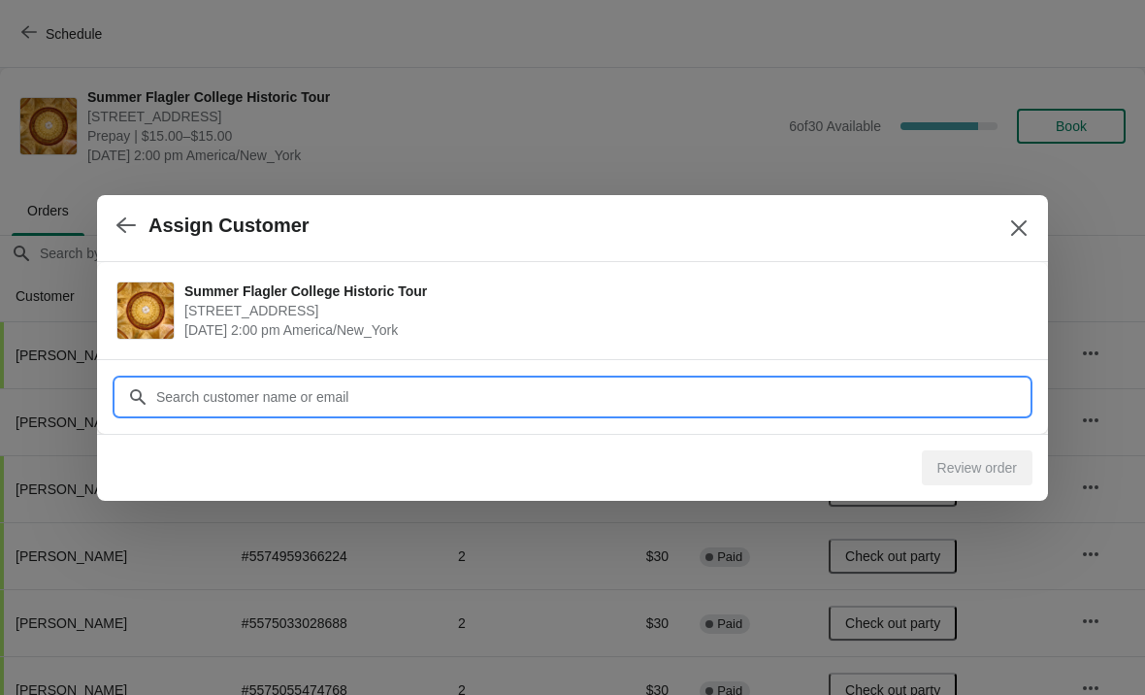
click at [206, 405] on input "Customer" at bounding box center [591, 396] width 873 height 35
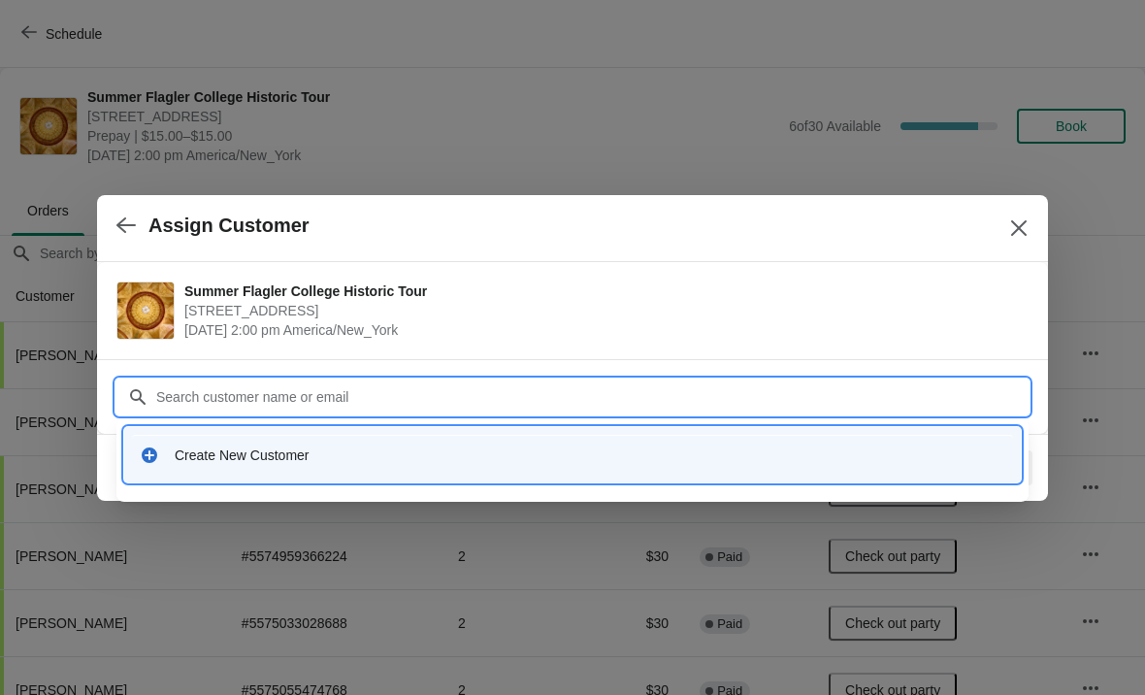
click at [181, 454] on div "Create New Customer" at bounding box center [590, 454] width 831 height 19
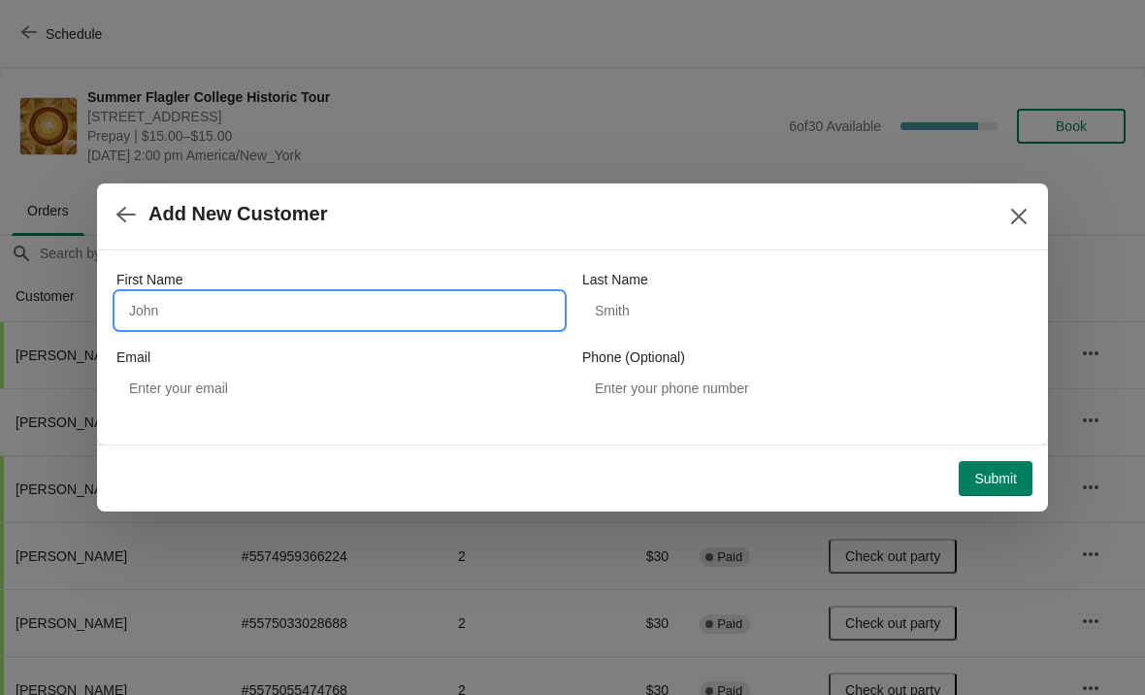
click at [271, 325] on input "First Name" at bounding box center [339, 310] width 446 height 35
type input "Carry"
click at [990, 465] on button "Submit" at bounding box center [996, 478] width 74 height 35
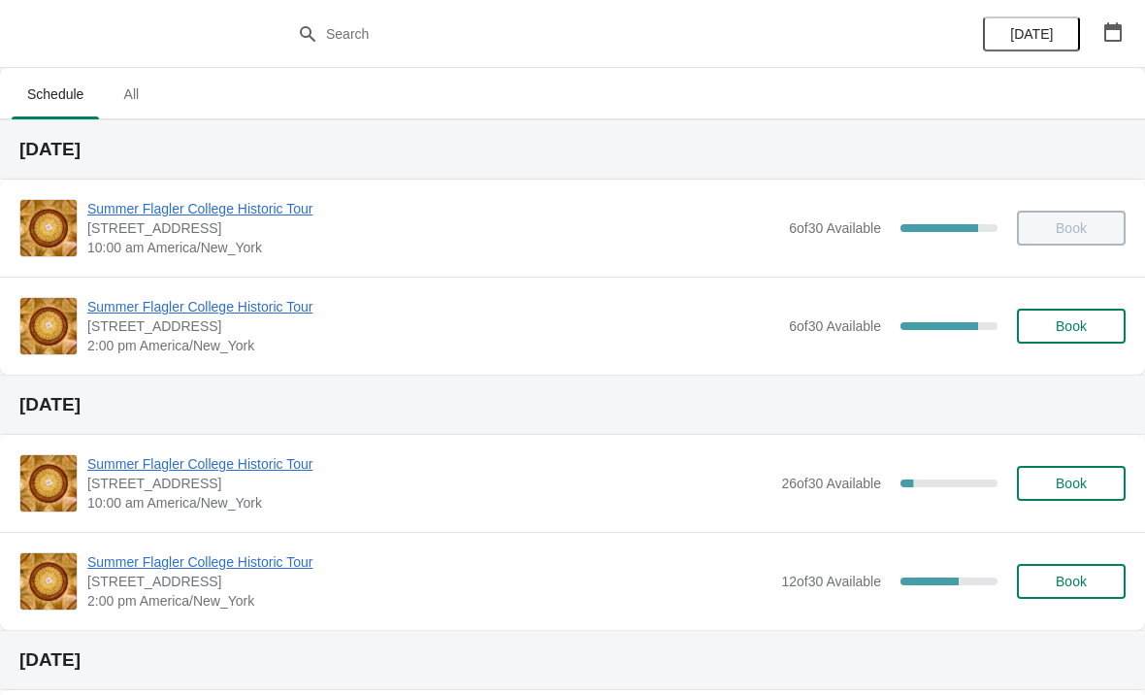
click at [140, 291] on div "Summer Flagler College Historic Tour 74 King Street, St. Augustine, FL, USA 2:0…" at bounding box center [572, 326] width 1145 height 98
click at [150, 298] on span "Summer Flagler College Historic Tour" at bounding box center [433, 306] width 692 height 19
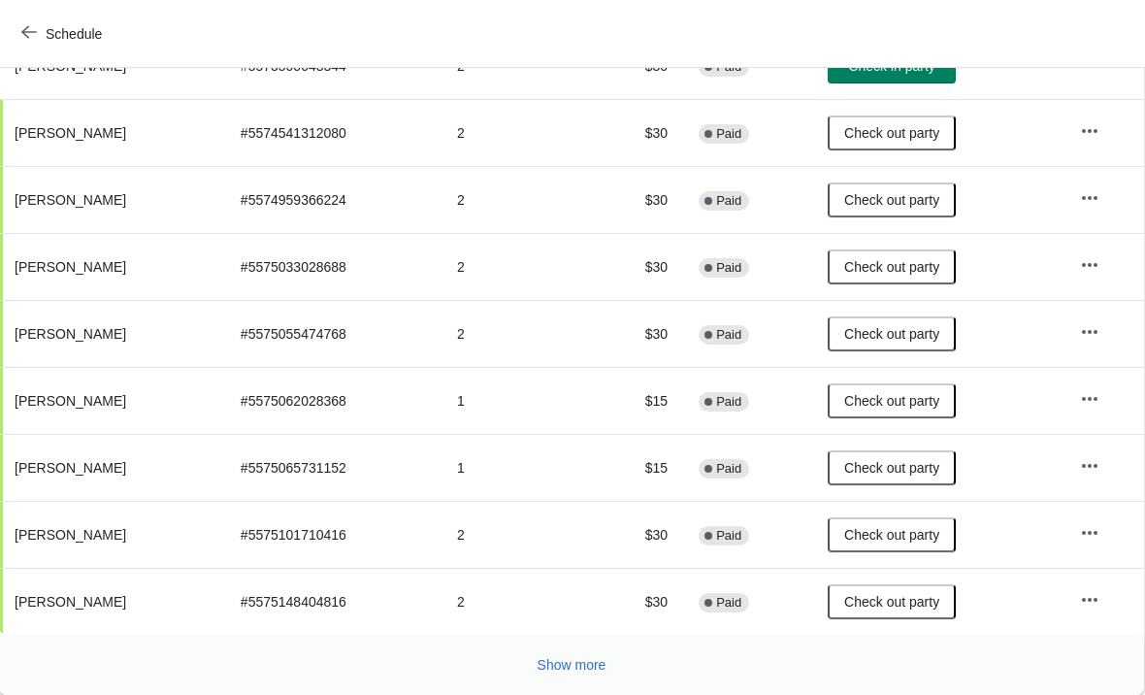
scroll to position [356, 1]
click at [566, 666] on span "Show more" at bounding box center [572, 665] width 69 height 16
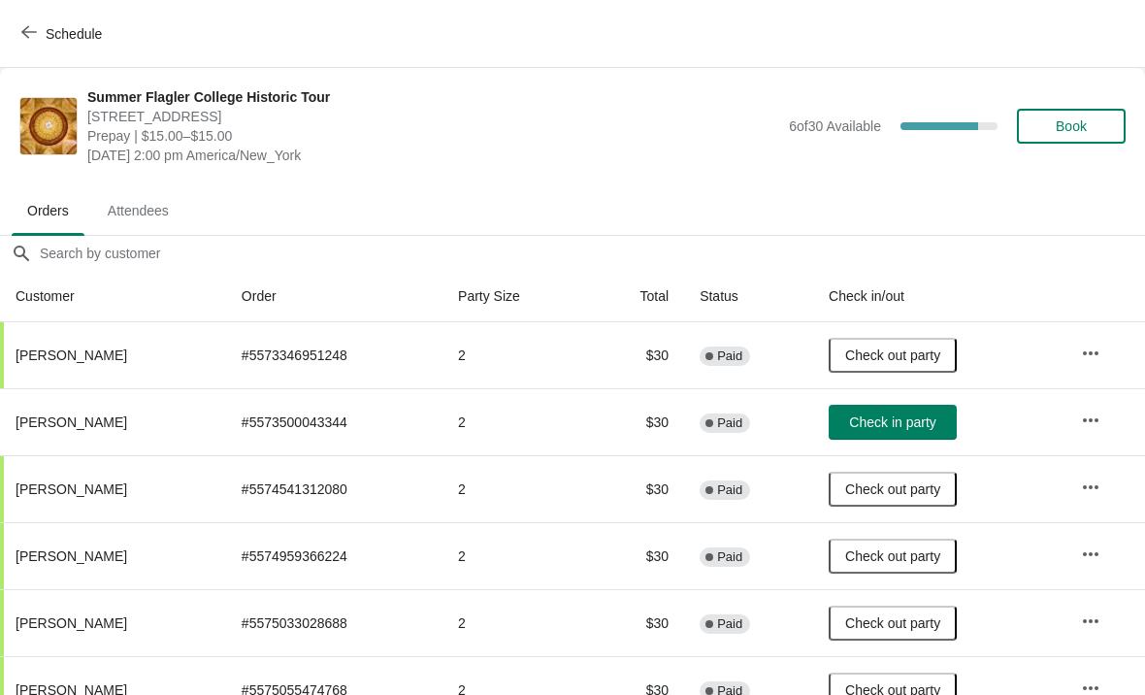
scroll to position [0, 0]
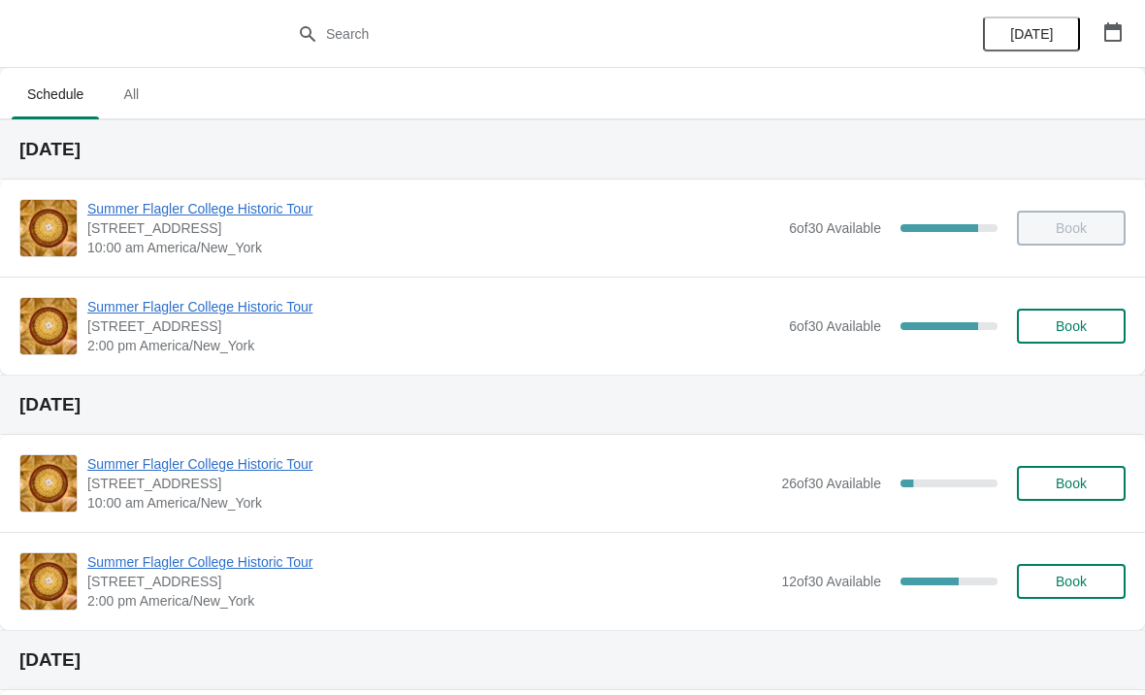
click at [124, 300] on span "Summer Flagler College Historic Tour" at bounding box center [433, 306] width 692 height 19
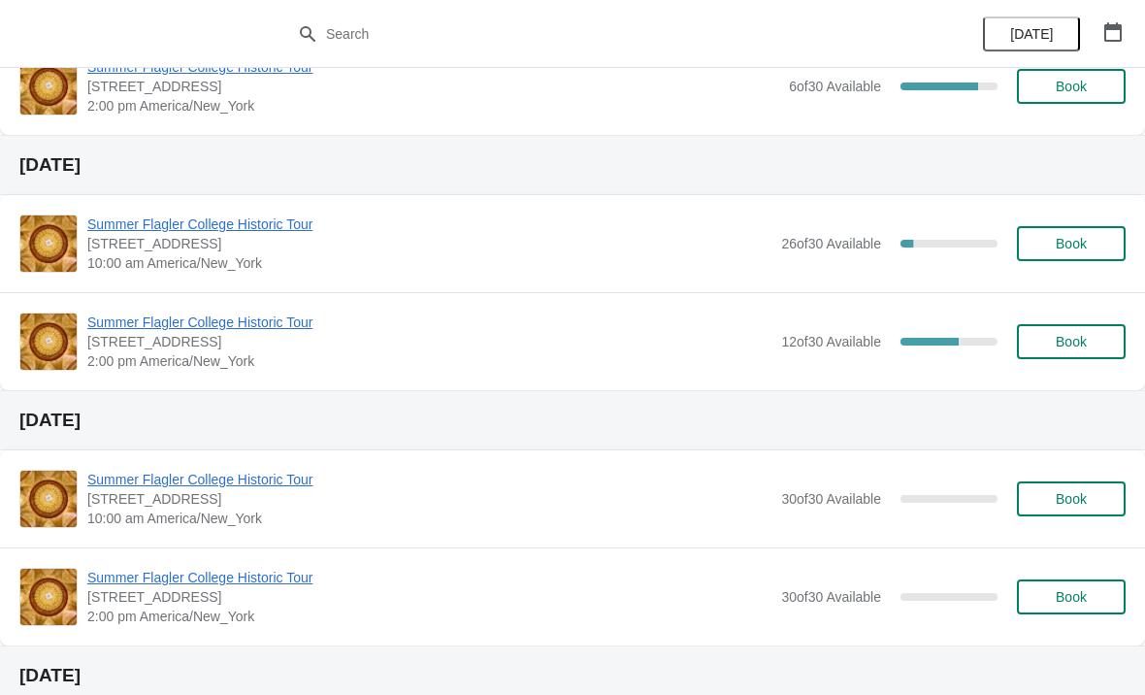
scroll to position [247, 0]
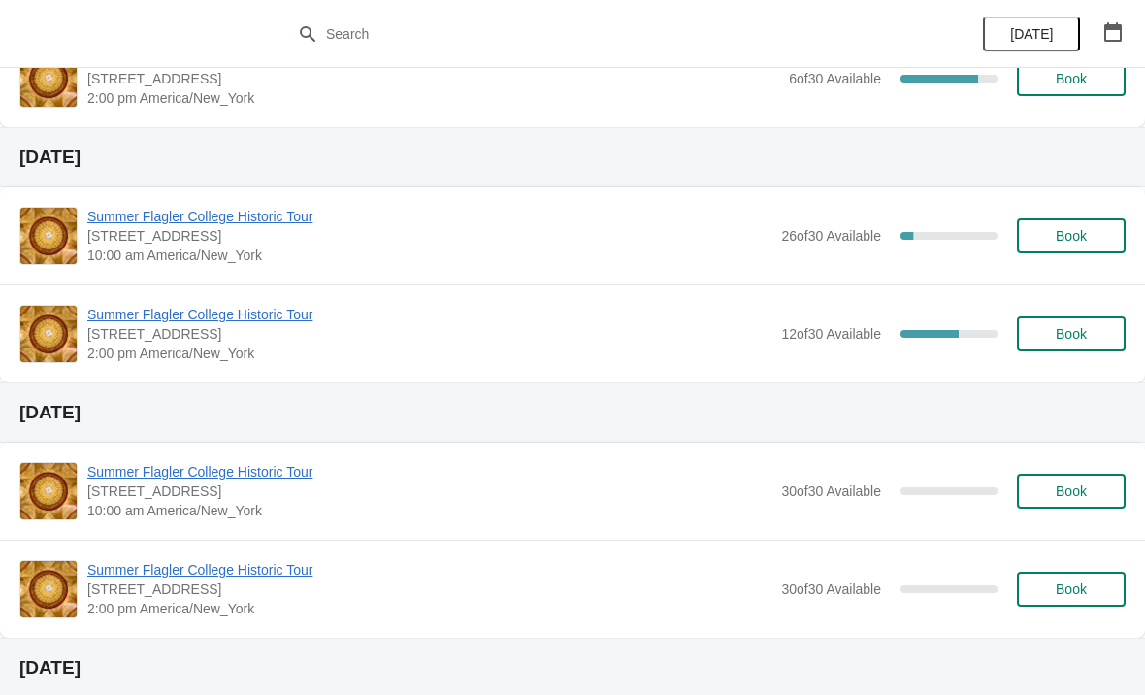
click at [104, 313] on span "Summer Flagler College Historic Tour" at bounding box center [429, 314] width 684 height 19
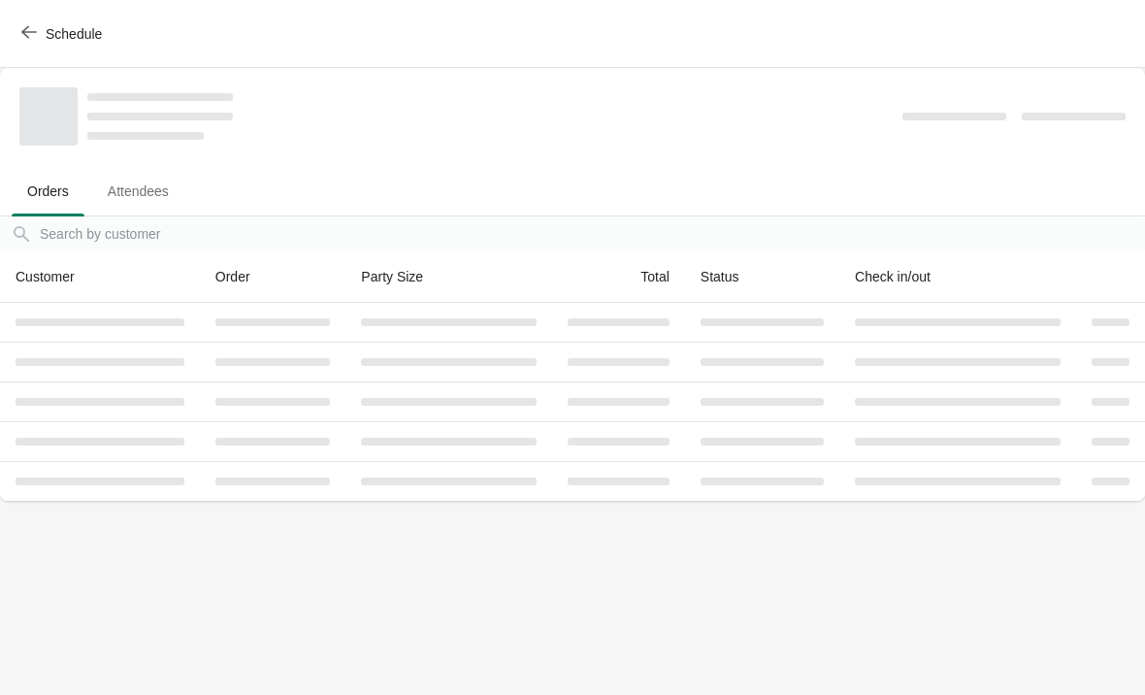
scroll to position [0, 0]
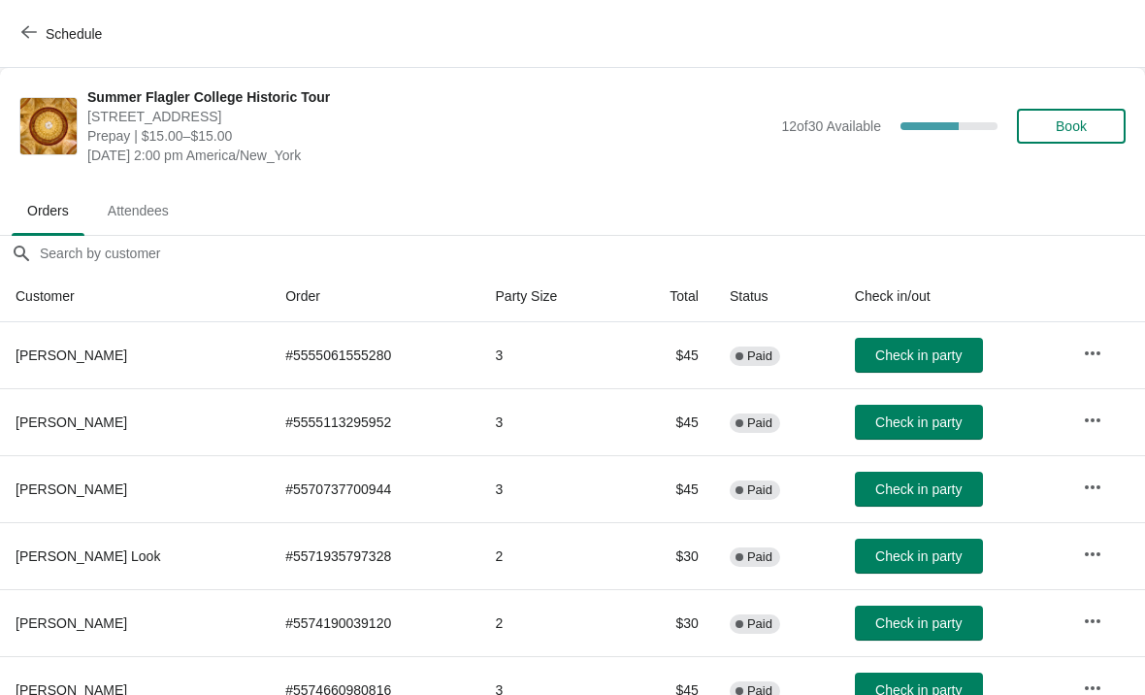
click at [1079, 141] on button "Book" at bounding box center [1071, 126] width 109 height 35
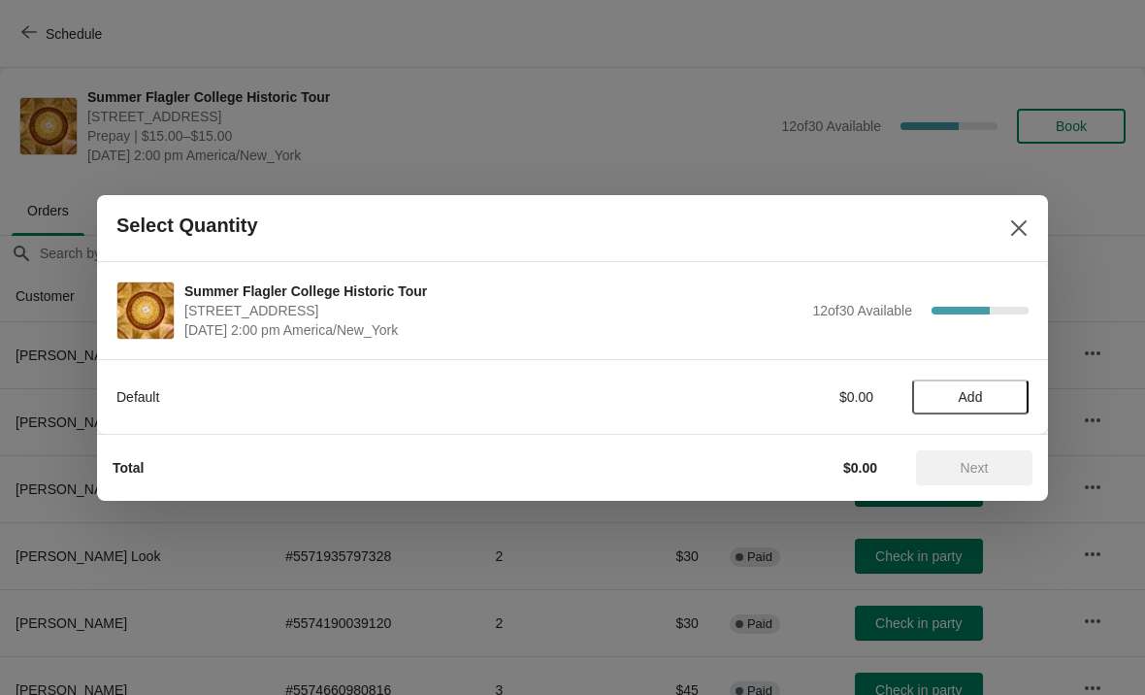
click at [973, 391] on span "Add" at bounding box center [971, 397] width 24 height 16
click at [1012, 389] on icon at bounding box center [1004, 396] width 20 height 20
click at [992, 463] on span "Next" at bounding box center [974, 468] width 85 height 16
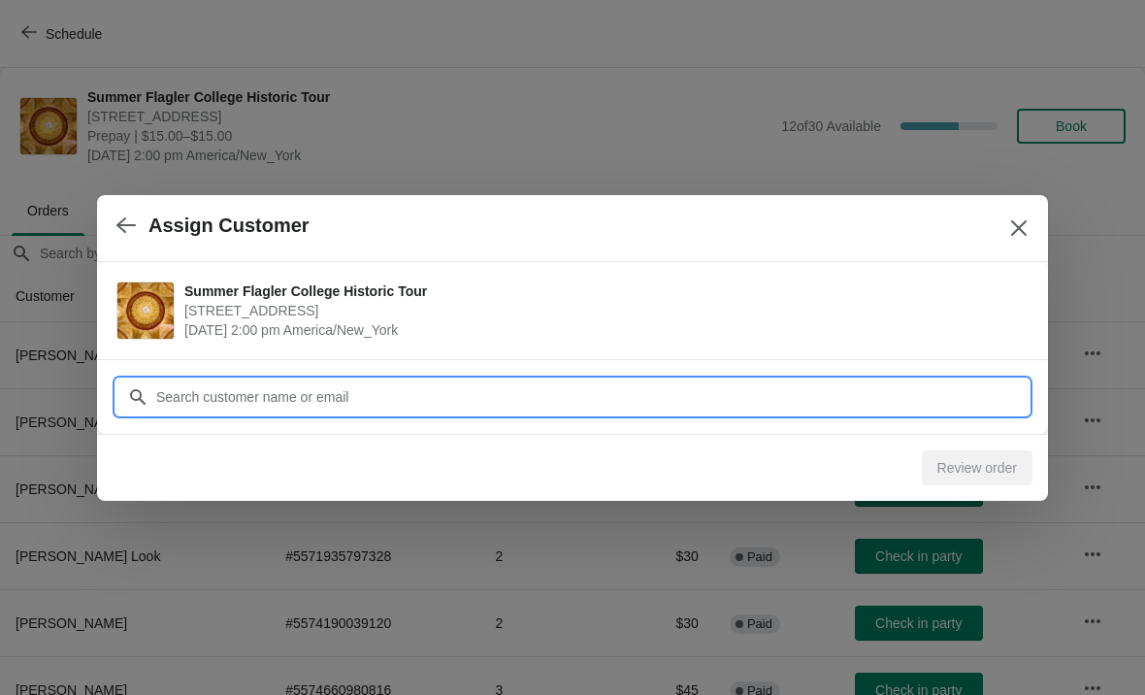
click at [223, 400] on input "Customer" at bounding box center [591, 396] width 873 height 35
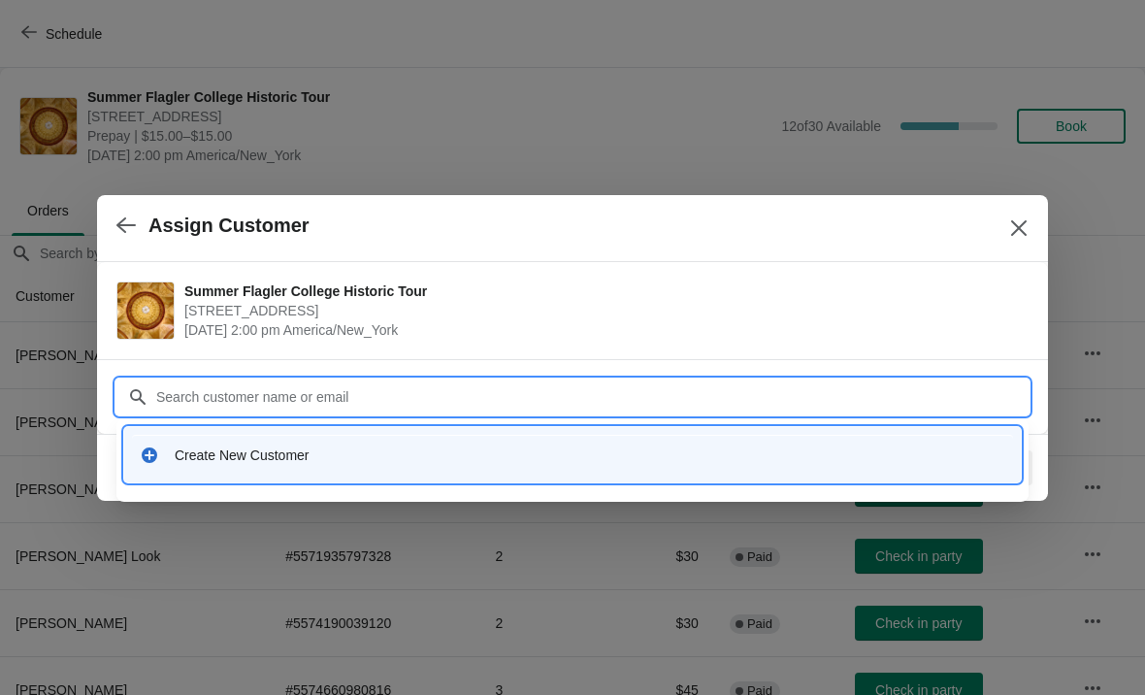
click at [195, 462] on div "Create New Customer" at bounding box center [590, 454] width 831 height 19
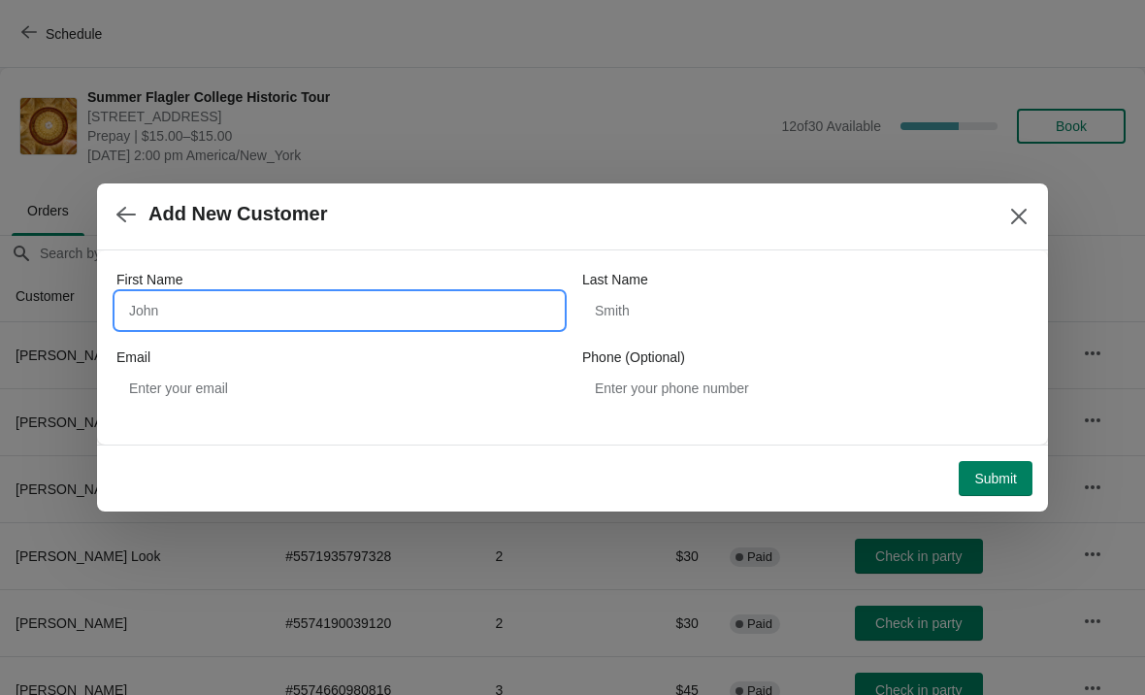
click at [145, 303] on input "First Name" at bounding box center [339, 310] width 446 height 35
type input "Blandford"
